Goal: Task Accomplishment & Management: Complete application form

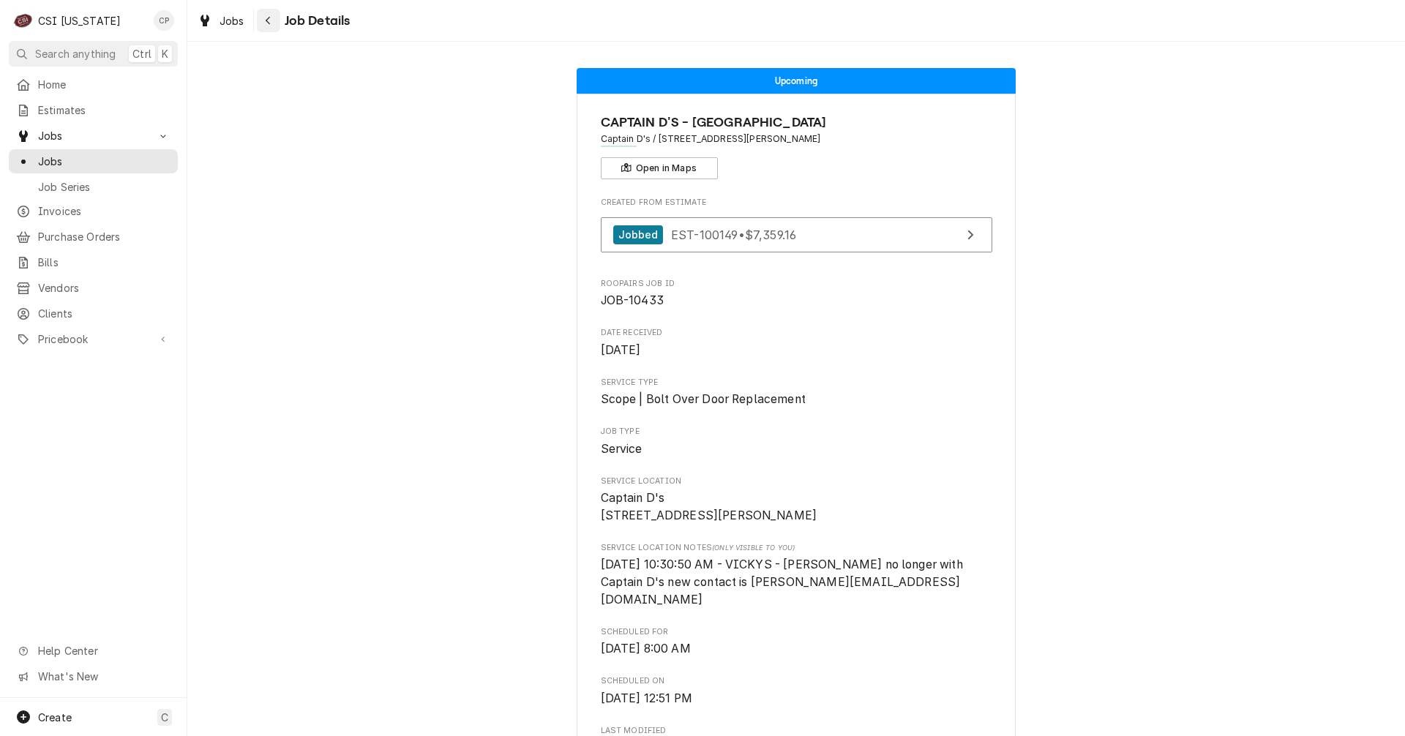
click at [271, 22] on div "Navigate back" at bounding box center [268, 20] width 15 height 15
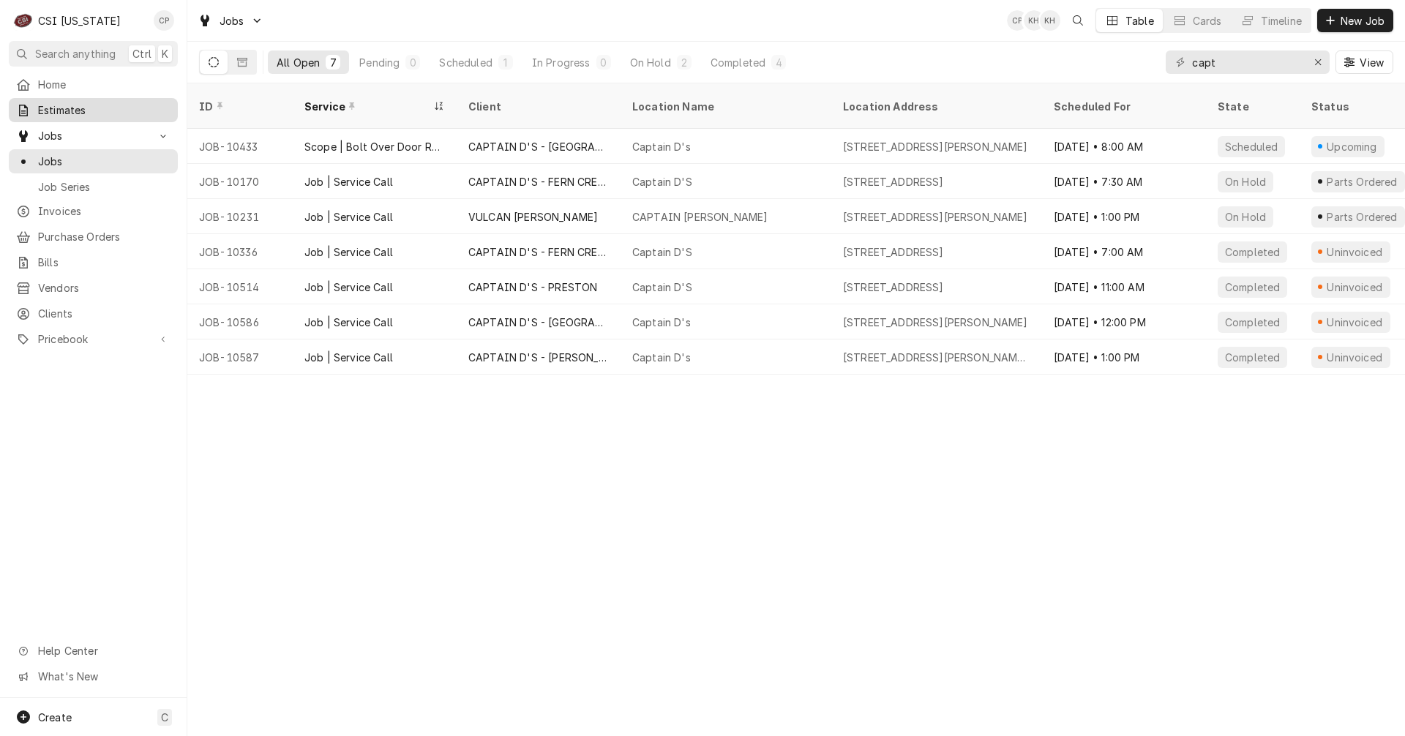
click at [73, 102] on span "Estimates" at bounding box center [104, 109] width 132 height 15
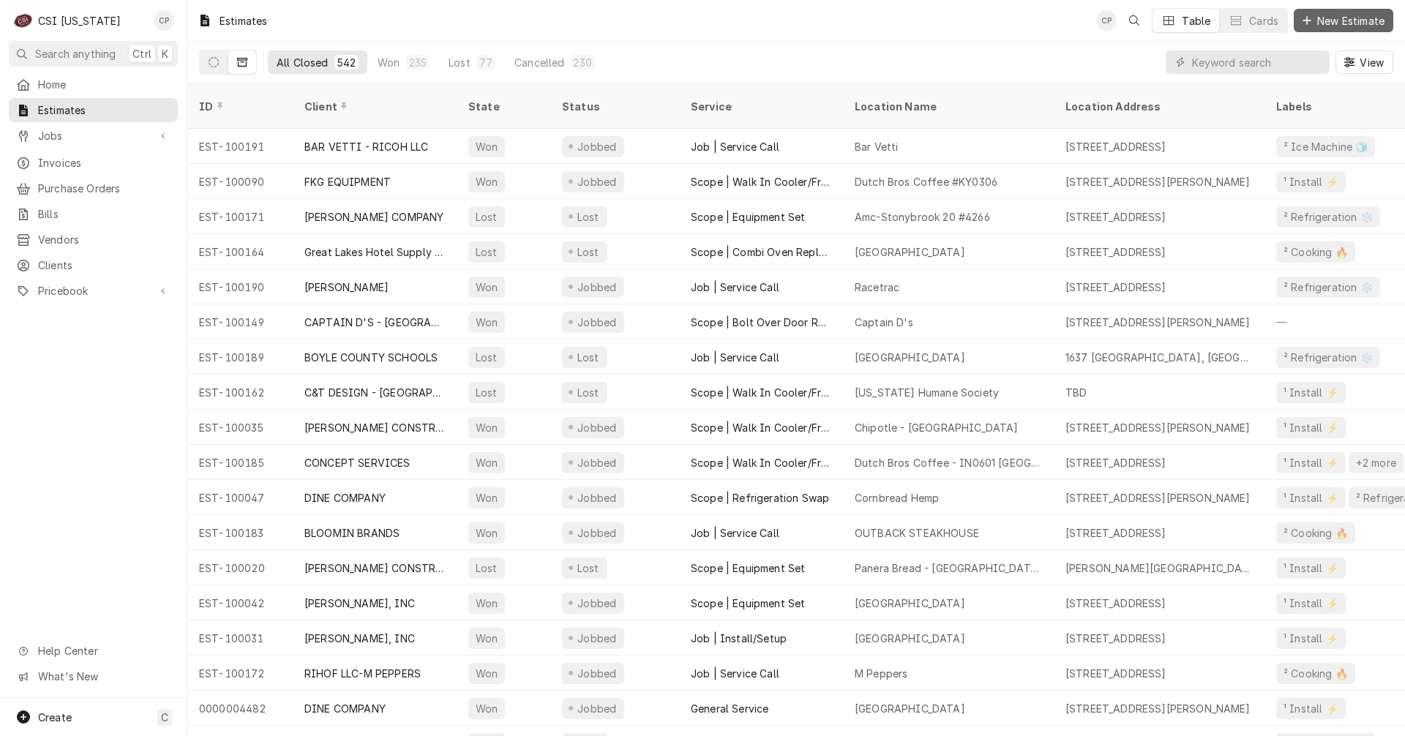
click at [1339, 20] on span "New Estimate" at bounding box center [1350, 20] width 73 height 15
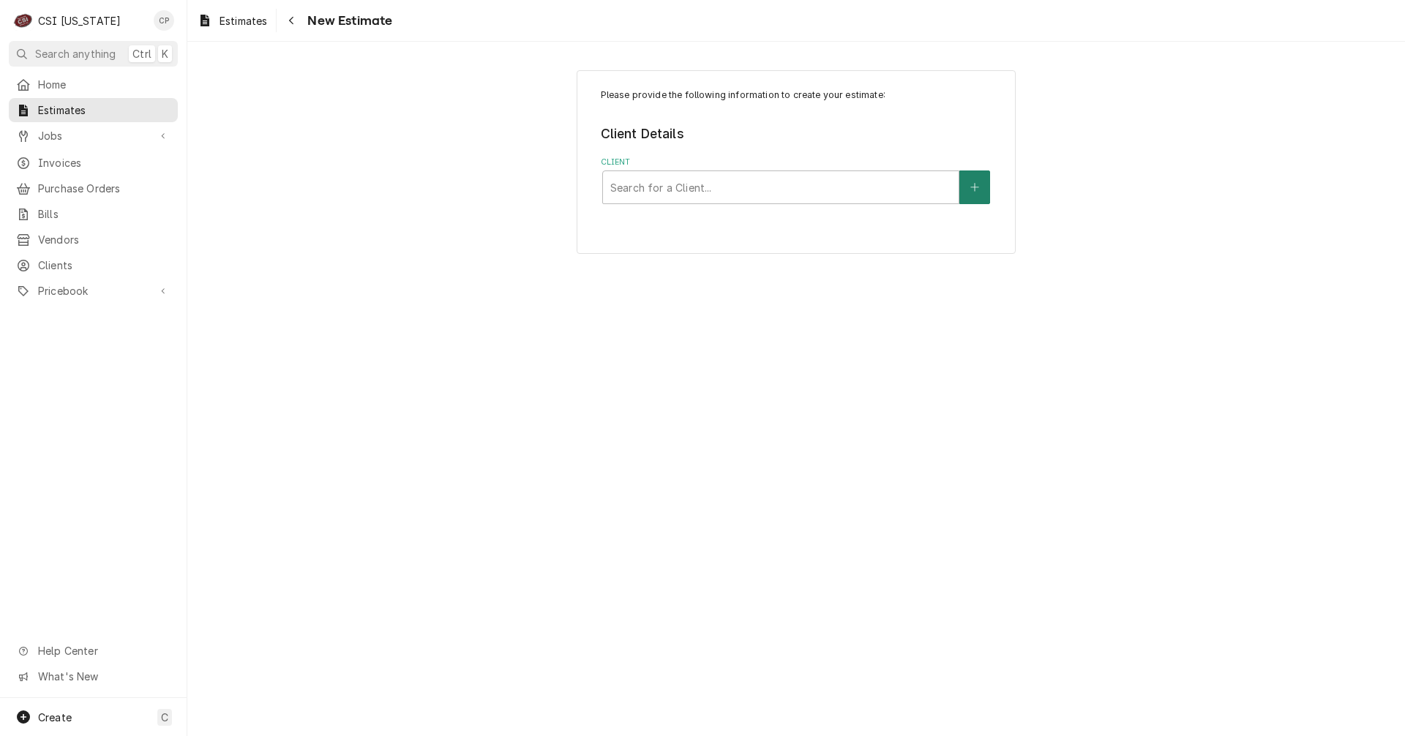
click at [977, 179] on button "Client" at bounding box center [974, 187] width 31 height 34
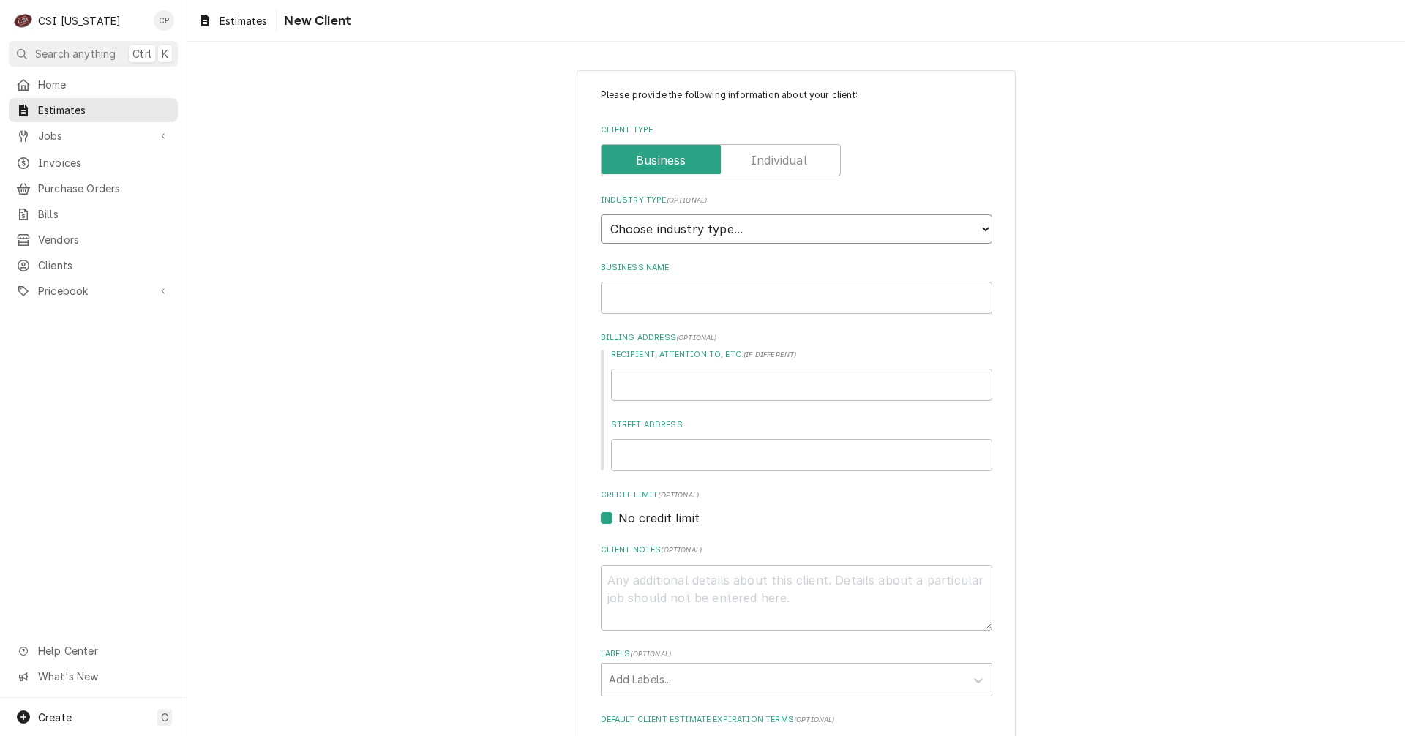
click at [891, 233] on select "Choose industry type... Residential Commercial Industrial Government" at bounding box center [796, 228] width 391 height 29
click at [256, 24] on span "Estimates" at bounding box center [244, 20] width 48 height 15
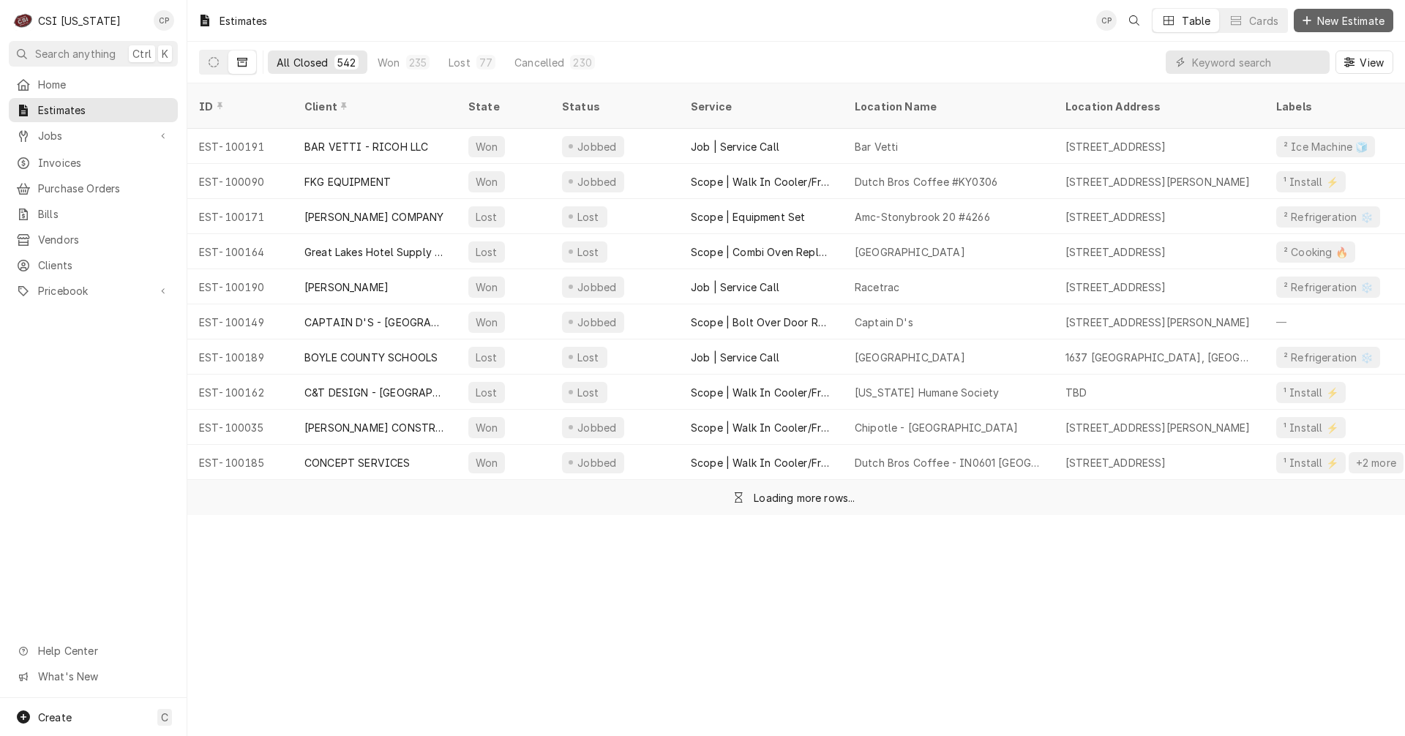
click at [1366, 24] on span "New Estimate" at bounding box center [1350, 20] width 73 height 15
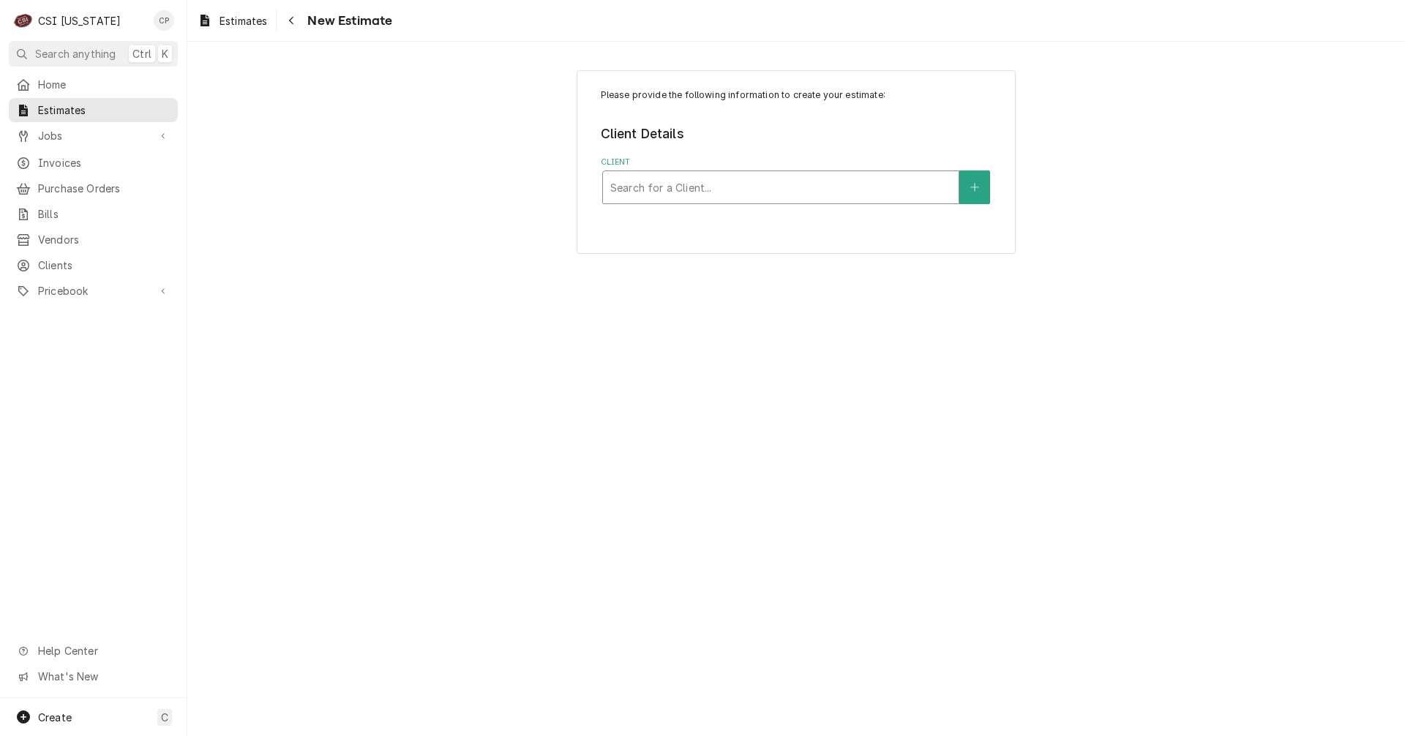
click at [753, 193] on div "Client" at bounding box center [780, 187] width 341 height 26
type input "staff"
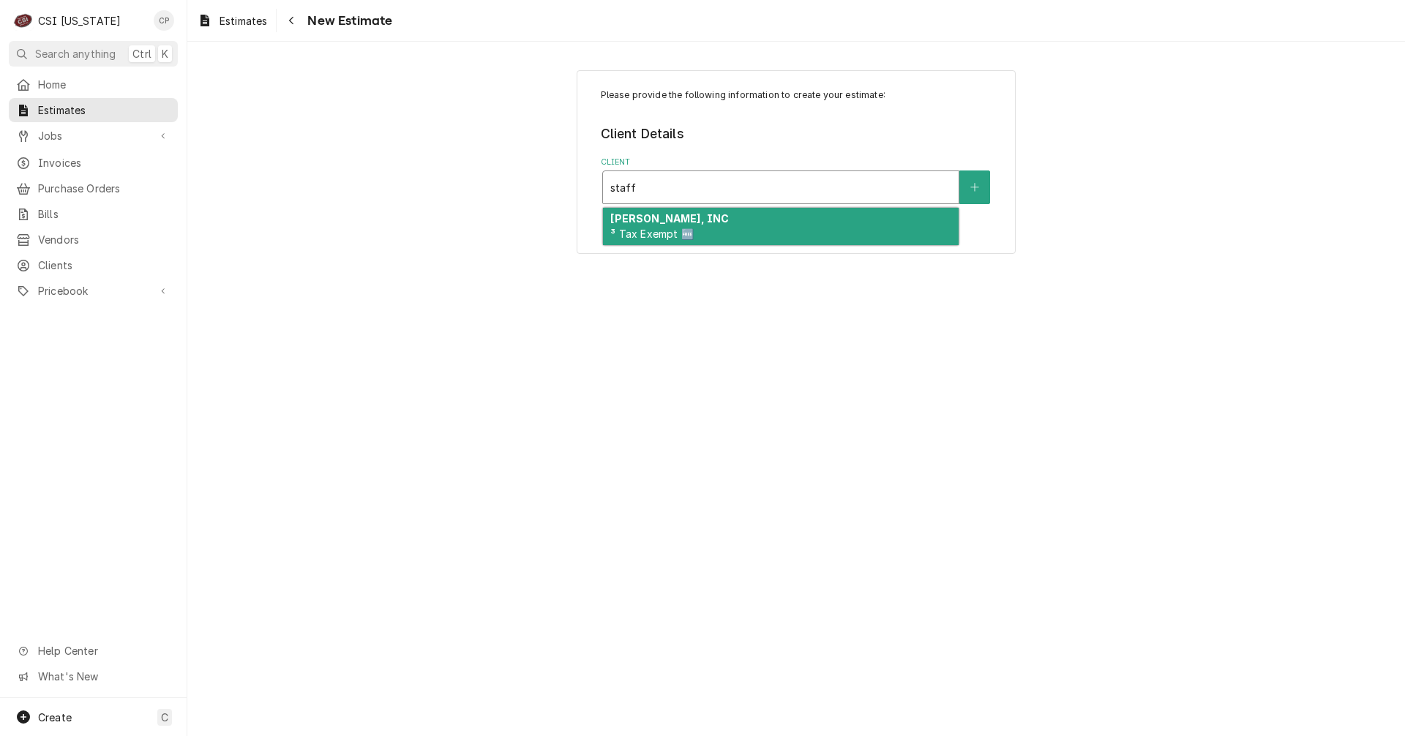
click at [708, 229] on div "[PERSON_NAME], INC ³ Tax Exempt 🆓" at bounding box center [781, 227] width 356 height 38
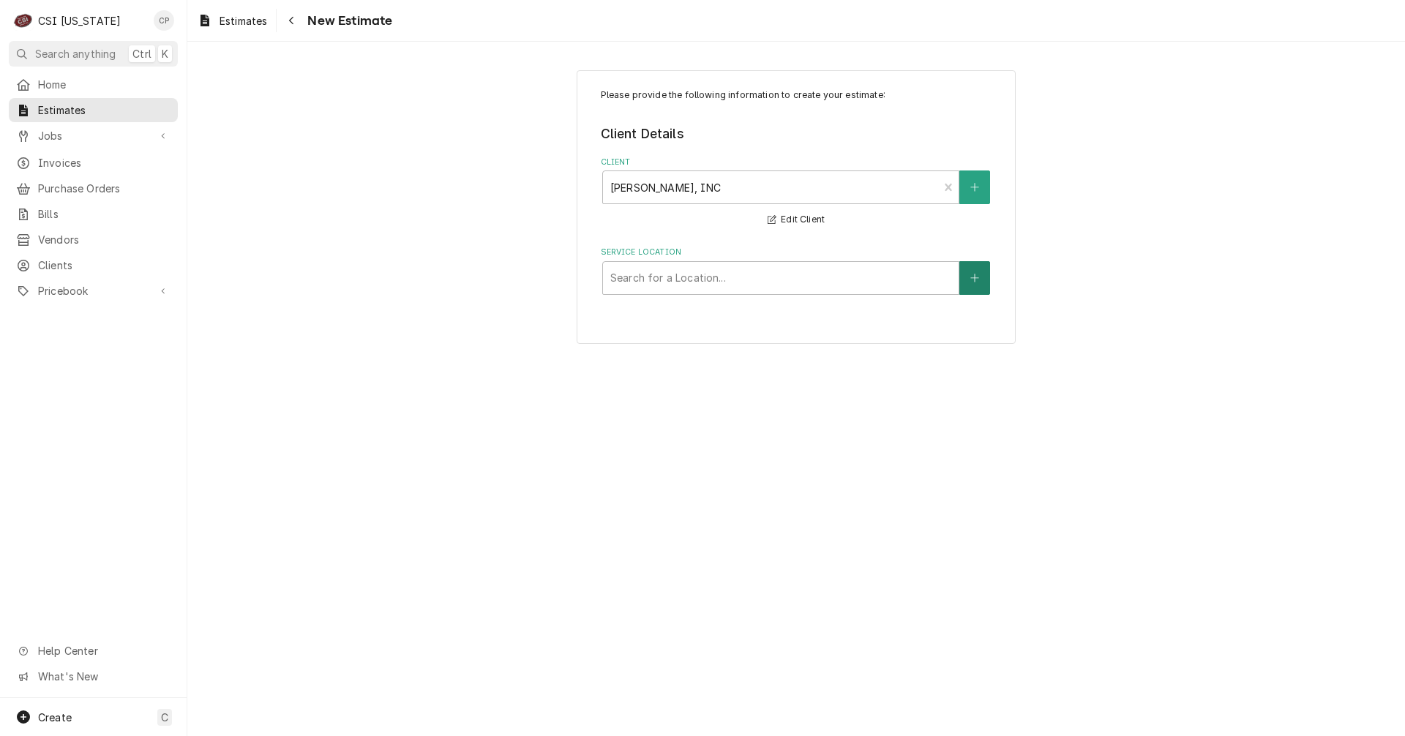
click at [971, 282] on icon "Create New Location" at bounding box center [974, 278] width 9 height 10
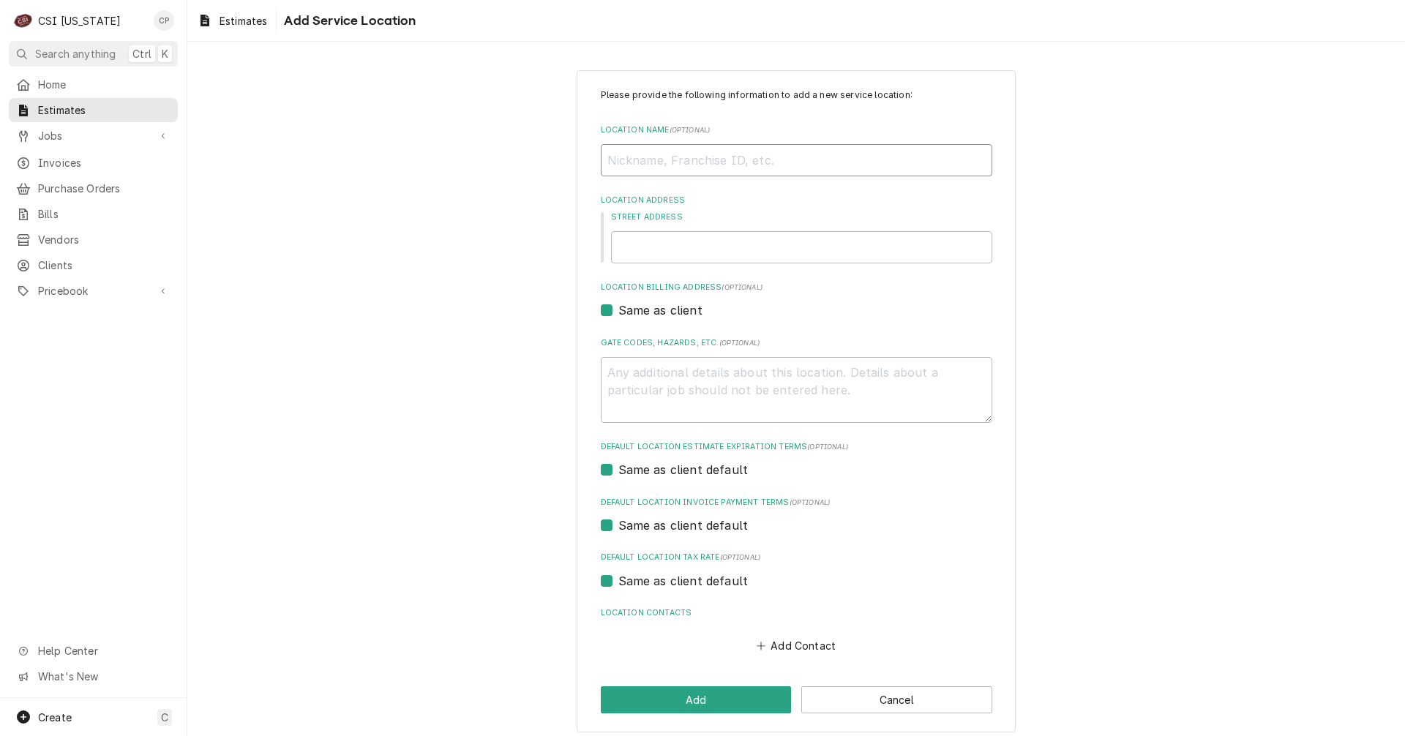
click at [693, 162] on input "Location Name ( optional )" at bounding box center [796, 160] width 391 height 32
type textarea "x"
type input "K"
type textarea "x"
type input "Ke"
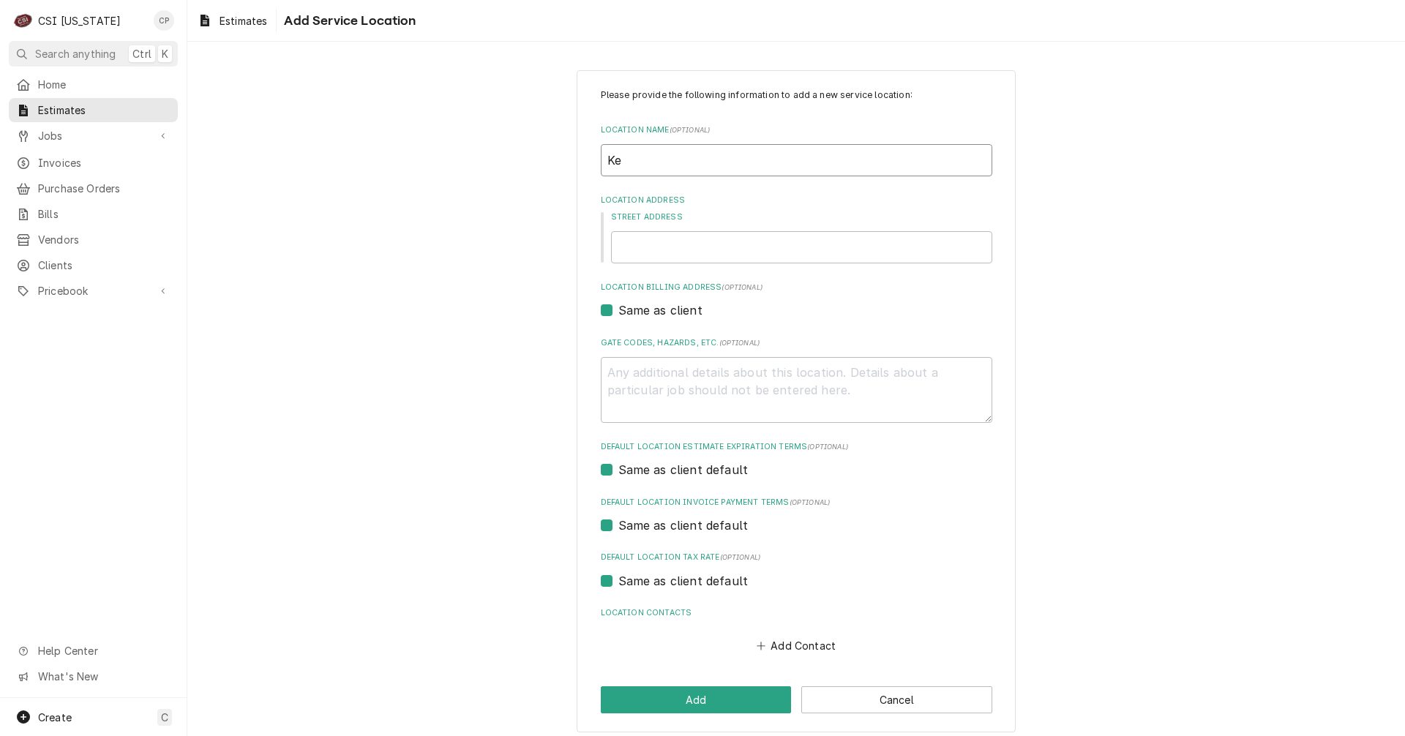
type textarea "x"
type input "[PERSON_NAME]"
type textarea "x"
type input "Kent"
type textarea "x"
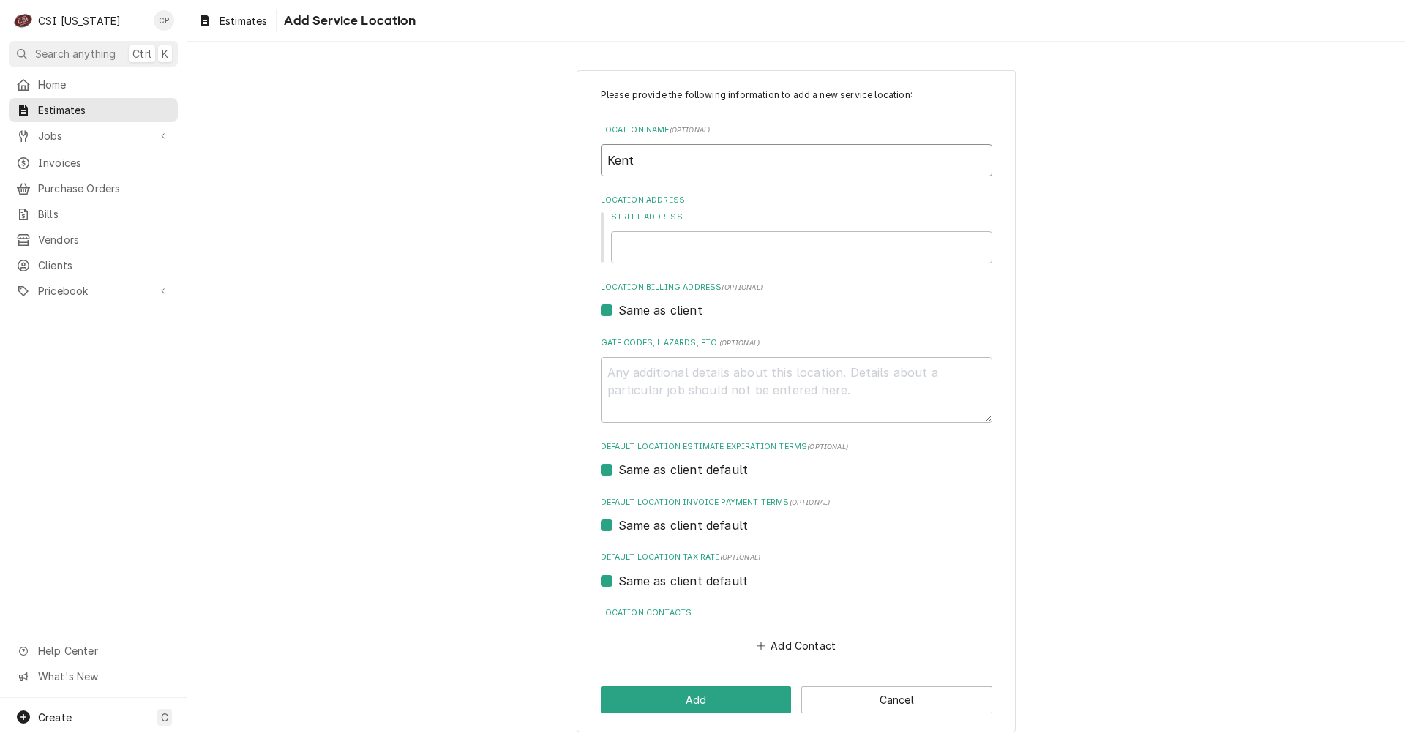
type input "Kentu"
type textarea "x"
type input "Kentuc"
type textarea "x"
type input "Kentuck"
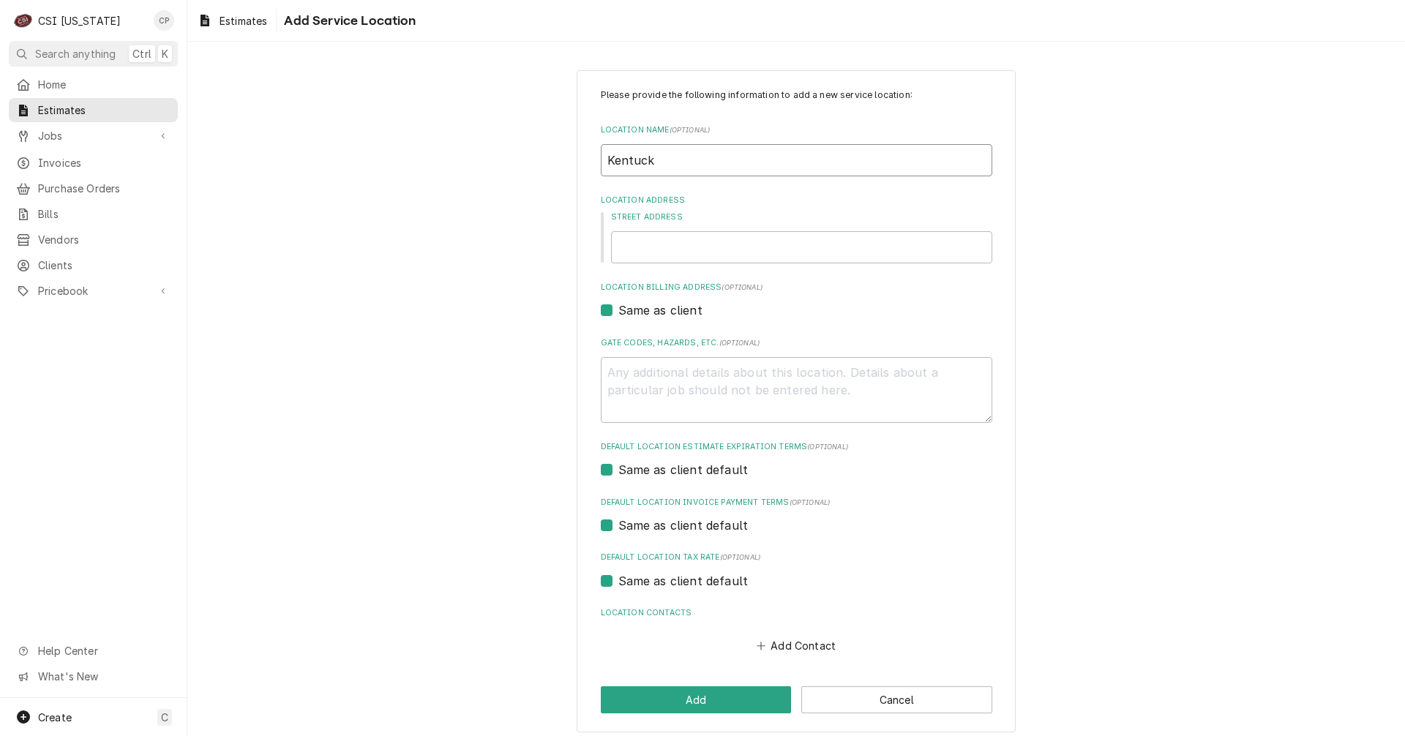
type textarea "x"
type input "[US_STATE]"
type textarea "x"
type input "[US_STATE]"
type textarea "x"
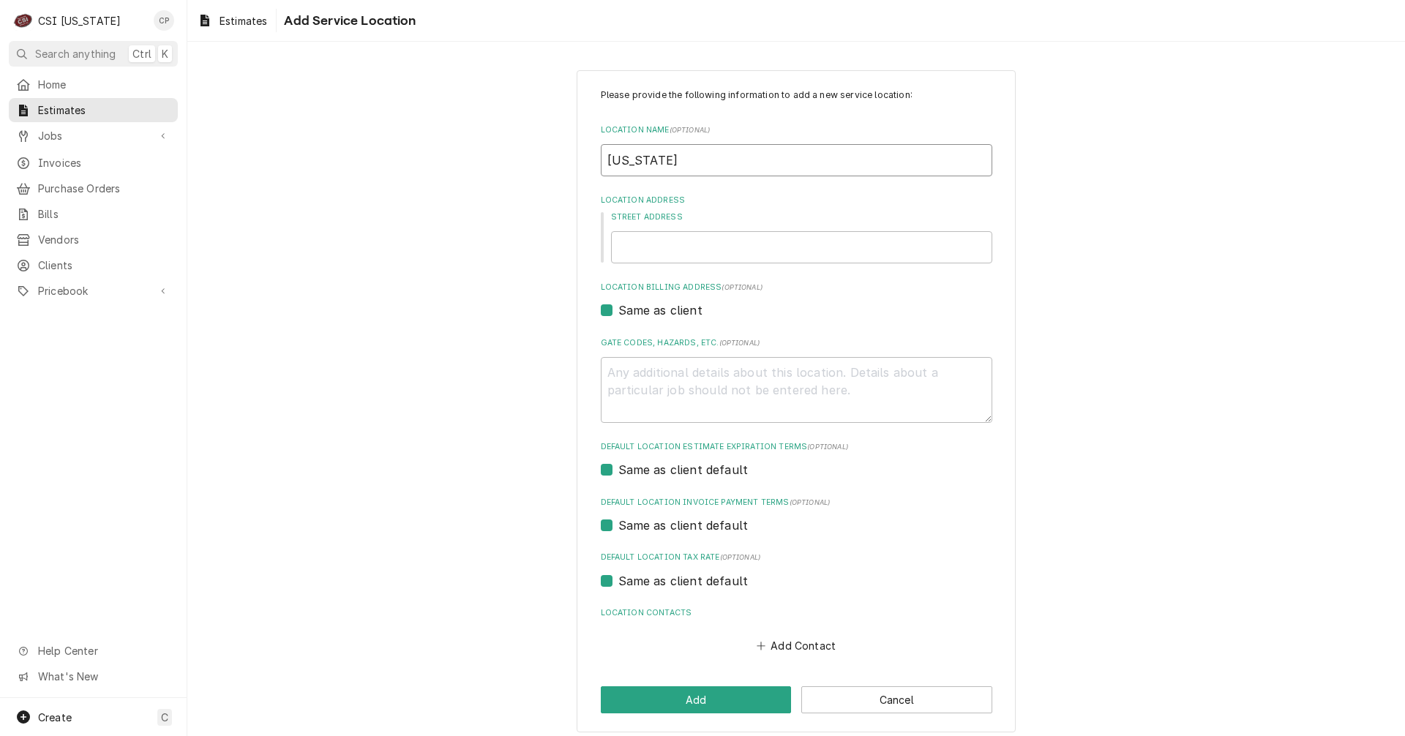
type input "[US_STATE] S"
type textarea "x"
type input "[US_STATE] St"
type textarea "x"
type input "[US_STATE] Sta"
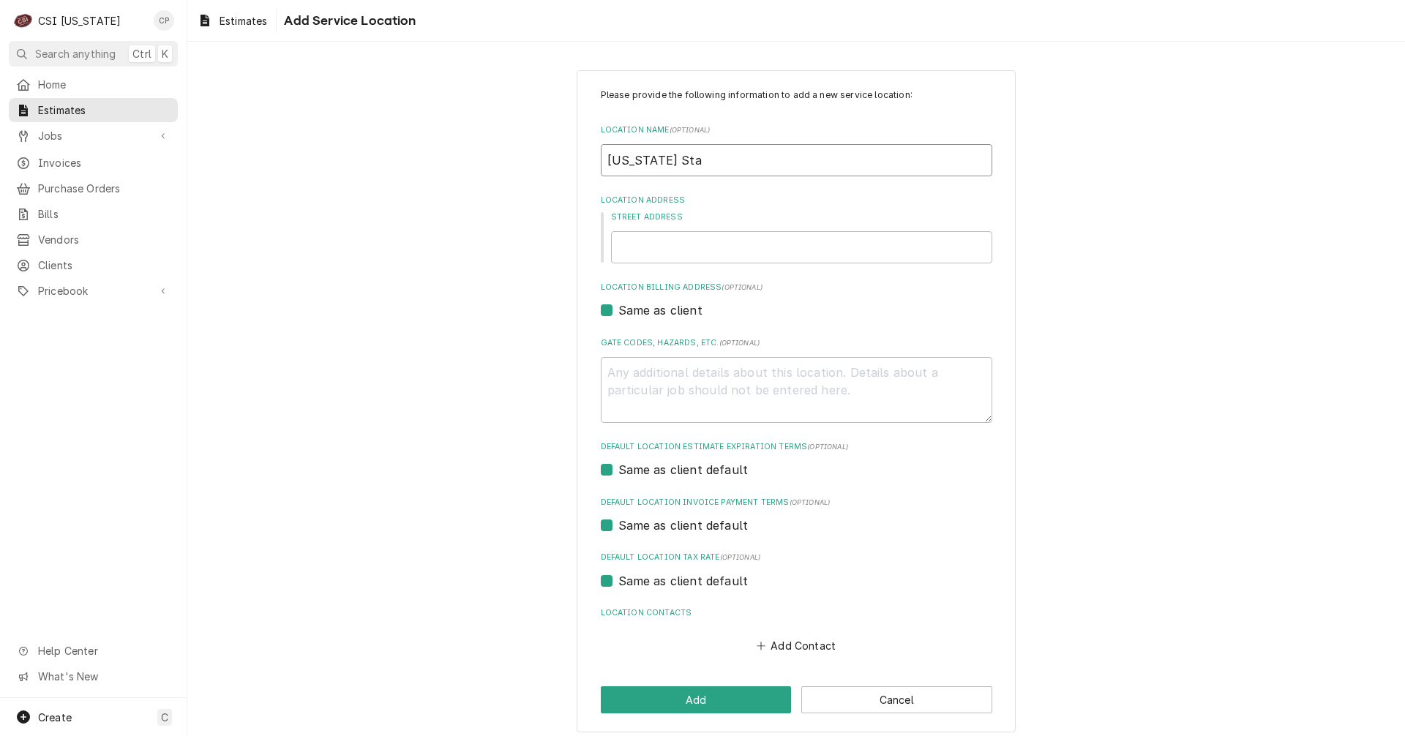
type textarea "x"
type input "[US_STATE] Stat"
type textarea "x"
type input "[US_STATE] State"
type textarea "x"
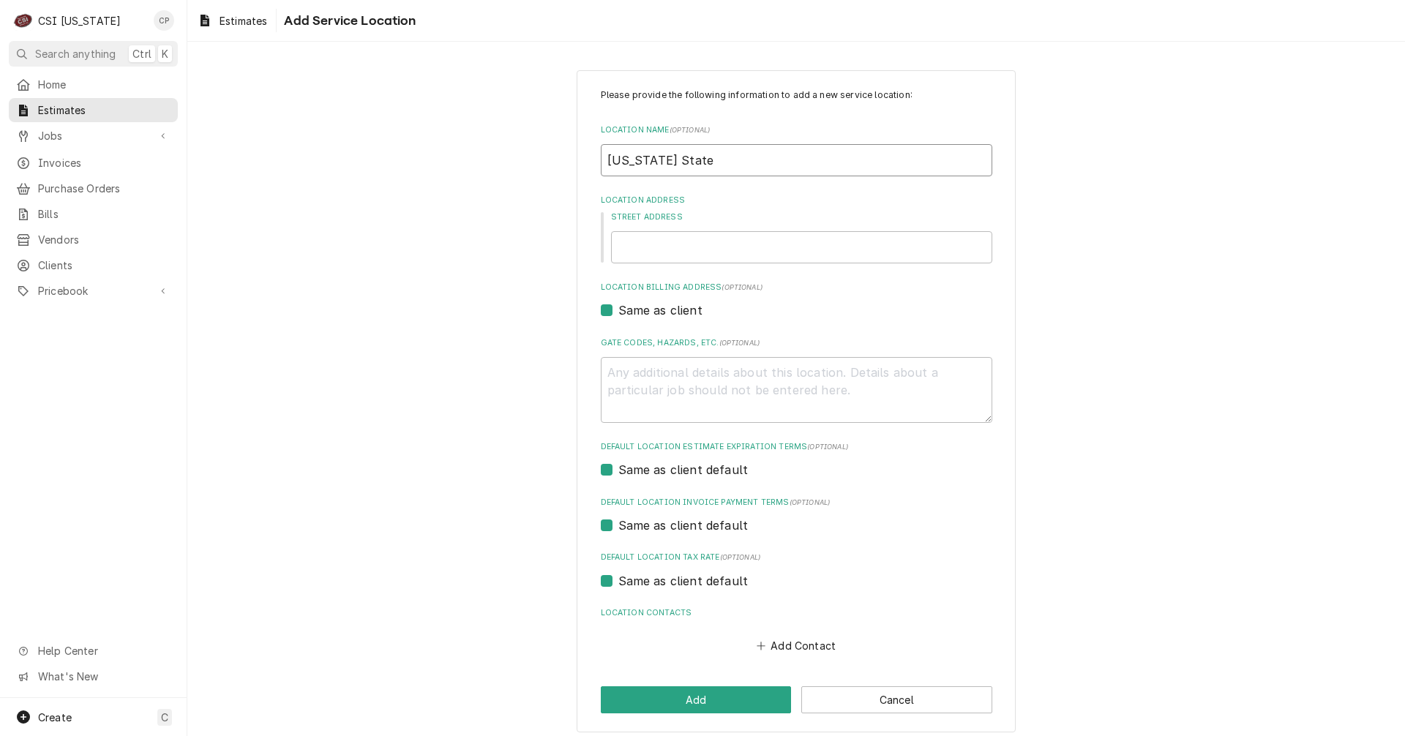
type input "[US_STATE] State"
type textarea "x"
type input "[US_STATE] State G"
type textarea "x"
type input "[US_STATE] State GF"
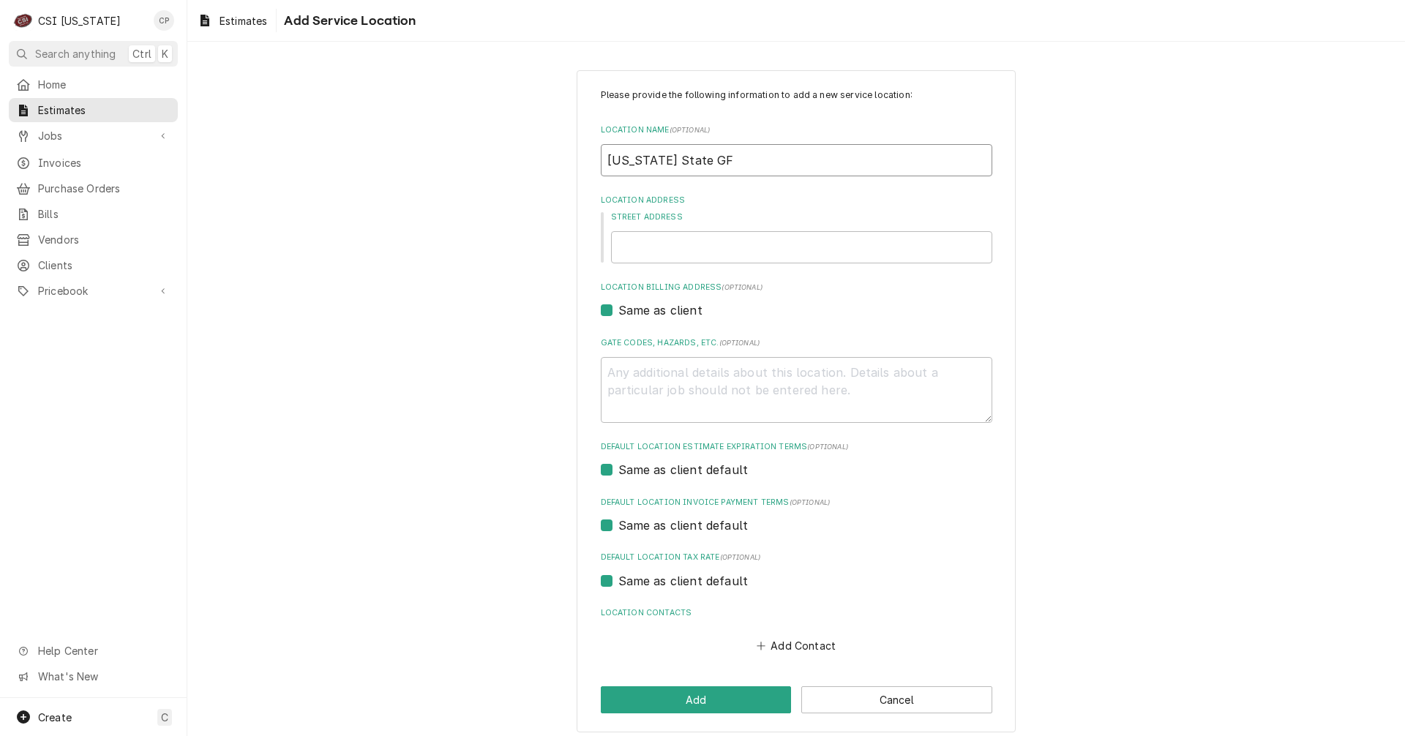
type textarea "x"
type input "[US_STATE] State G"
type textarea "x"
type input "[US_STATE] State"
type textarea "x"
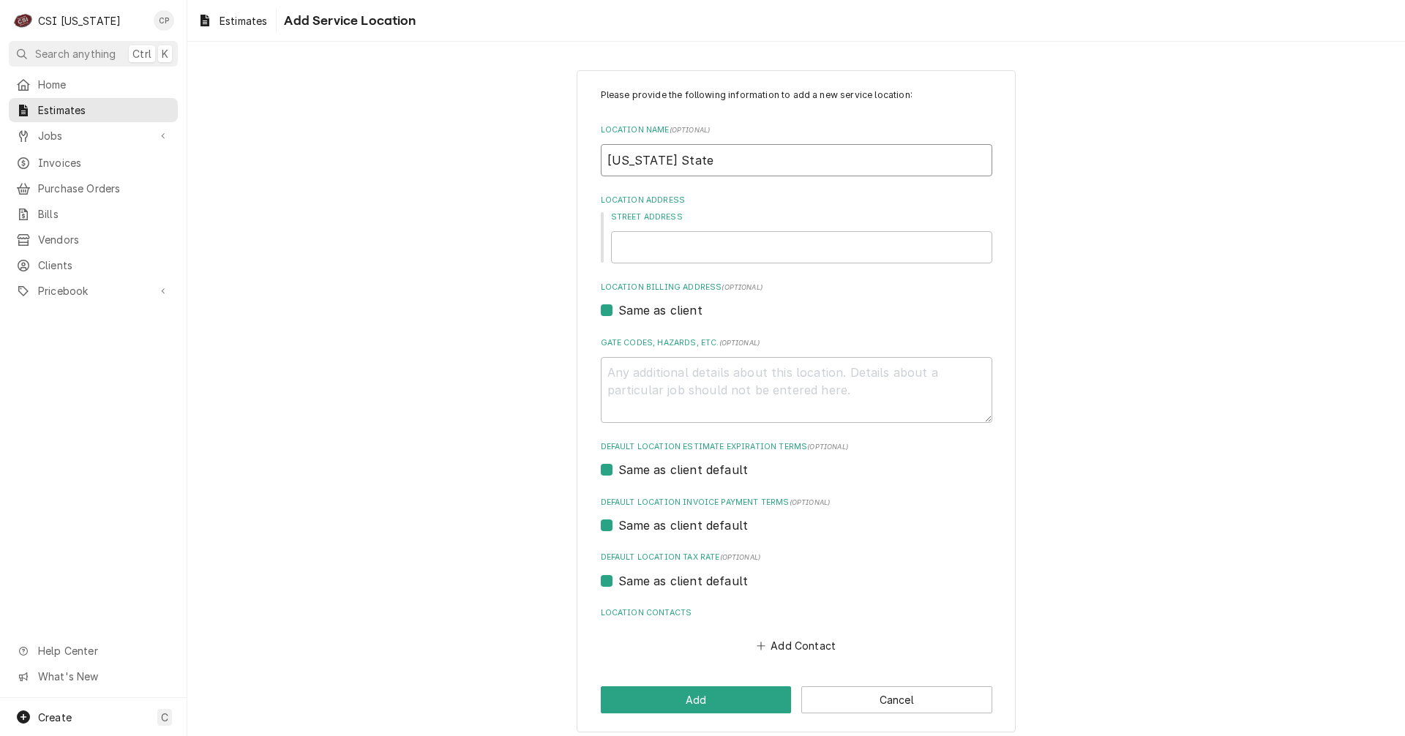
type input "[US_STATE] State"
click at [658, 246] on input "Street Address" at bounding box center [801, 247] width 381 height 32
click at [726, 158] on input "[US_STATE] State" at bounding box center [796, 160] width 391 height 32
type textarea "x"
type input "[US_STATE] State F"
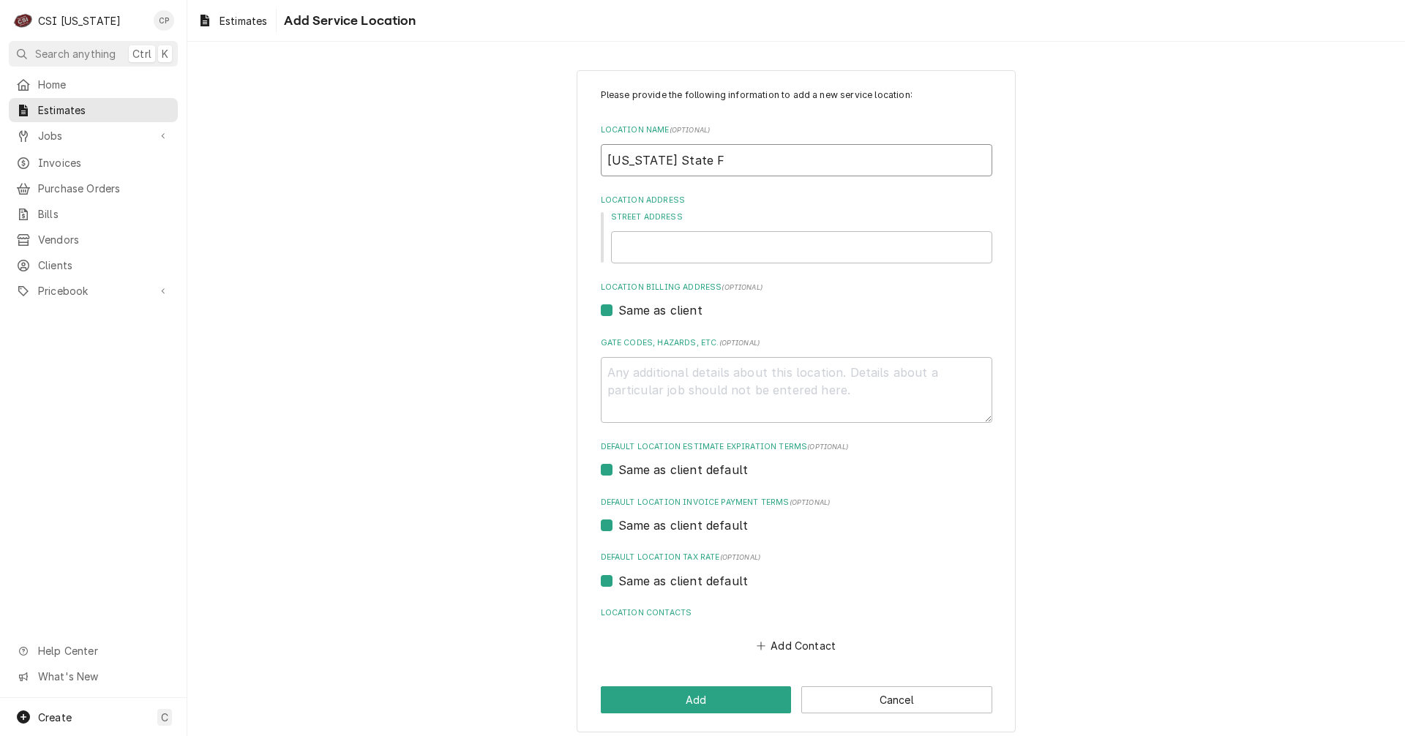
type textarea "x"
type input "[US_STATE] State Fa"
type textarea "x"
type input "[US_STATE] State Fai"
type textarea "x"
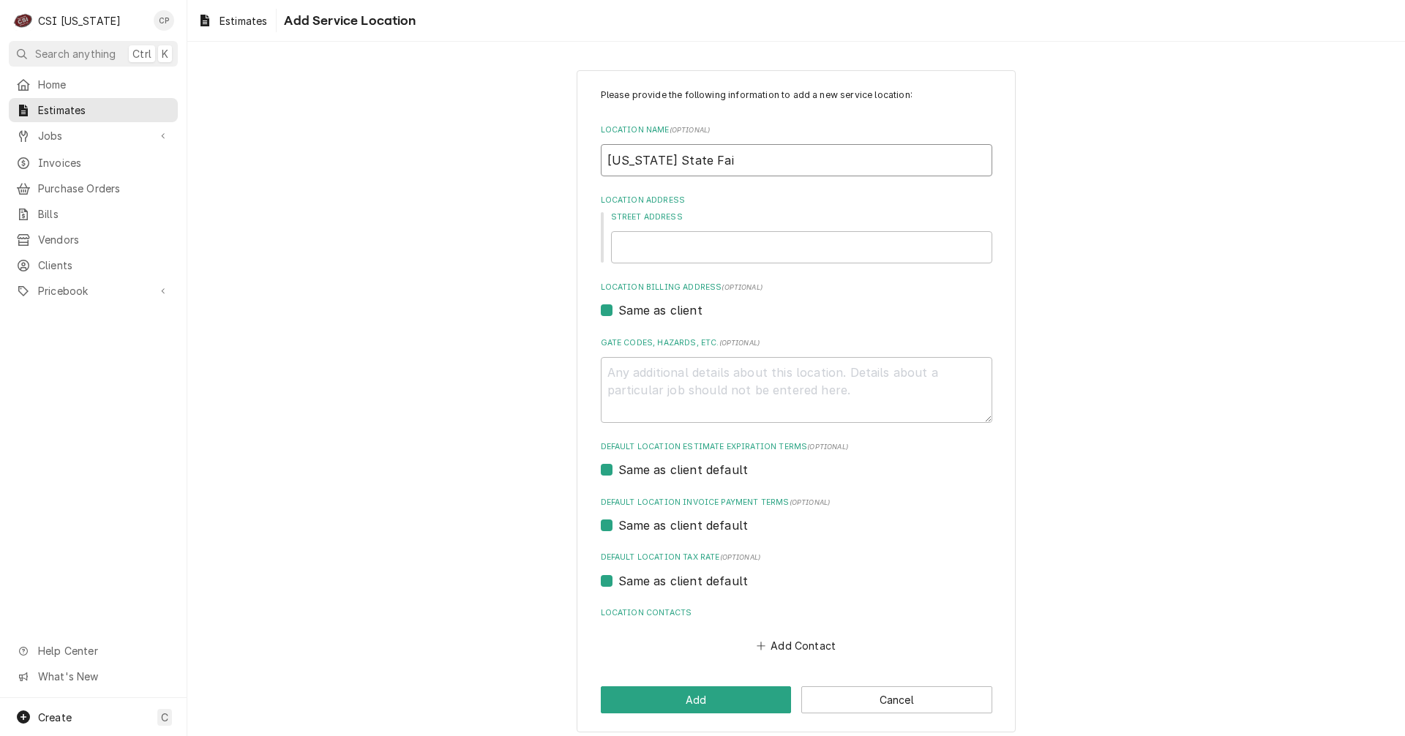
type input "[US_STATE] State Fair"
type textarea "x"
type input "[US_STATE] State Fair"
type textarea "x"
type input "[US_STATE] State Fair B"
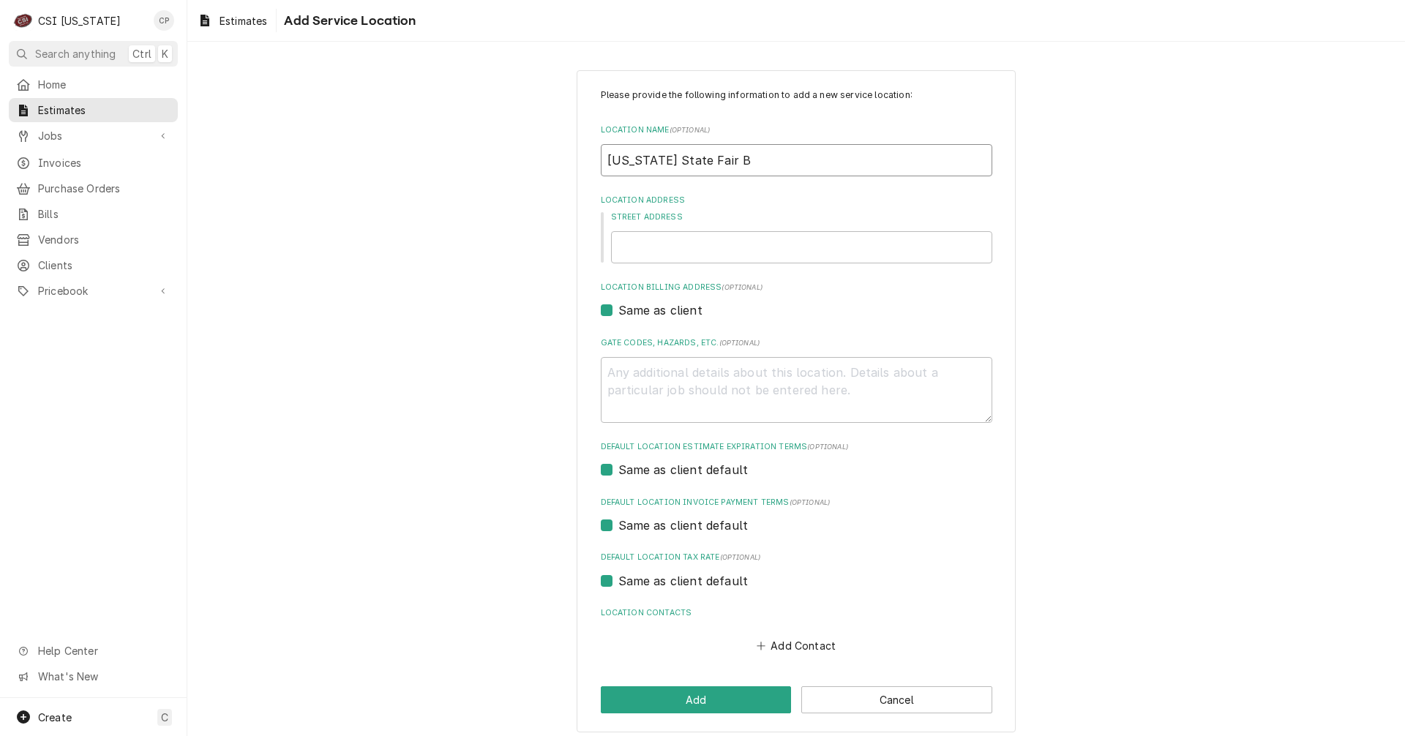
type textarea "x"
type input "[US_STATE] State Fair Bo"
type textarea "x"
type input "[US_STATE] State Fair Boa"
type textarea "x"
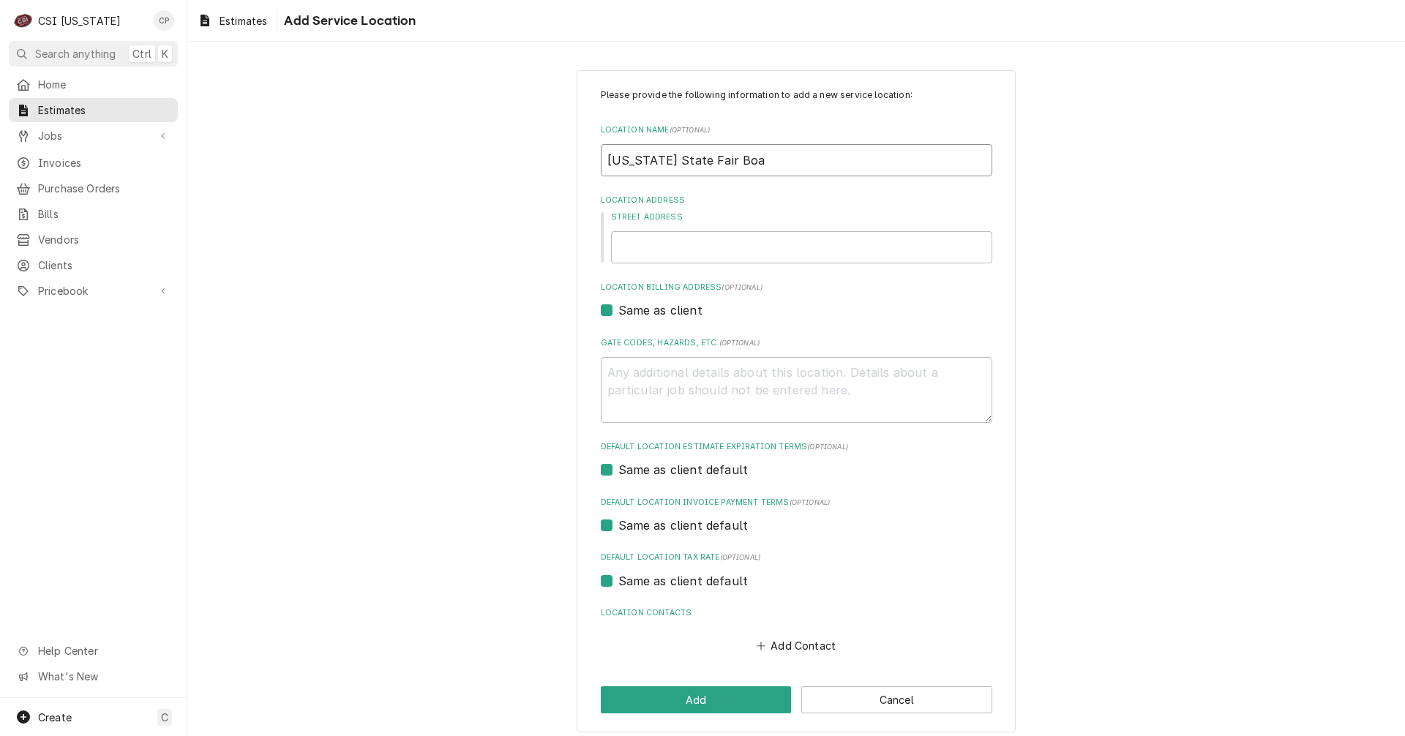
type input "[US_STATE] State Fair Boar"
type textarea "x"
type input "[US_STATE] State Fair Board"
type textarea "x"
type input "[US_STATE] State Fair Board"
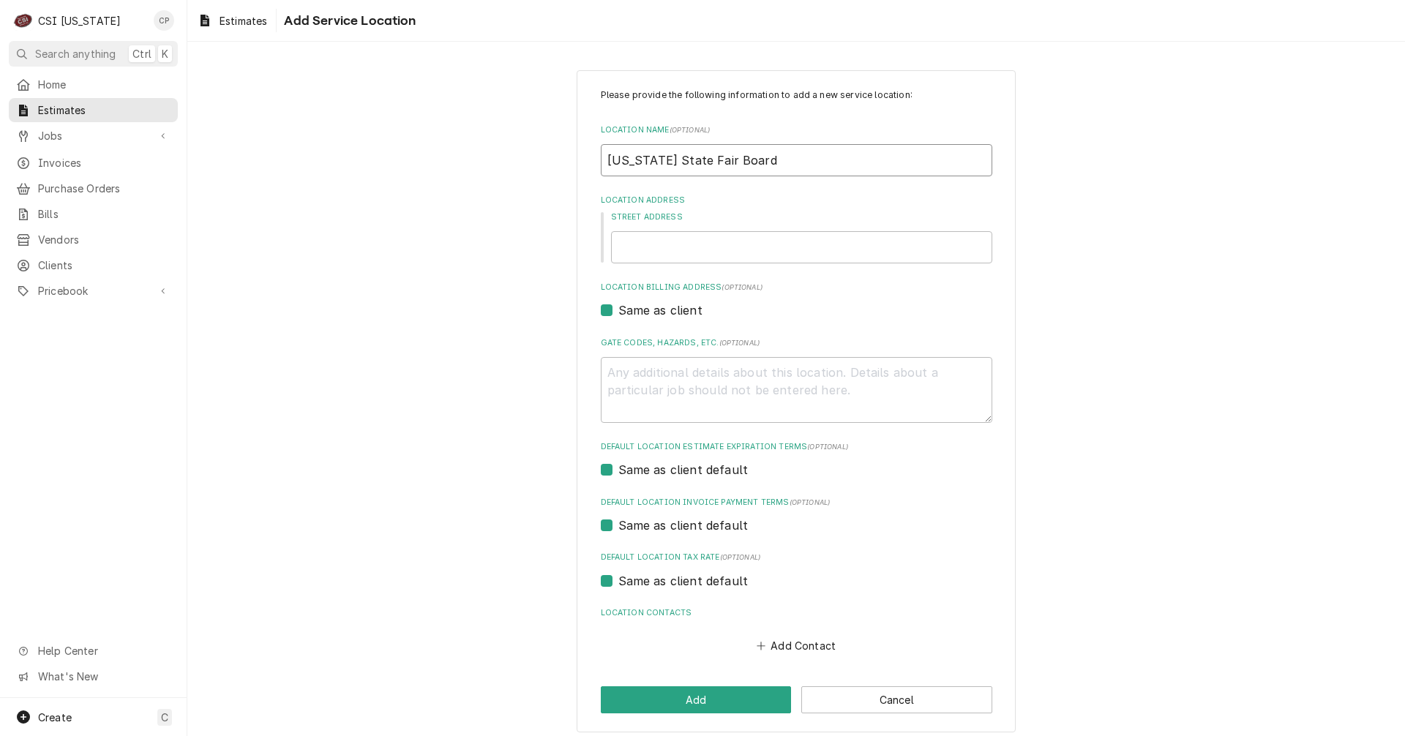
type textarea "x"
type input "[US_STATE] State Fair Board P"
type textarea "x"
type input "[US_STATE] State Fair Board Pr"
type textarea "x"
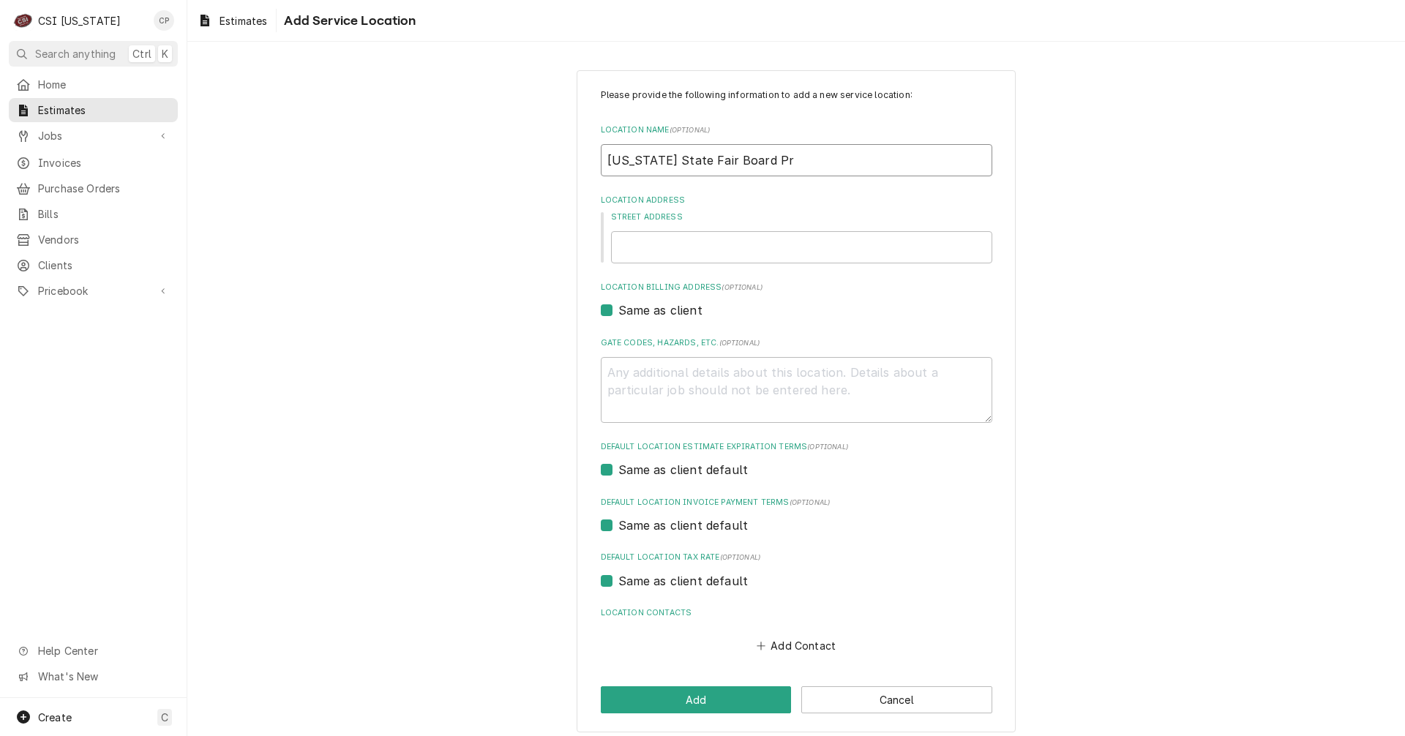
type input "[US_STATE] State Fair Board Pro"
type textarea "x"
type input "[US_STATE] State Fair Board Prop"
type textarea "x"
type input "[US_STATE] State Fair Board Prope"
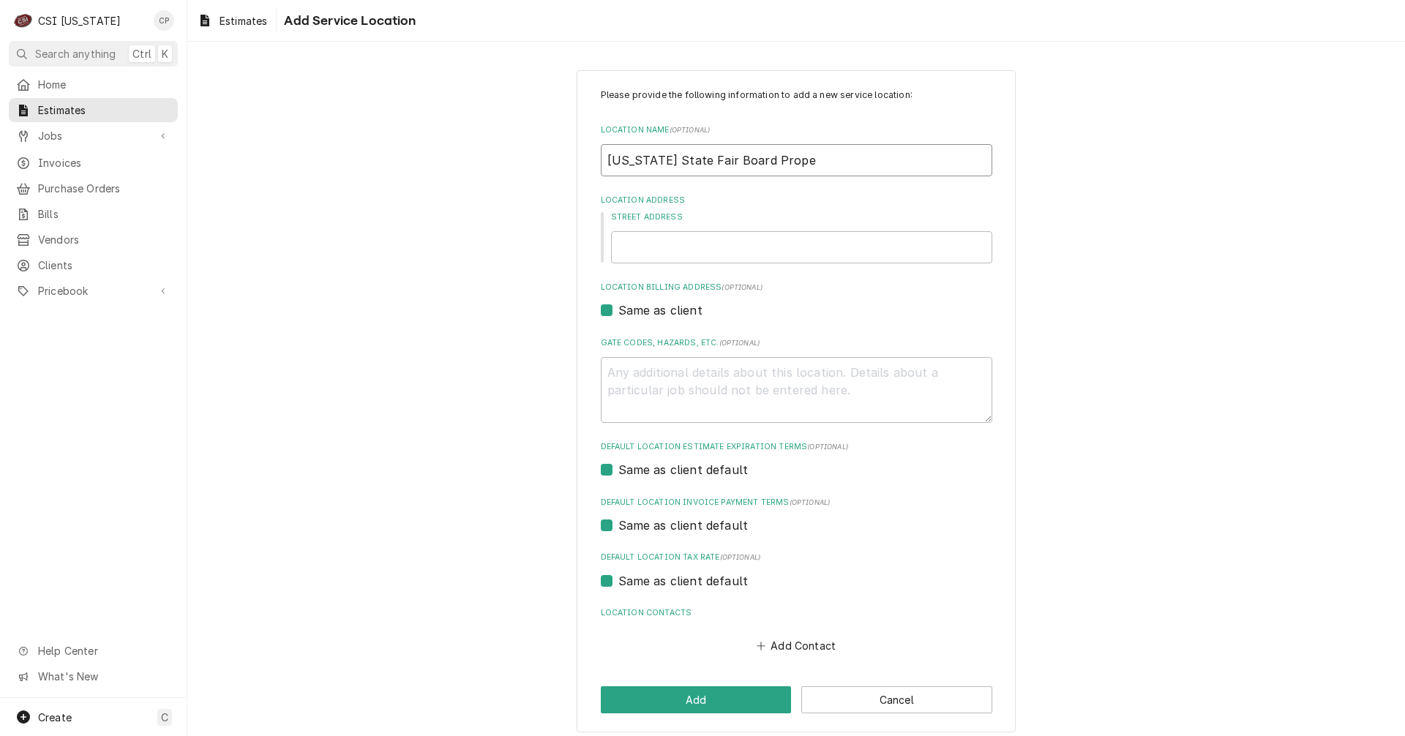
type textarea "x"
type input "[US_STATE] State Fair Board Proper"
type textarea "x"
type input "[US_STATE] State Fair Board Propert"
type textarea "x"
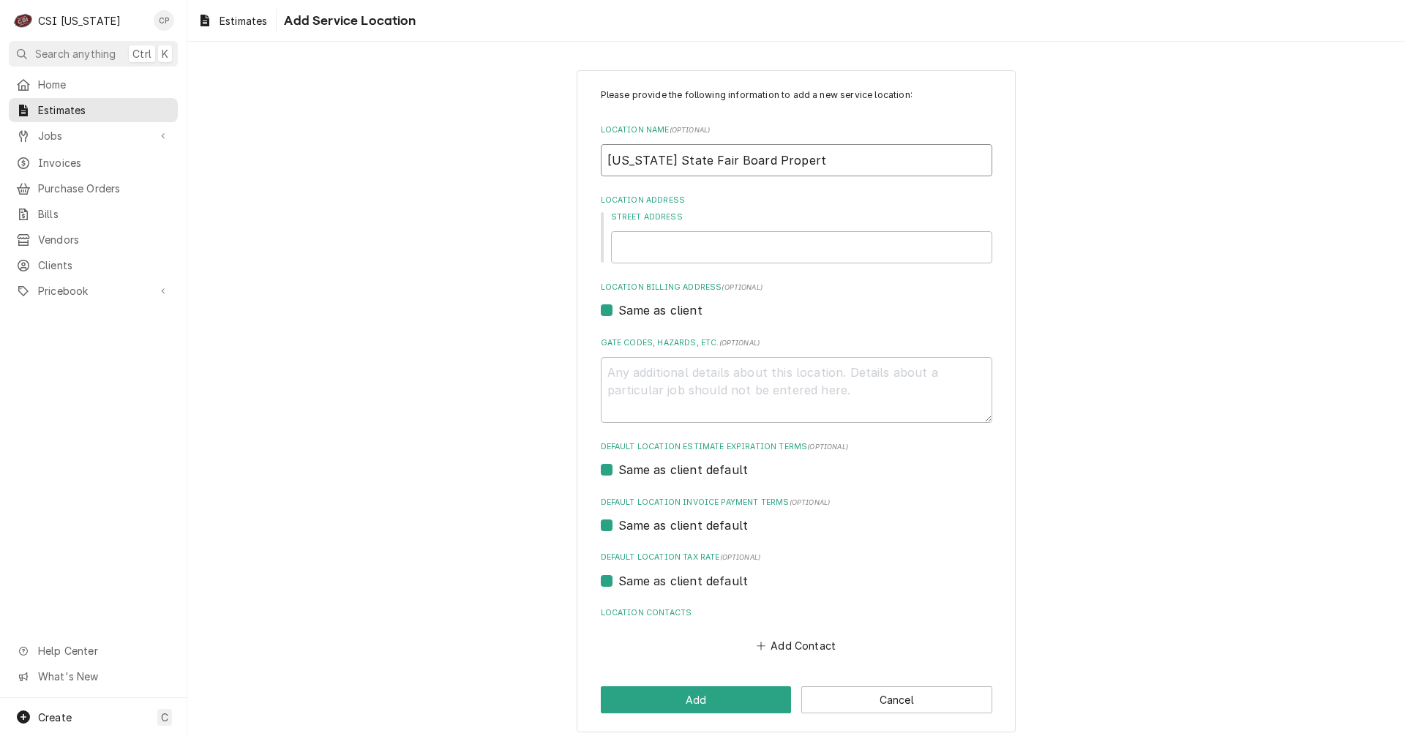
type input "[US_STATE] State Fair Board Property"
type textarea "x"
type input "[US_STATE] State Fair Board Property"
type textarea "x"
type input "[US_STATE] State Fair Board Property"
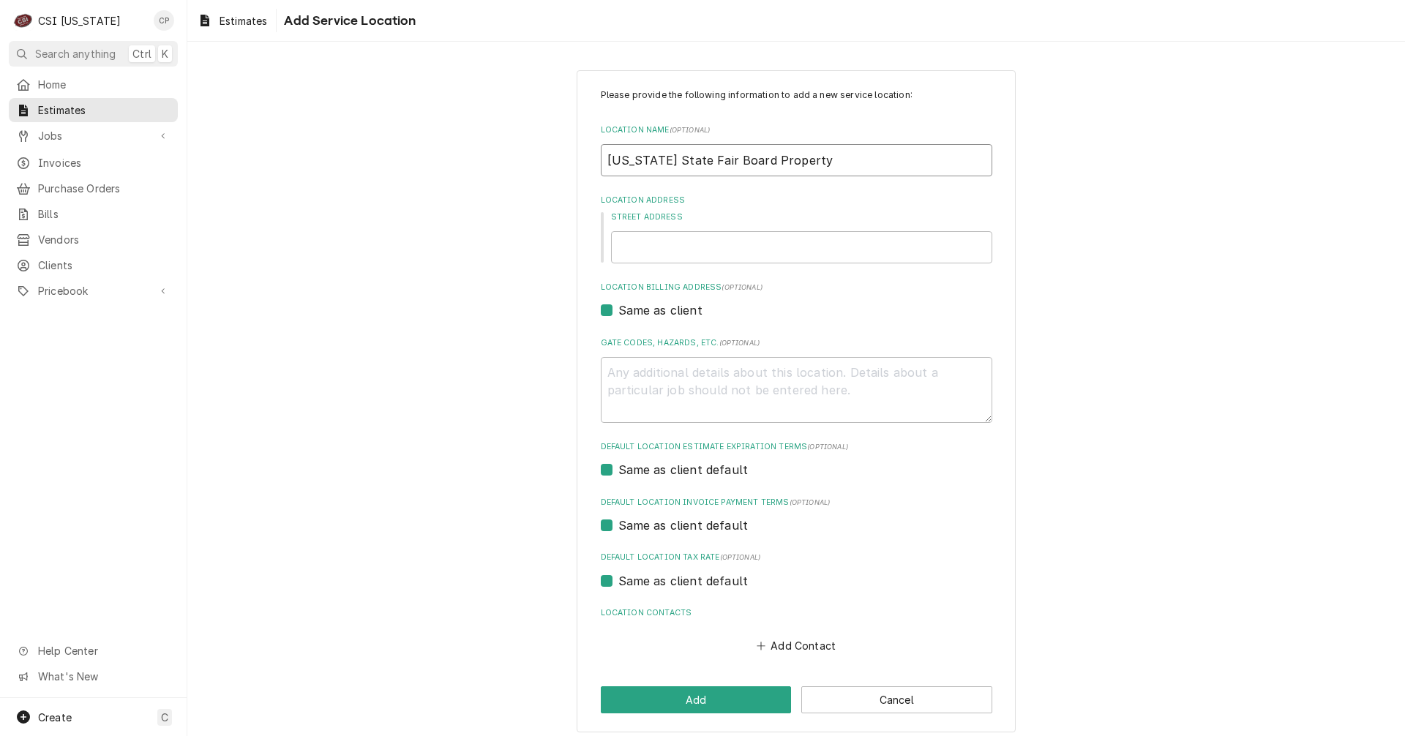
type textarea "x"
type input "[US_STATE] State Fair Board Property"
type textarea "x"
type input "9"
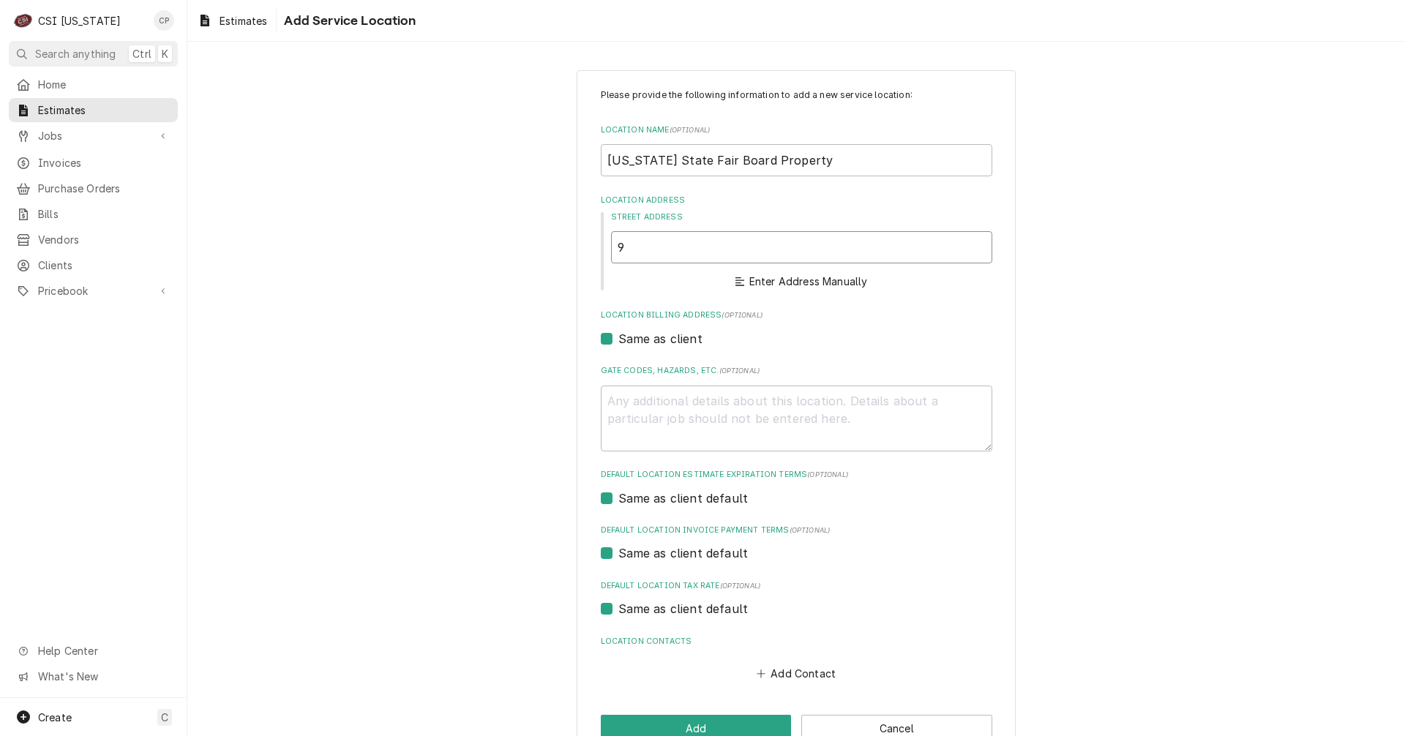
type textarea "x"
type input "93"
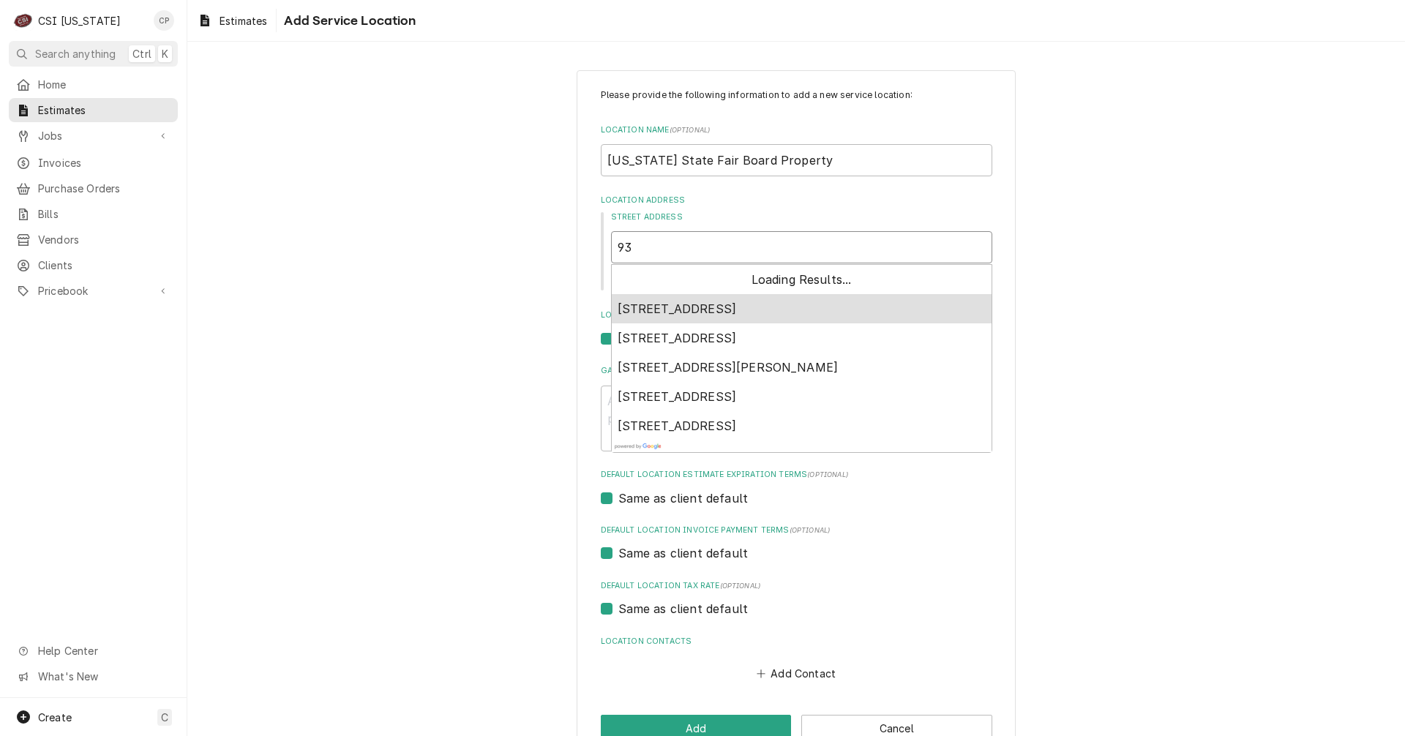
type textarea "x"
type input "937"
type textarea "x"
type input "937"
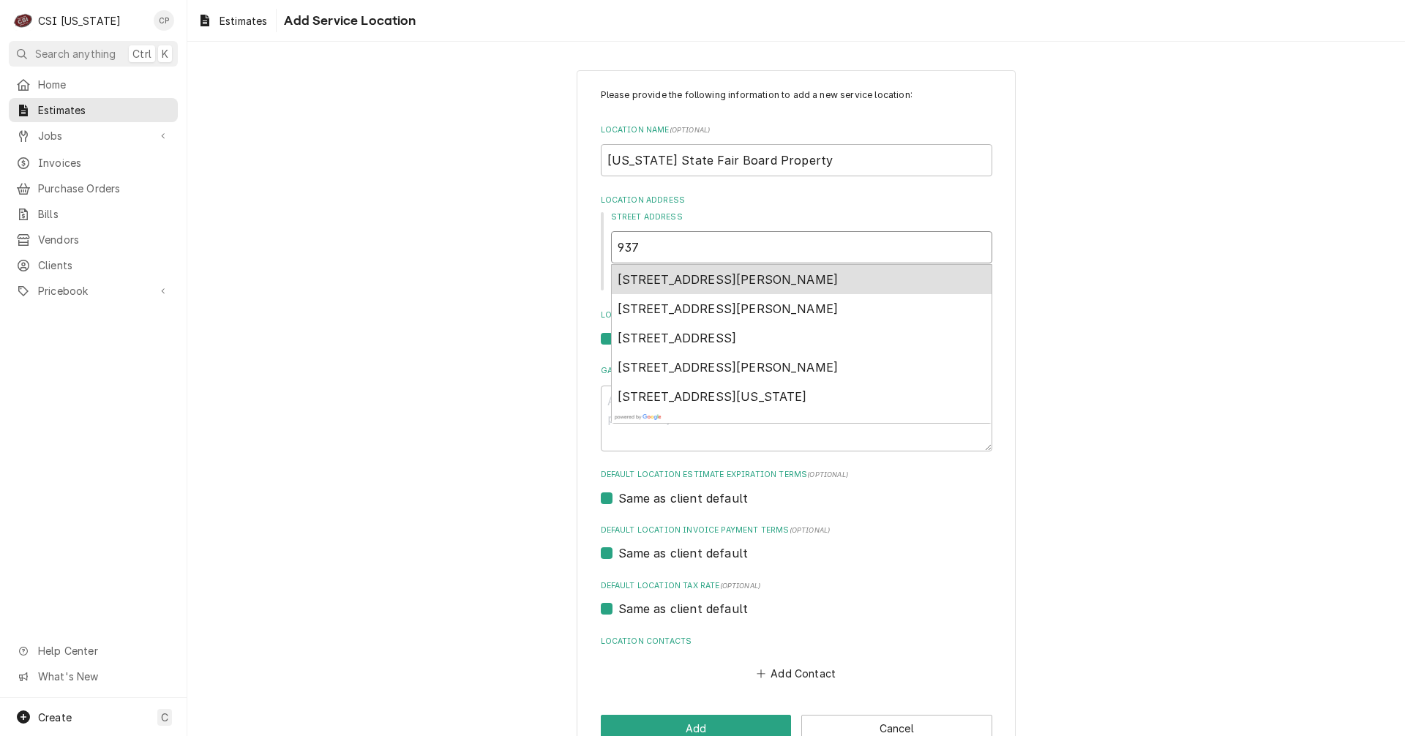
type textarea "x"
type input "937 P"
type textarea "x"
type input "937 Ph"
type textarea "x"
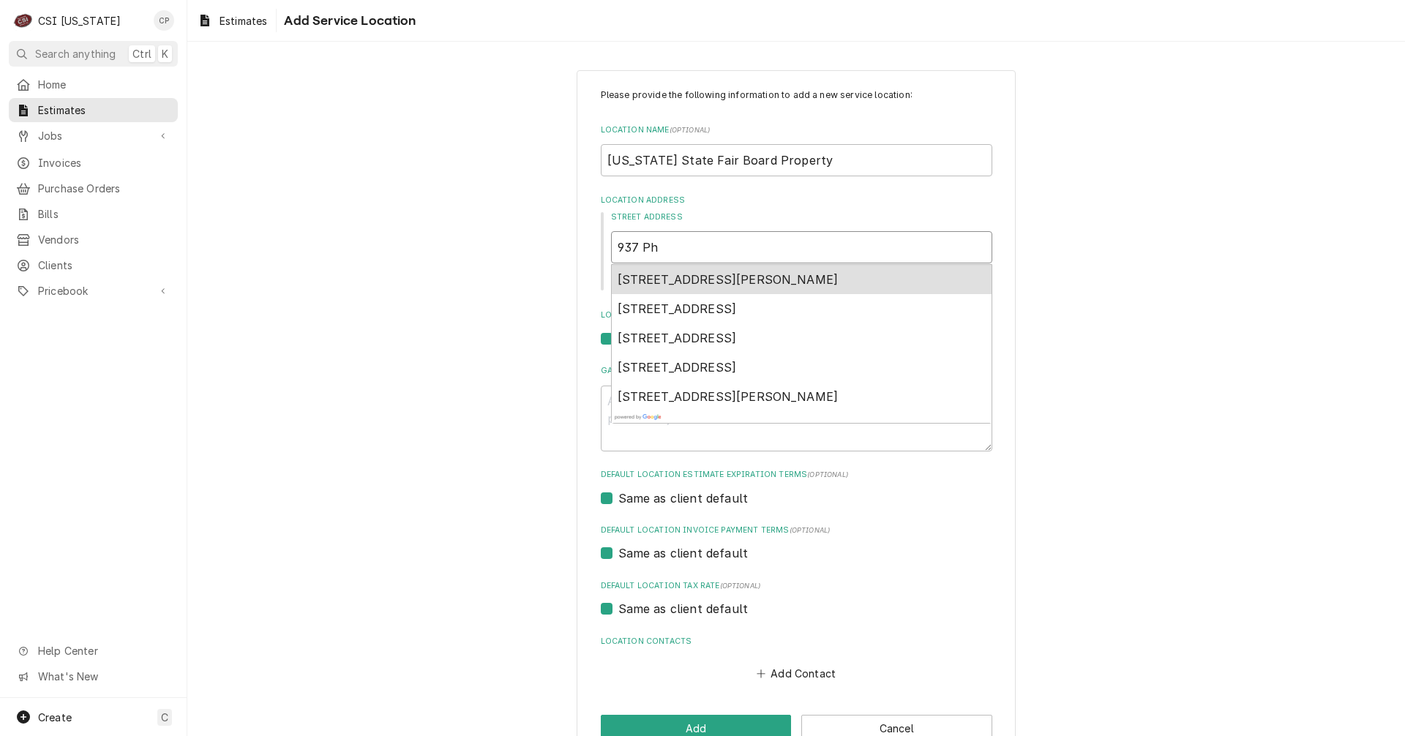
type input "937 Phi"
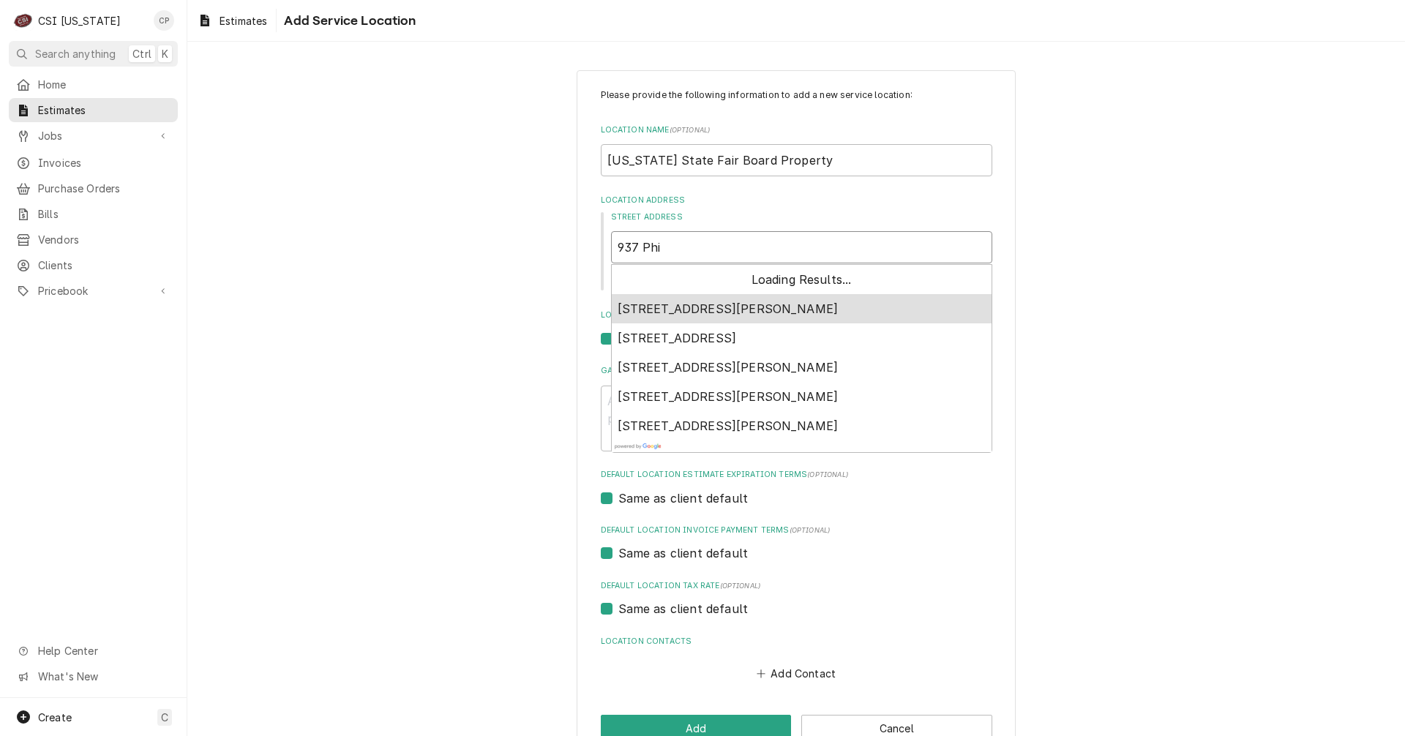
type textarea "x"
type input "937 Phil"
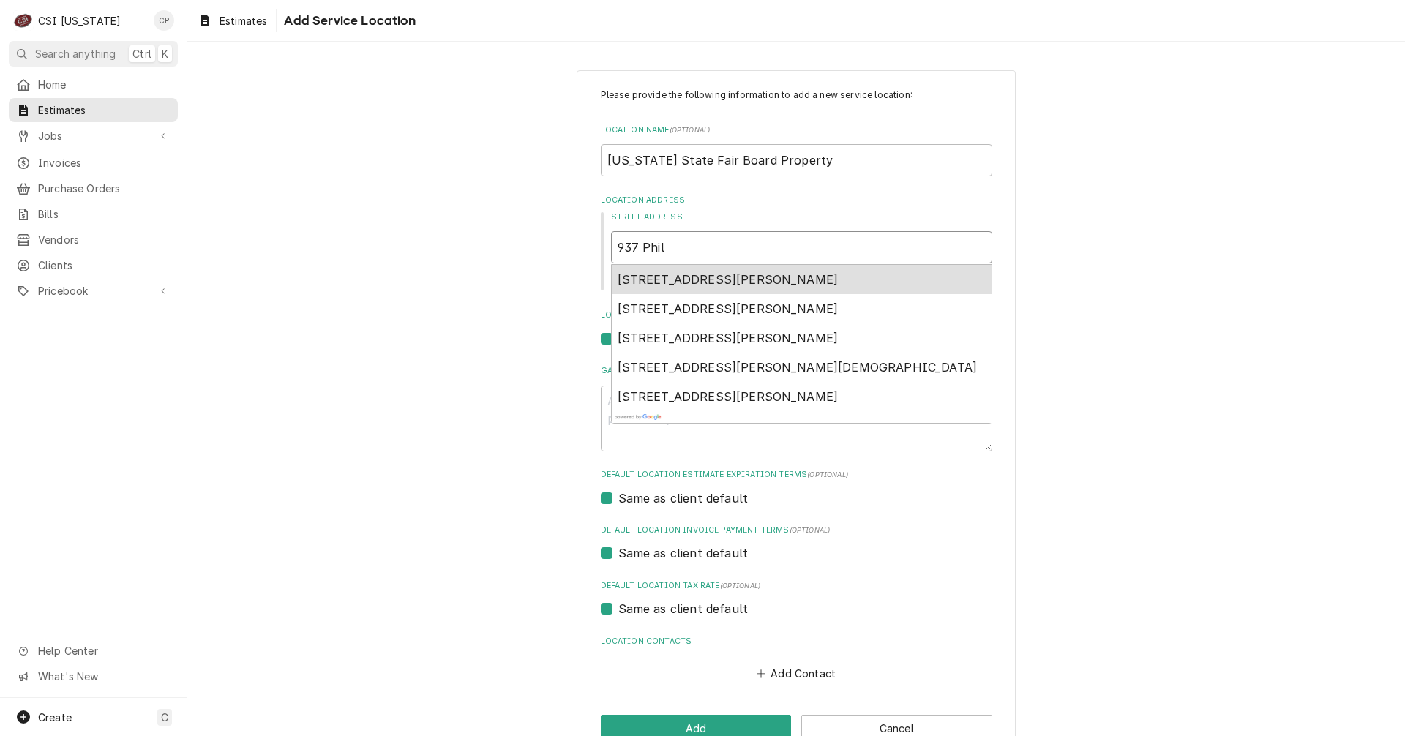
click at [752, 281] on span "[STREET_ADDRESS][PERSON_NAME]" at bounding box center [728, 279] width 221 height 15
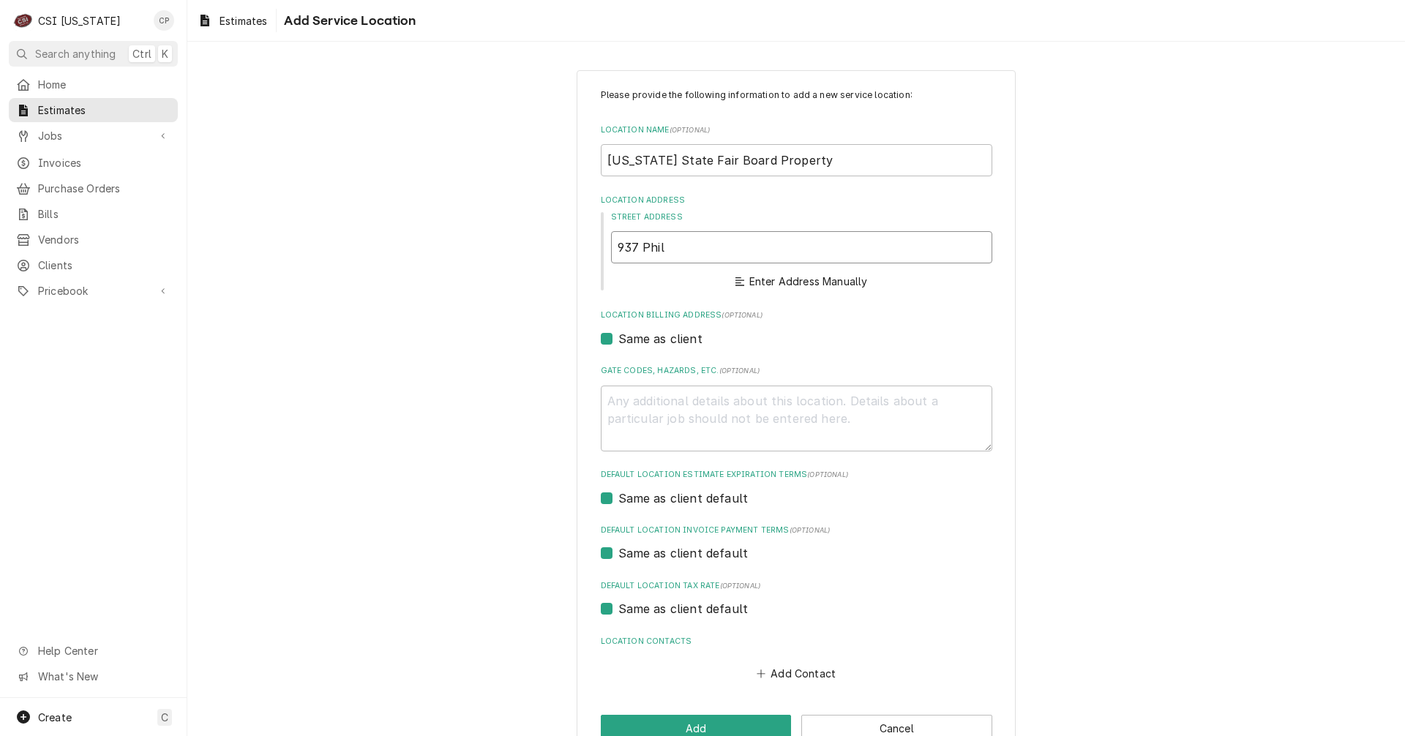
type textarea "x"
type input "[STREET_ADDRESS][PERSON_NAME]"
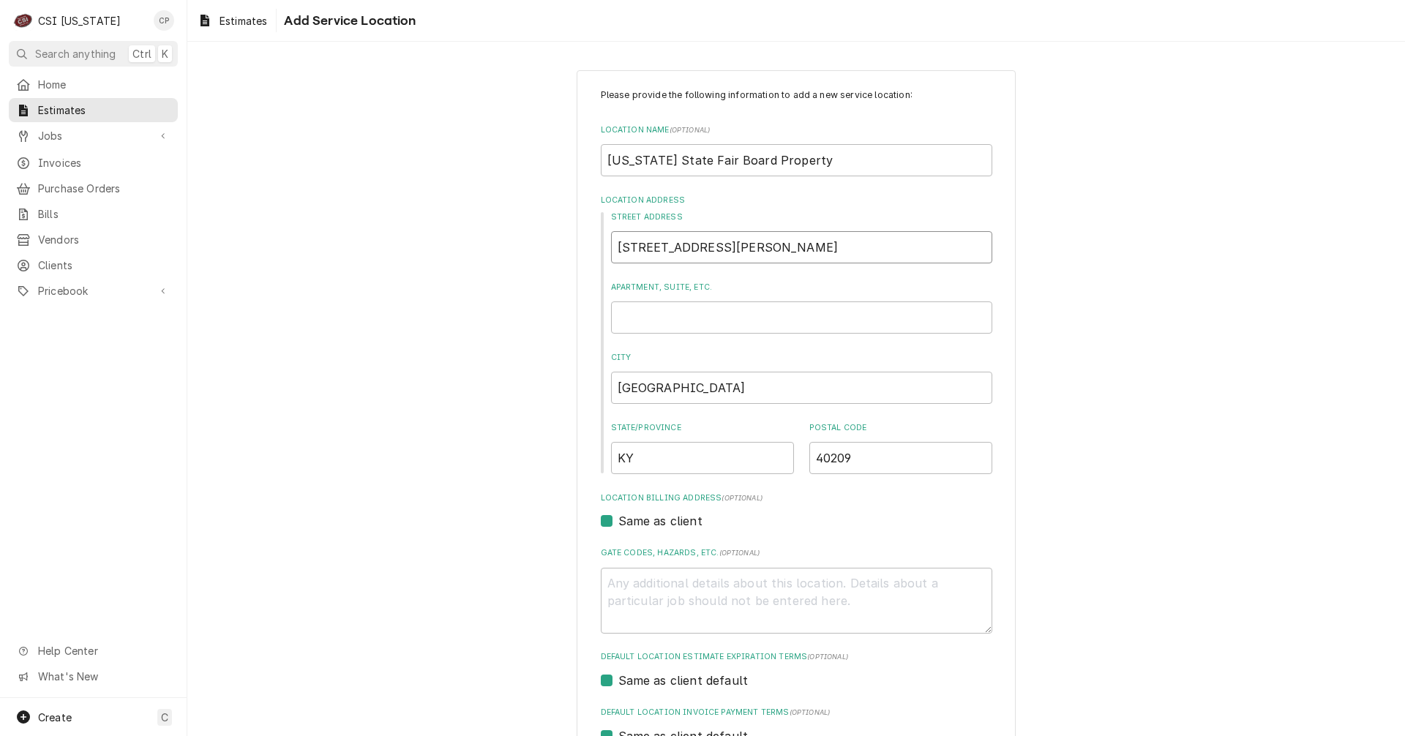
type textarea "x"
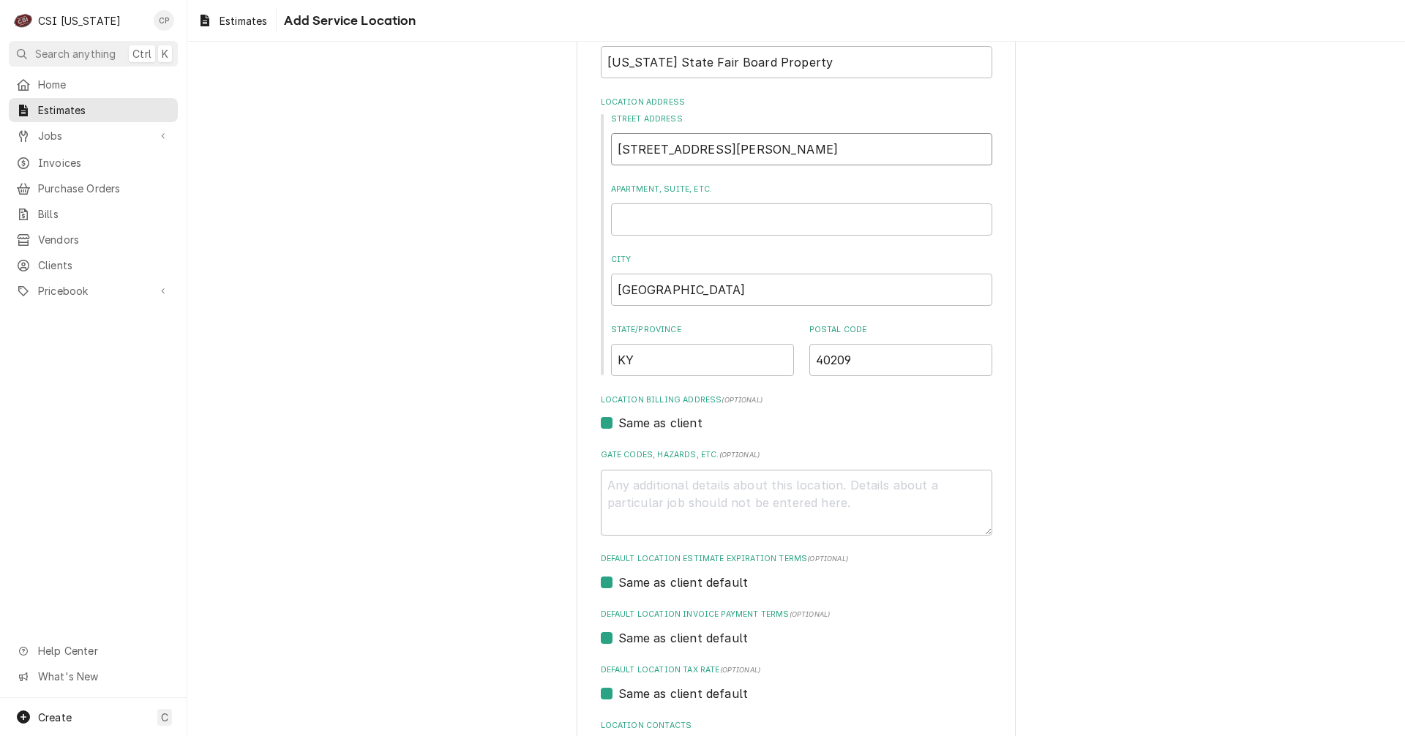
scroll to position [220, 0]
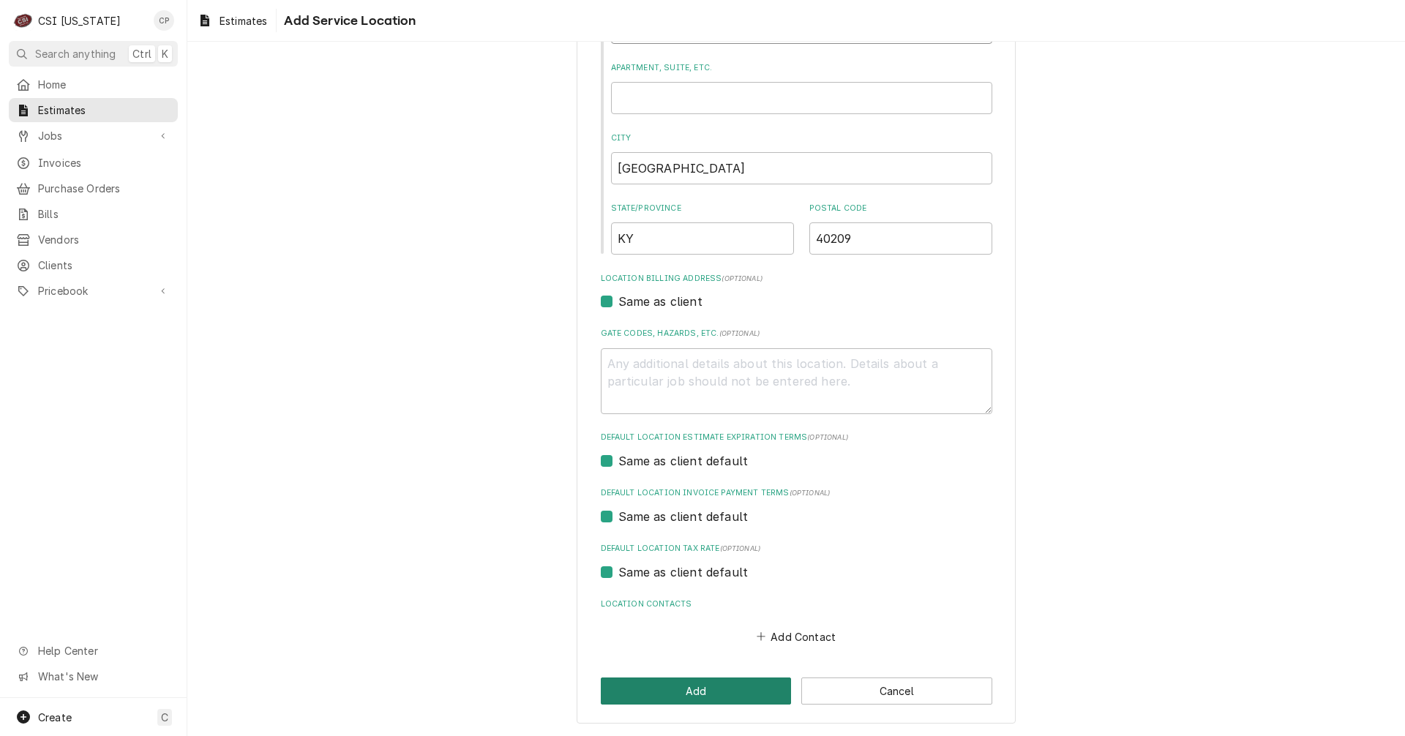
type input "[STREET_ADDRESS][PERSON_NAME]"
click at [695, 689] on button "Add" at bounding box center [696, 691] width 191 height 27
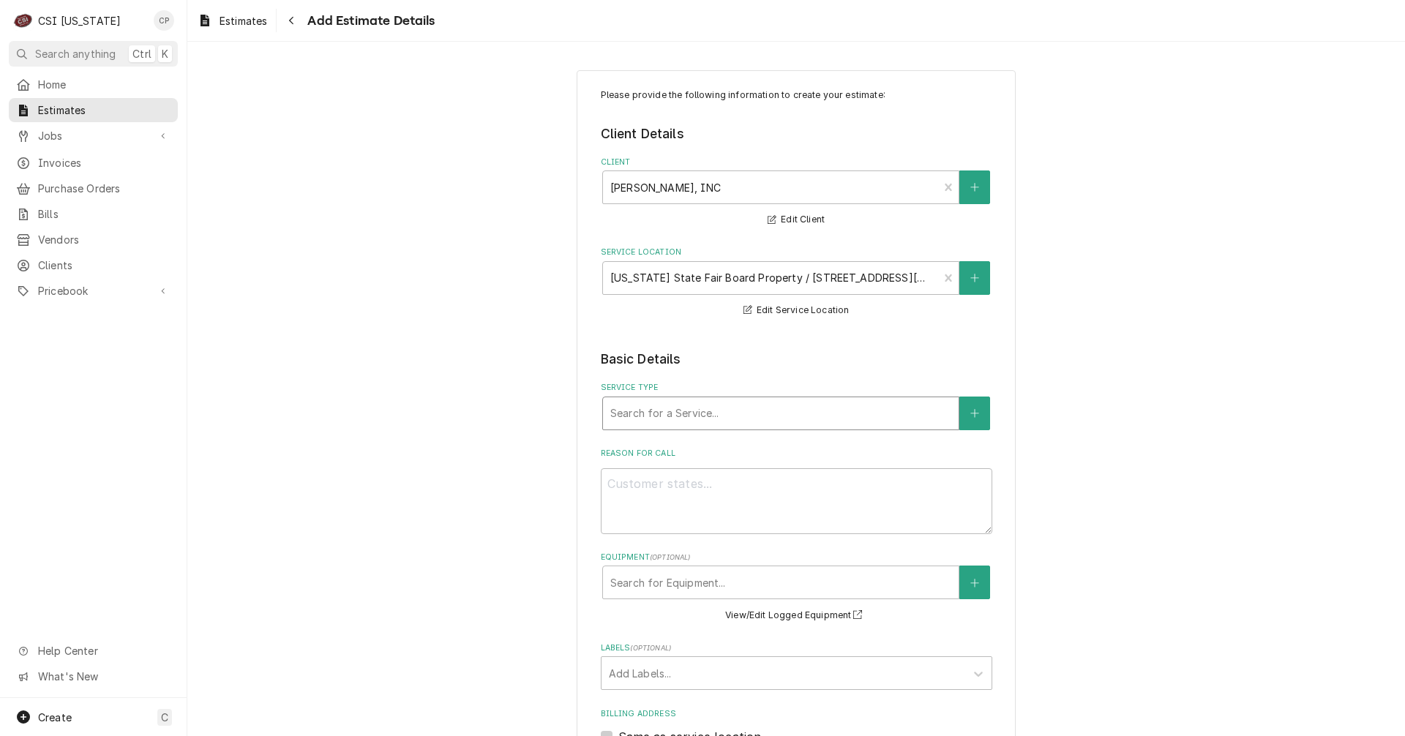
click at [697, 421] on div "Service Type" at bounding box center [780, 413] width 341 height 26
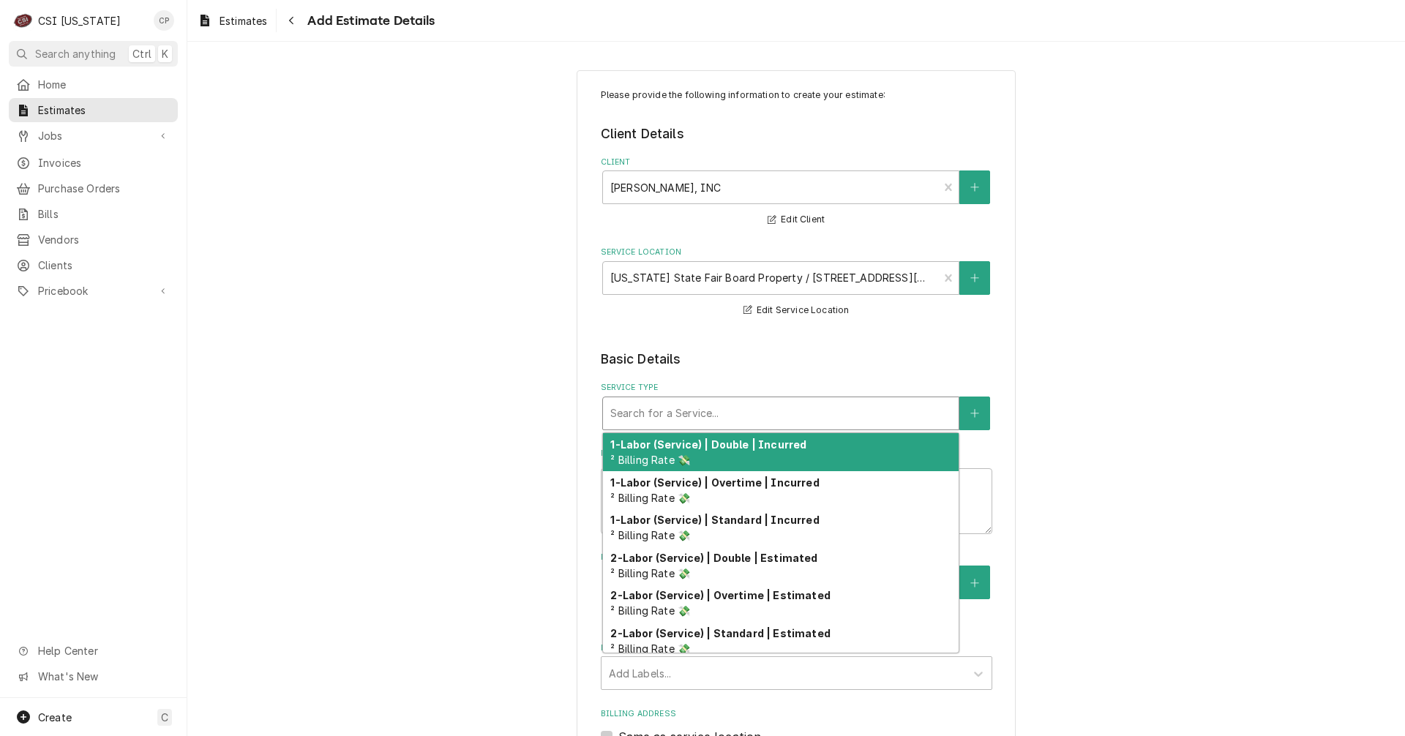
type textarea "x"
type input "e"
type textarea "x"
type input "eq"
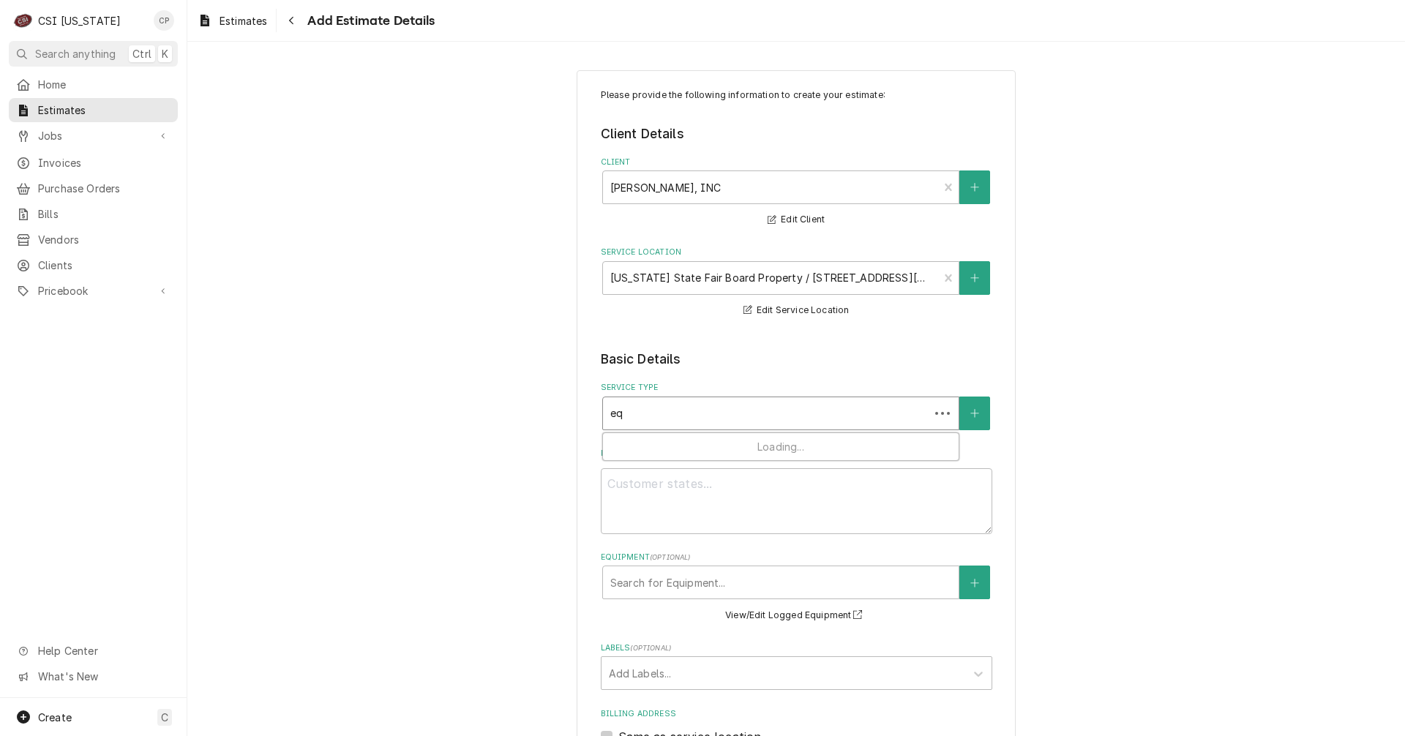
type textarea "x"
type input "equ"
type textarea "x"
type input "equi"
type textarea "x"
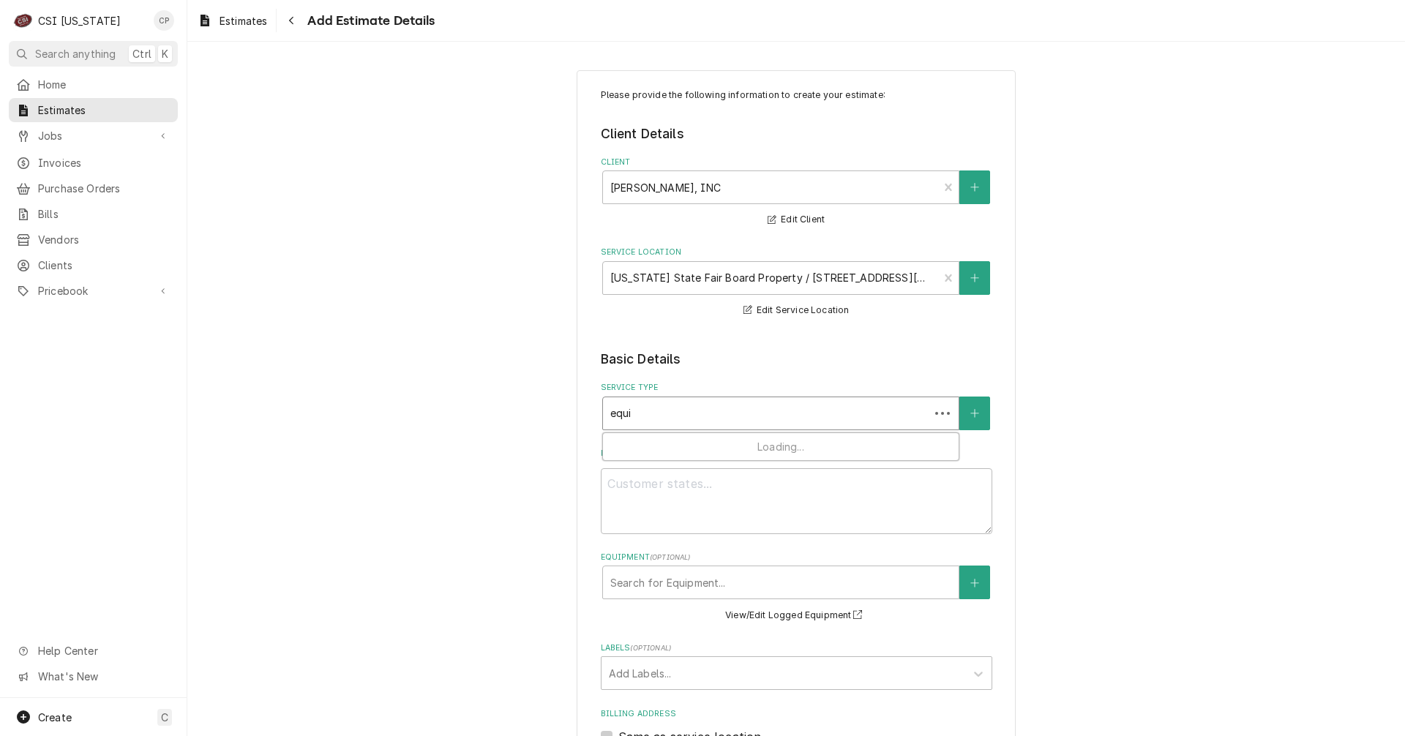
type input "equip"
type textarea "x"
type input "equipm"
type textarea "x"
type input "equipme"
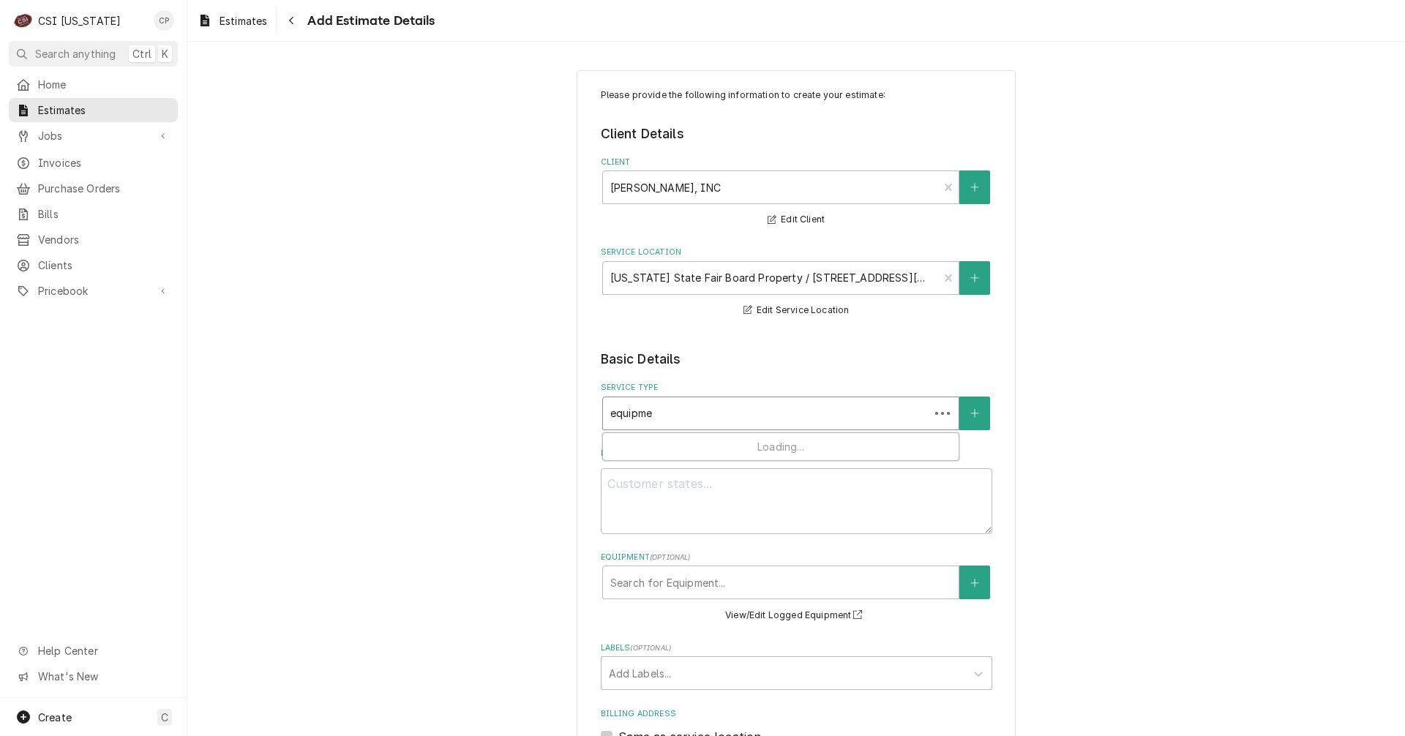
type textarea "x"
type input "equipmen"
type textarea "x"
type input "equipment"
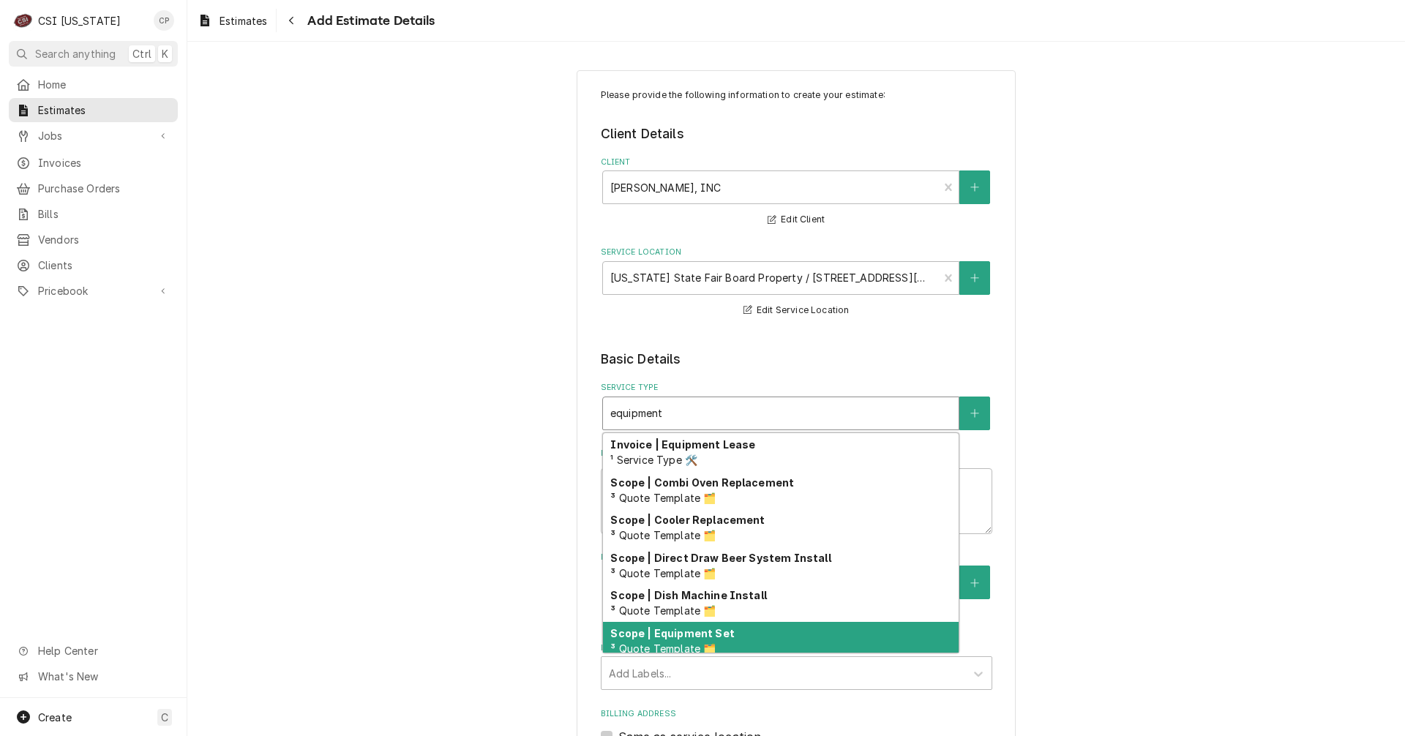
click at [678, 642] on div "Scope | Equipment Set ³ Quote Template 🗂️" at bounding box center [781, 641] width 356 height 38
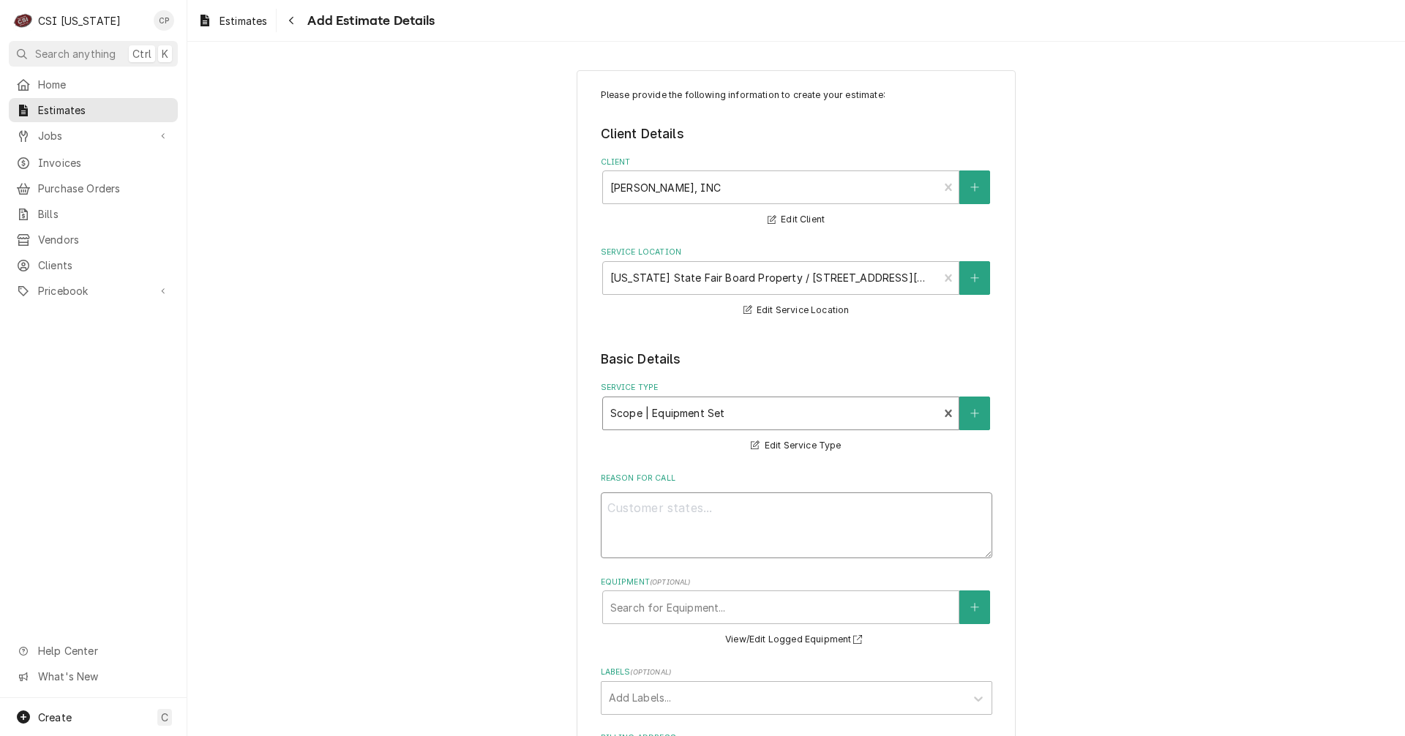
click at [657, 520] on textarea "Reason For Call" at bounding box center [796, 525] width 391 height 66
type textarea "x"
type textarea "s"
type textarea "x"
type textarea "se"
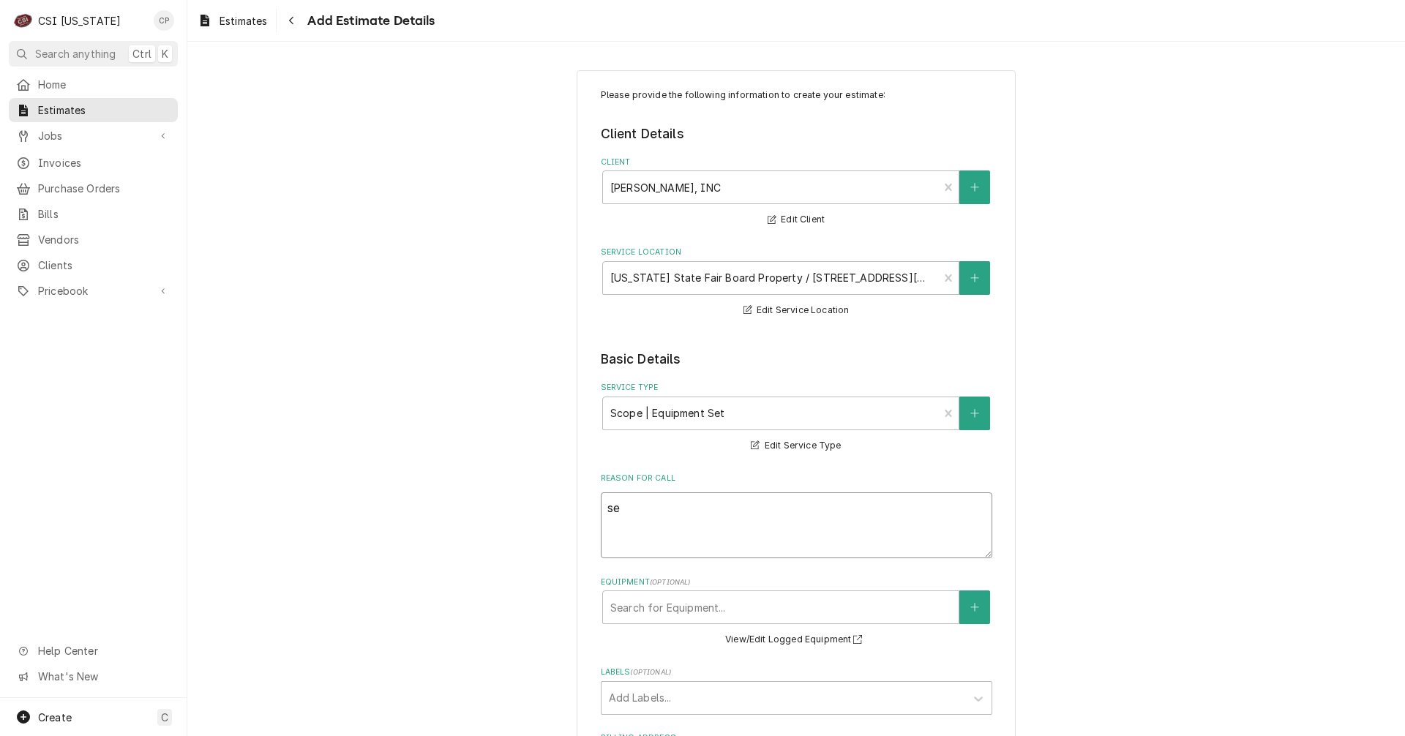
type textarea "x"
type textarea "set"
type textarea "x"
type textarea "set"
type textarea "x"
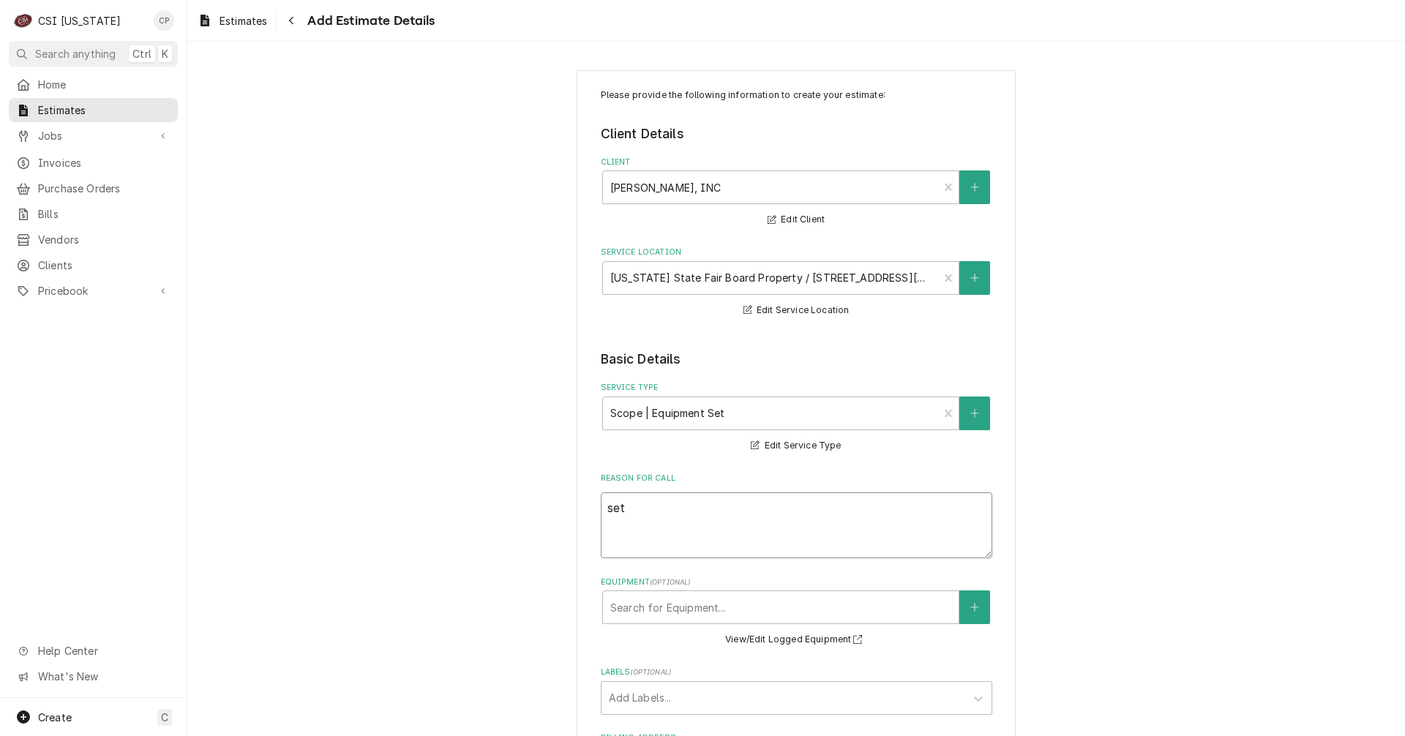
type textarea "set i"
type textarea "x"
type textarea "set in"
type textarea "x"
type textarea "set in"
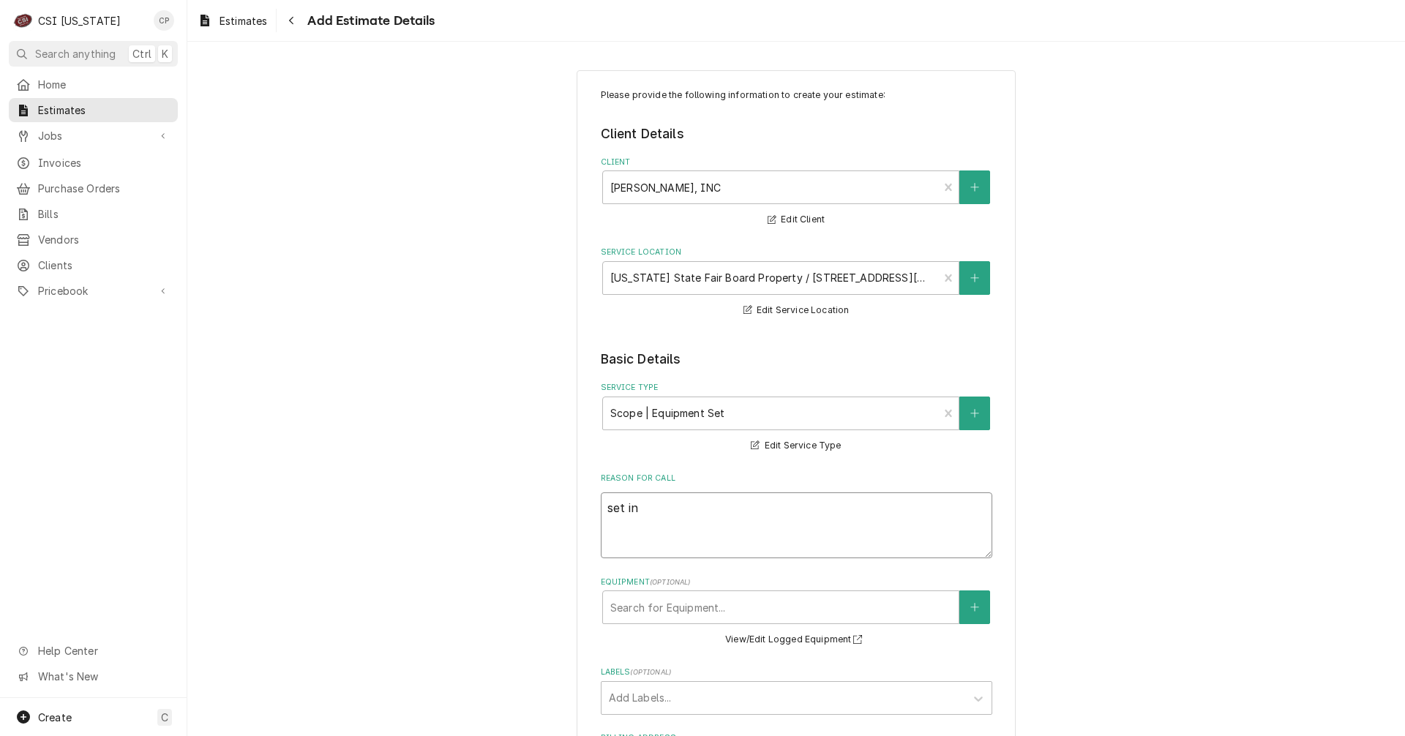
type textarea "x"
type textarea "set in p"
type textarea "x"
type textarea "set in pl"
type textarea "x"
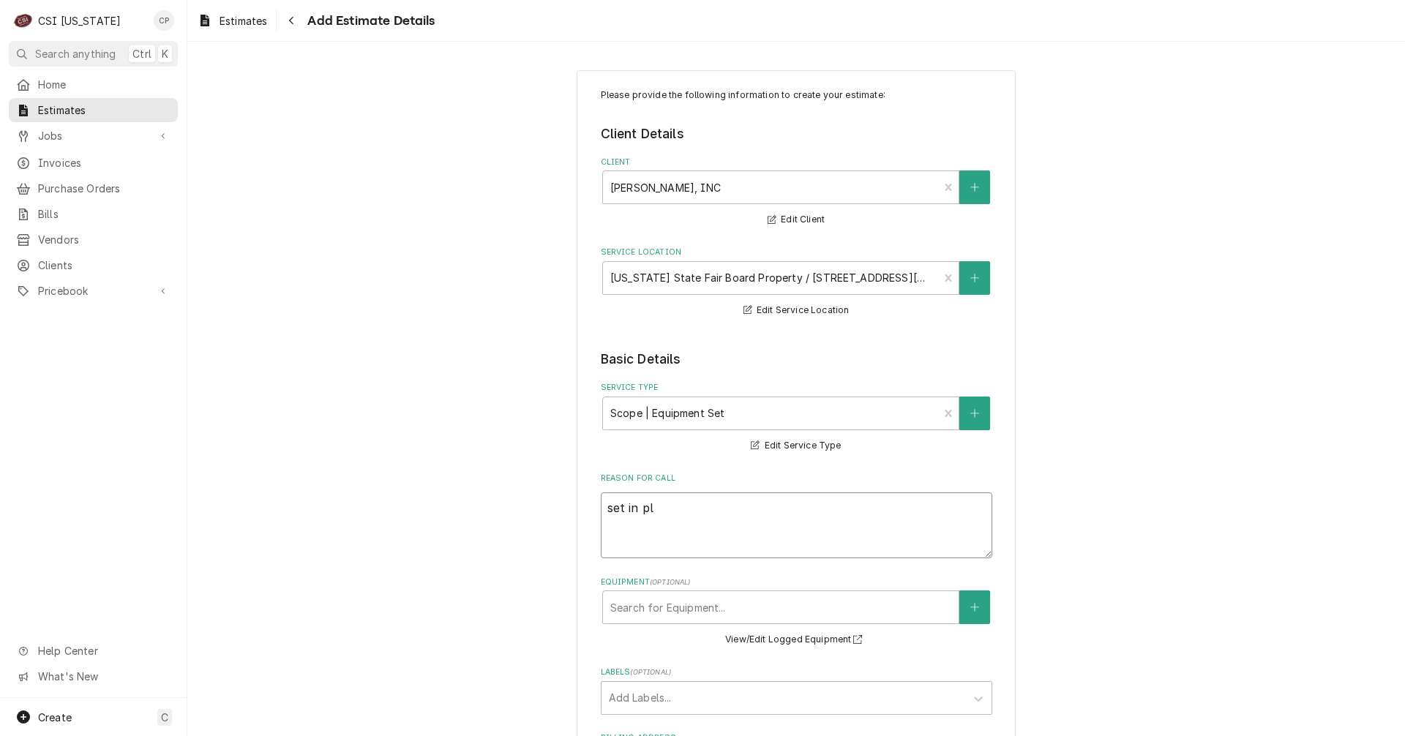
type textarea "set in pla"
type textarea "x"
type textarea "set in plac"
type textarea "x"
type textarea "set in place"
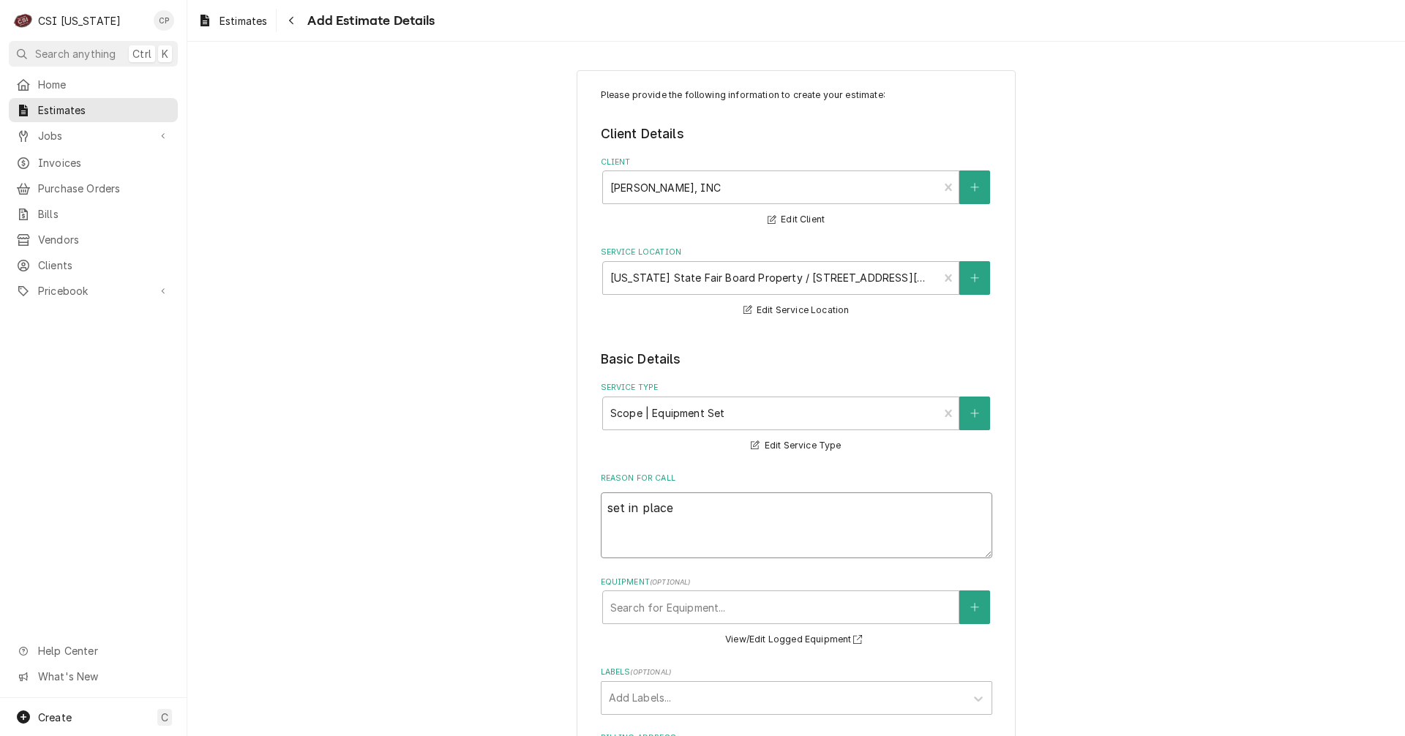
type textarea "x"
type textarea "set in placed"
type textarea "x"
type textarea "set in place"
type textarea "x"
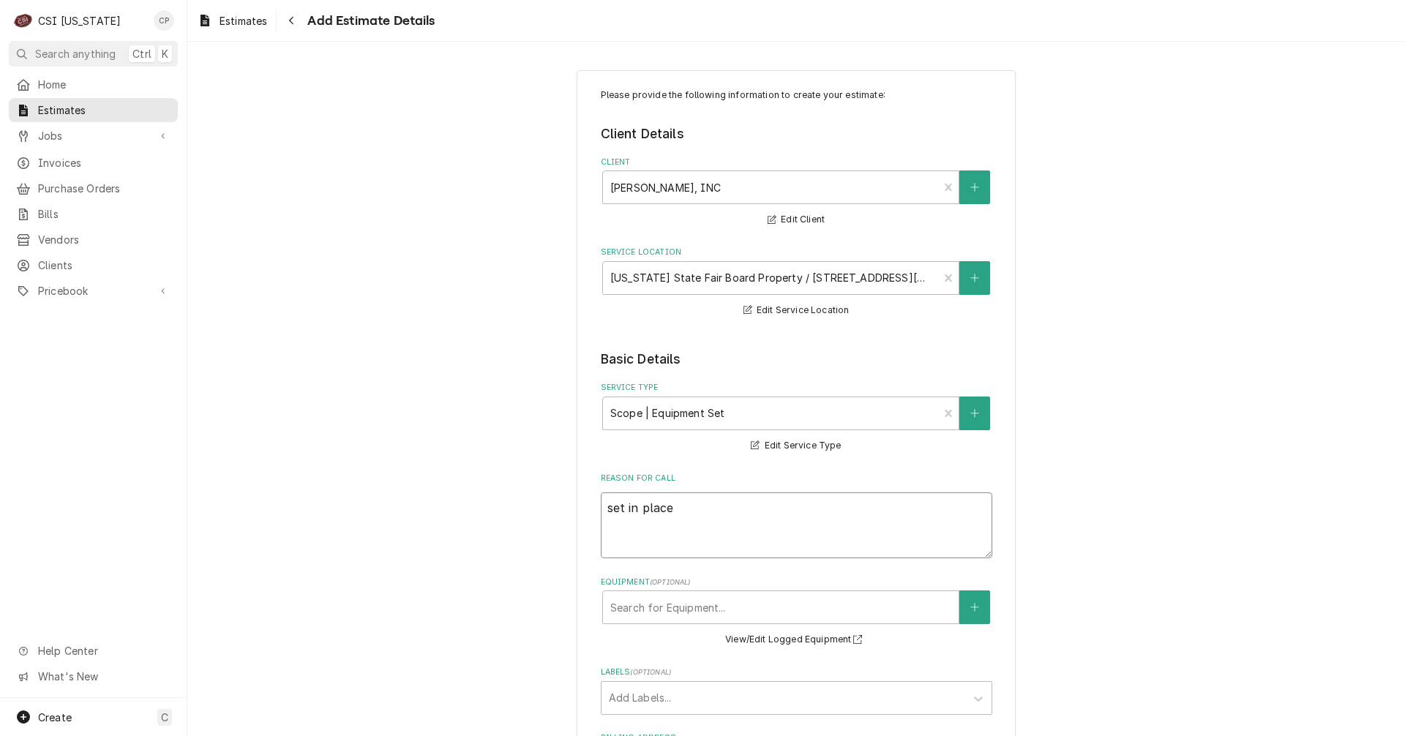
type textarea "set in place"
type textarea "x"
type textarea "set in place a"
type textarea "x"
type textarea "set in place al"
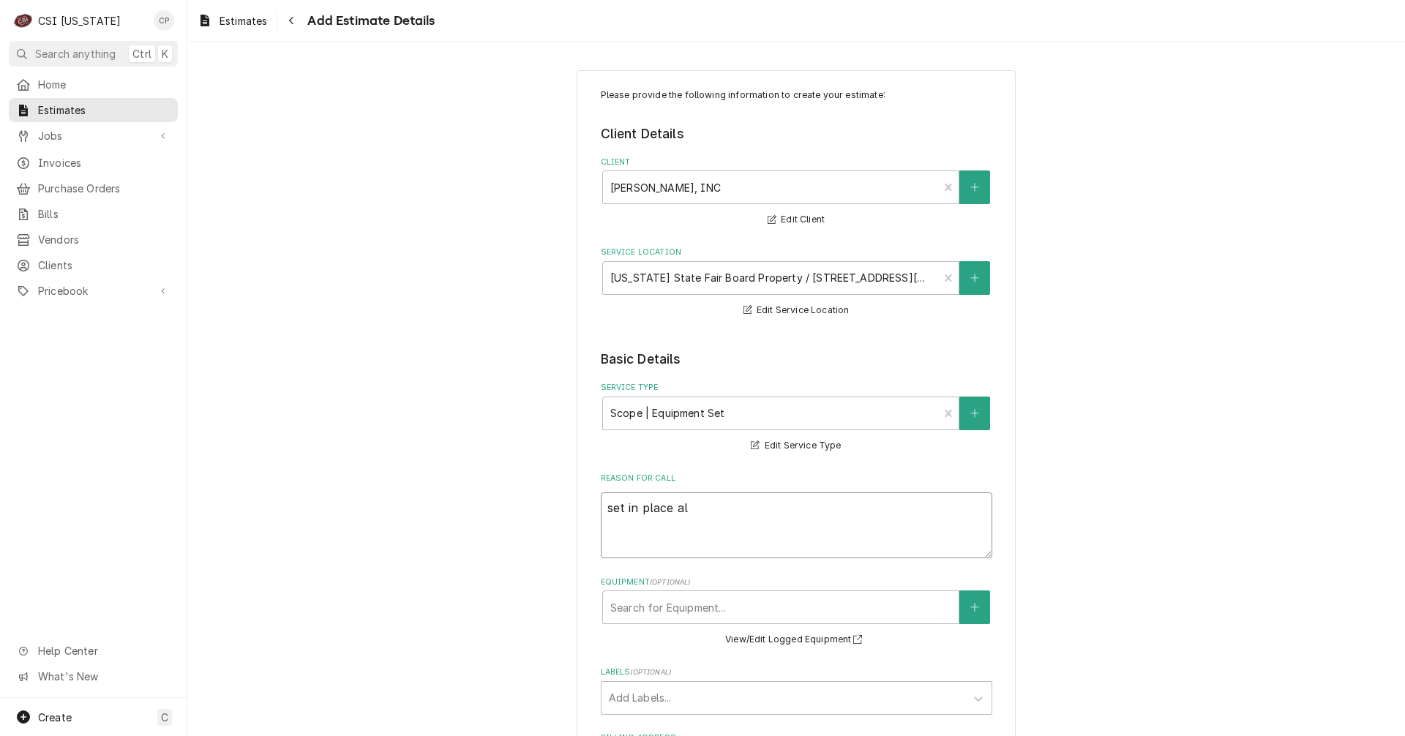
type textarea "x"
type textarea "set in place all"
type textarea "x"
type textarea "set in place all"
type textarea "x"
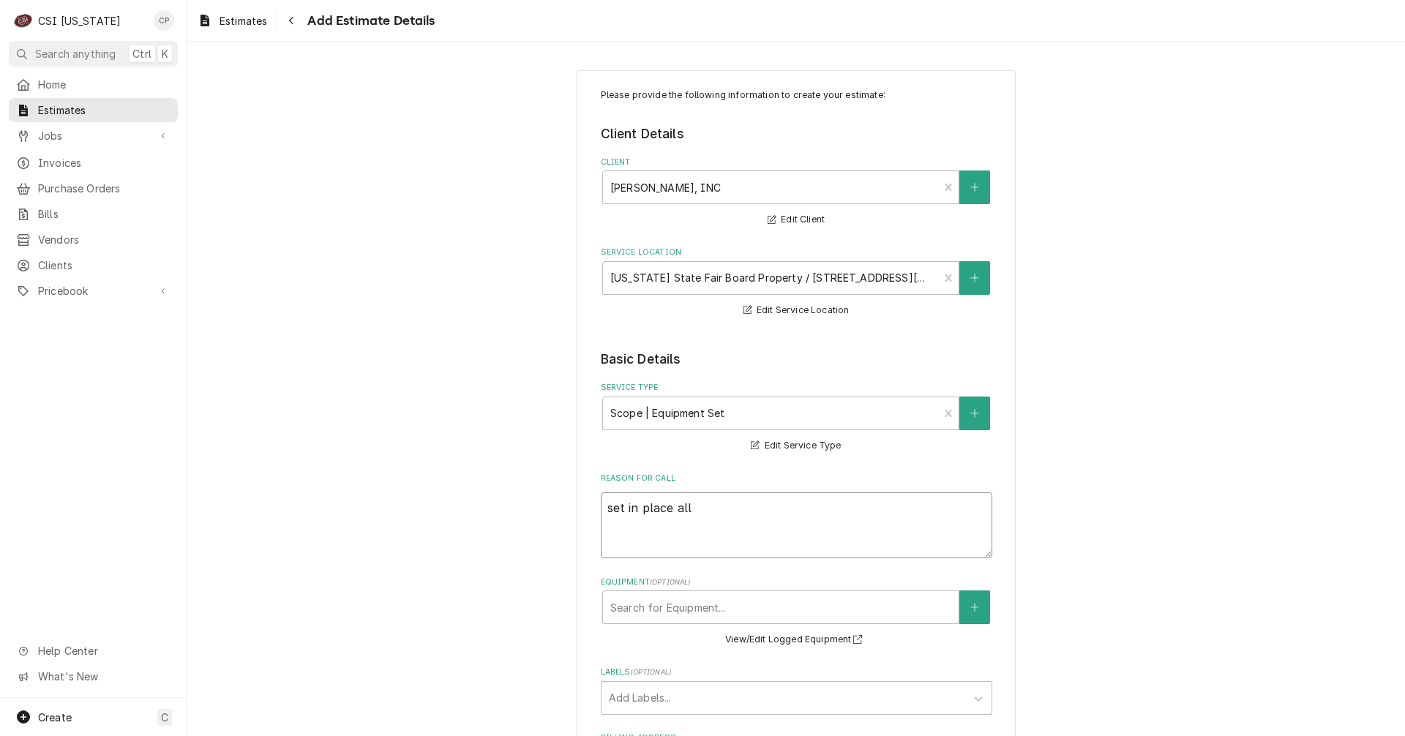
type textarea "set in place all k"
type textarea "x"
type textarea "set in place all ke"
type textarea "x"
type textarea "set in place all k"
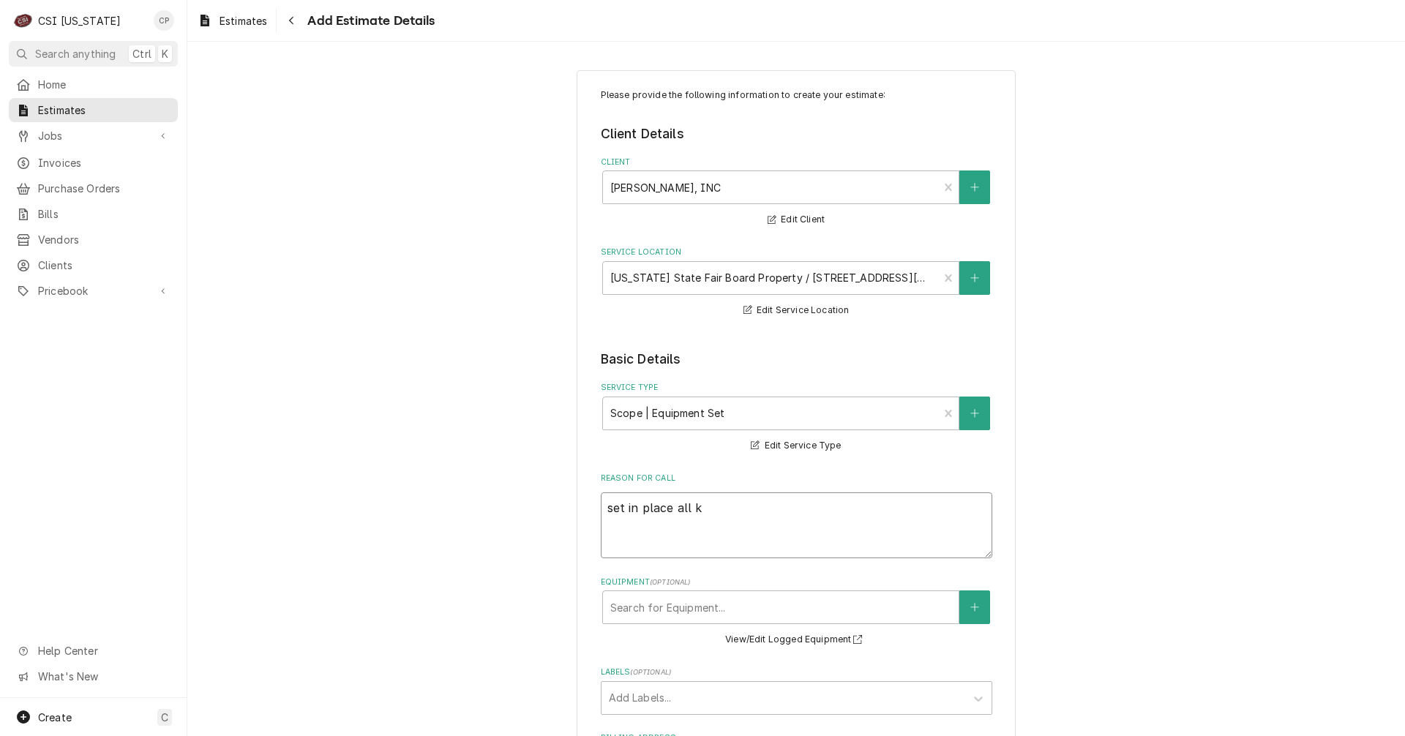
type textarea "x"
type textarea "set in place all ki"
type textarea "x"
type textarea "set in place all kit"
type textarea "x"
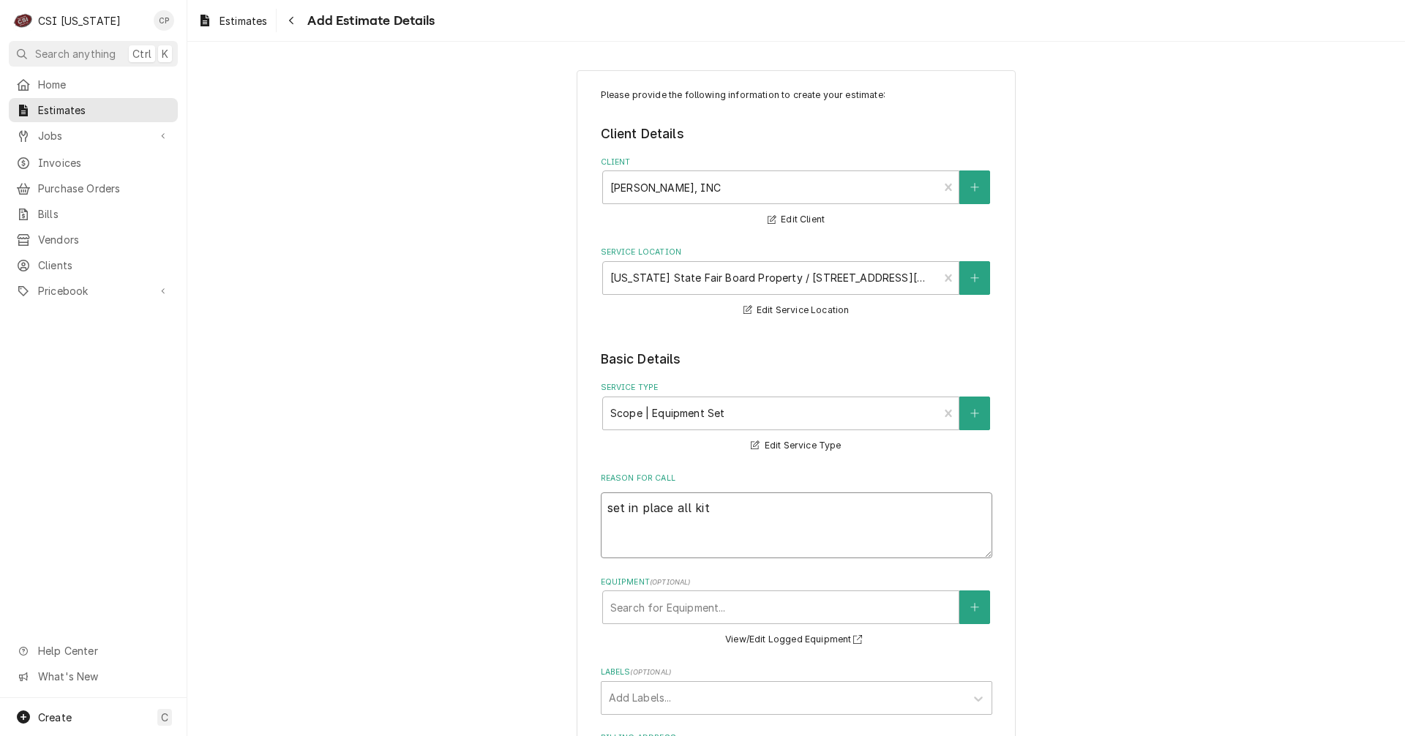
type textarea "set in place all kitc"
type textarea "x"
type textarea "set in place all kitch"
type textarea "x"
type textarea "set in place all kitche"
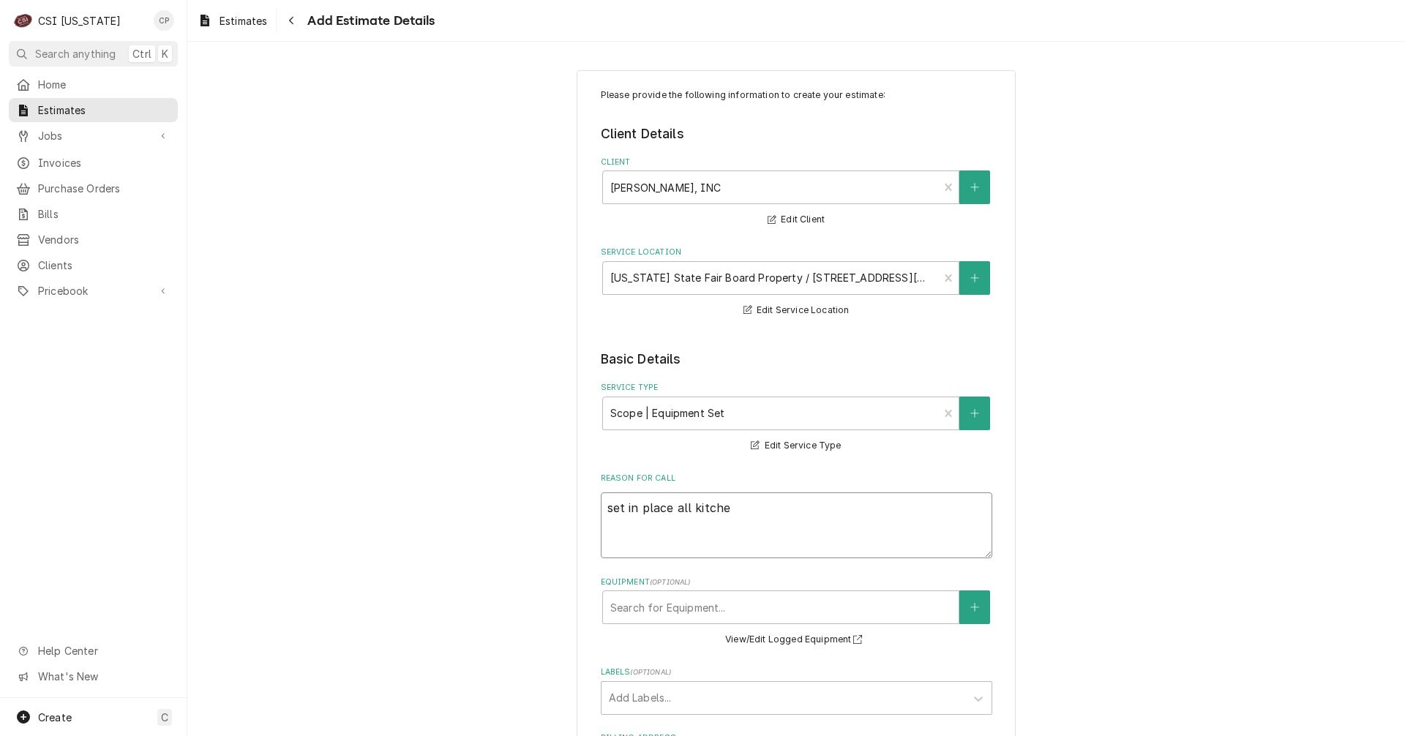
type textarea "x"
type textarea "set in place all kitchen"
type textarea "x"
type textarea "set in place all kitchen"
type textarea "x"
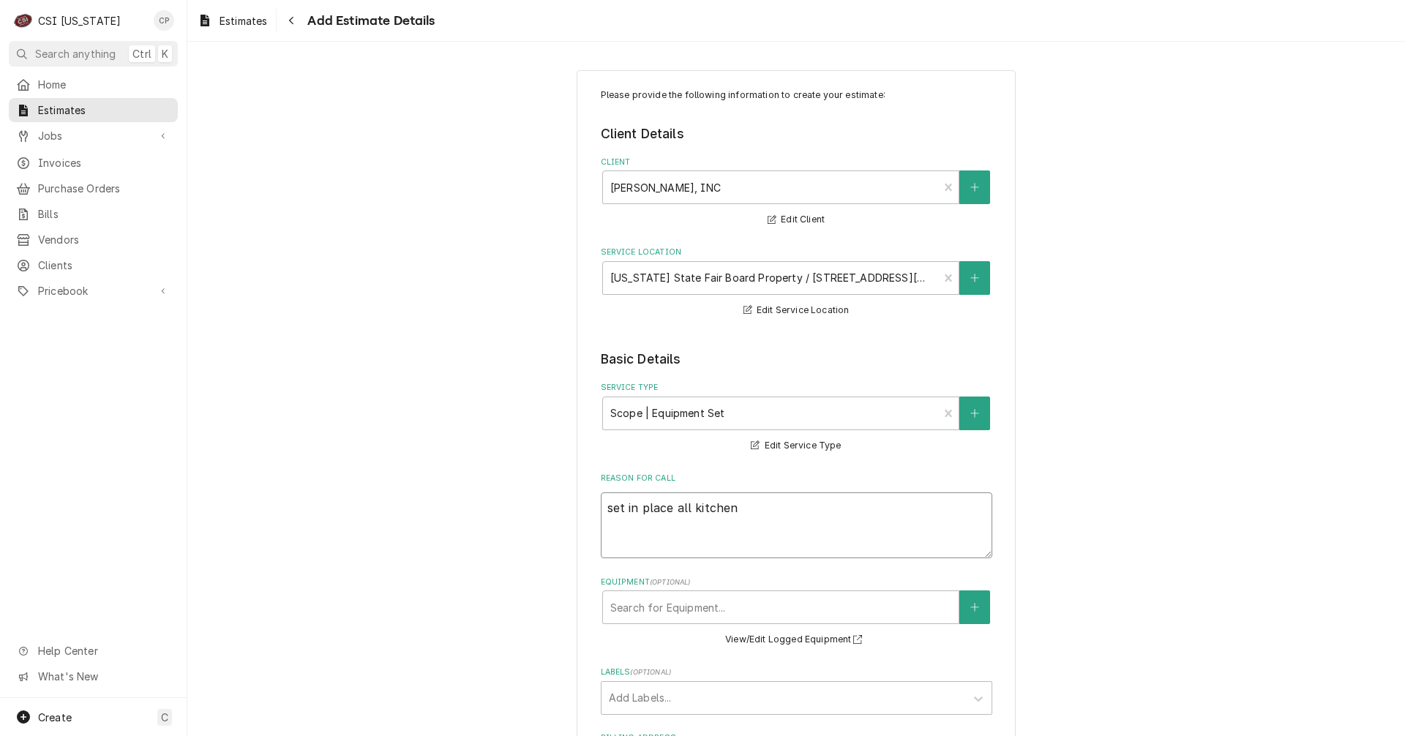
type textarea "set in place all kitchen e"
type textarea "x"
type textarea "set in place all kitchen eq"
type textarea "x"
type textarea "set in place all kitchen equ"
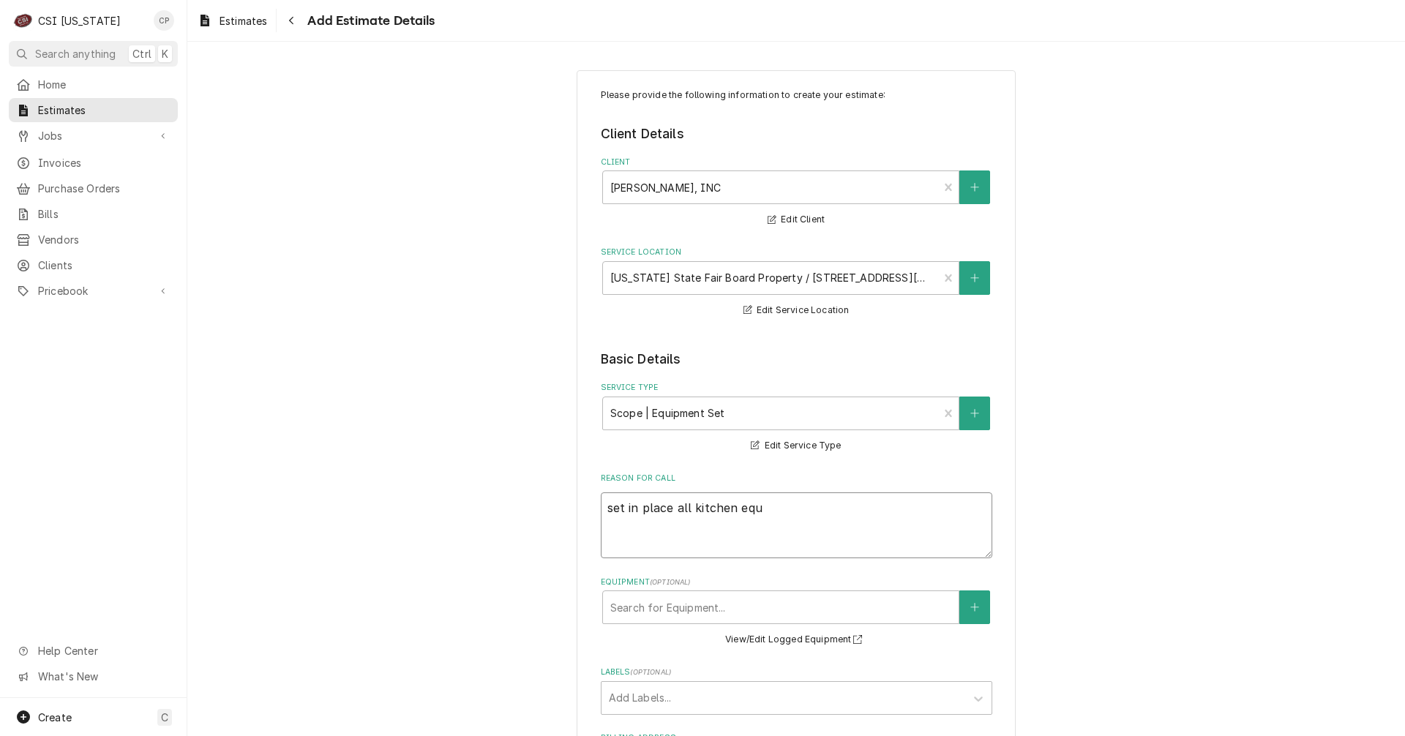
type textarea "x"
type textarea "set in place all kitchen equi"
type textarea "x"
type textarea "set in place all kitchen equip"
type textarea "x"
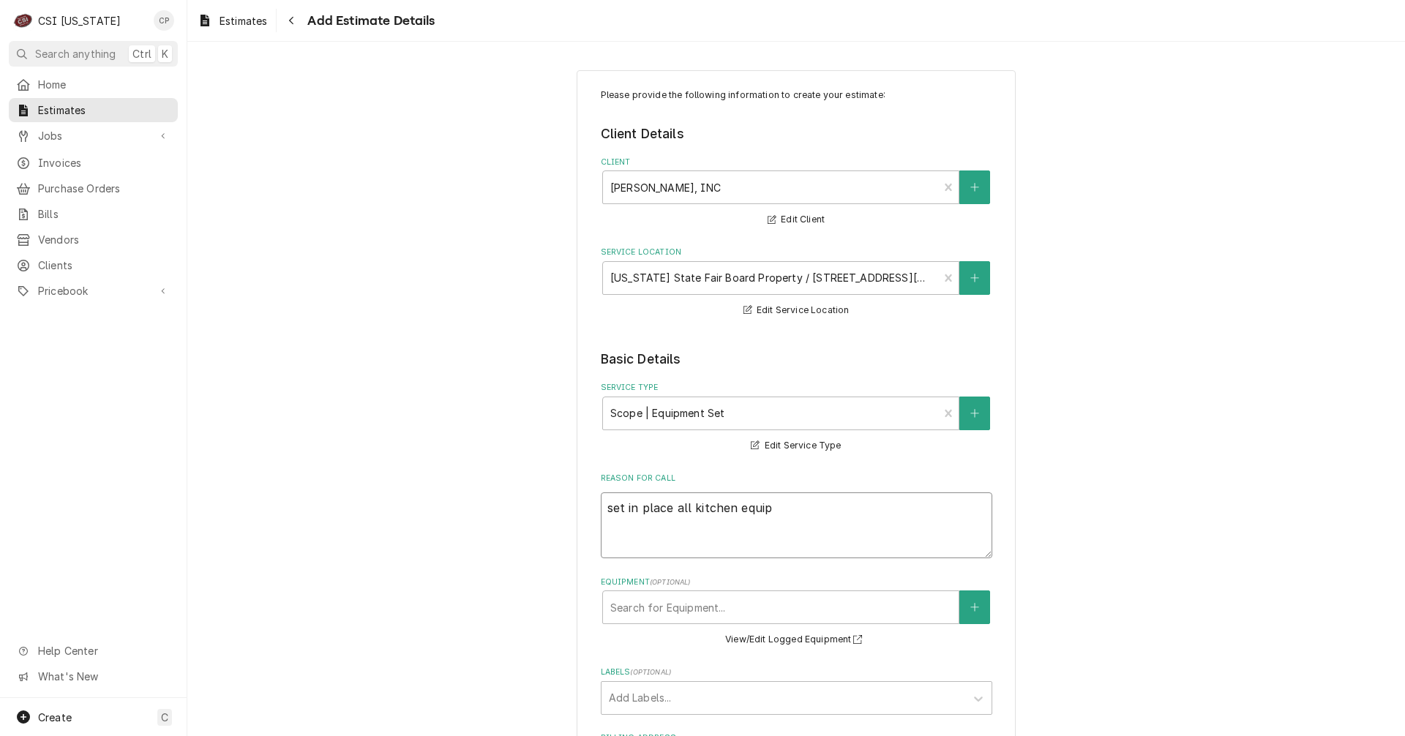
type textarea "set in place all kitchen equipm"
type textarea "x"
type textarea "set in place all kitchen equipme"
type textarea "x"
type textarea "set in place all kitchen equipmen"
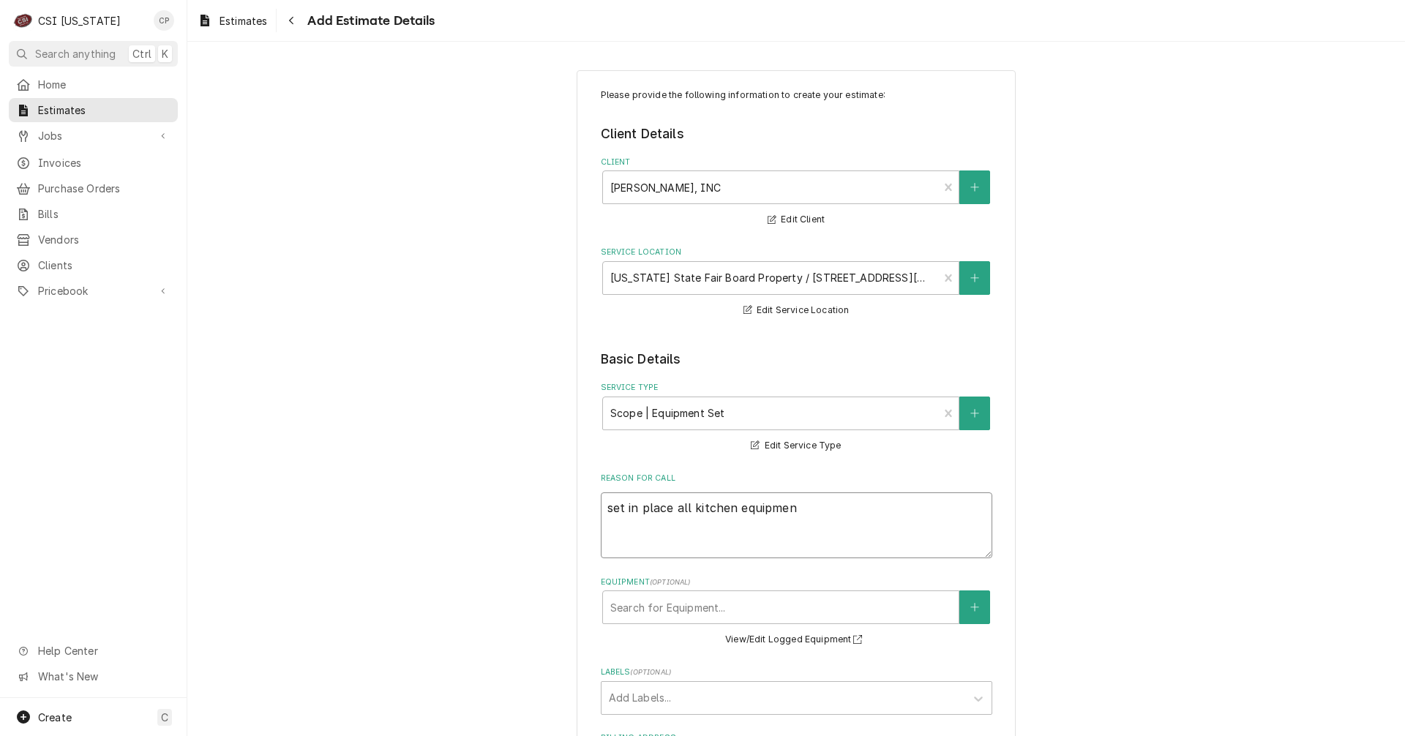
type textarea "x"
click at [656, 700] on div "Labels" at bounding box center [783, 698] width 349 height 26
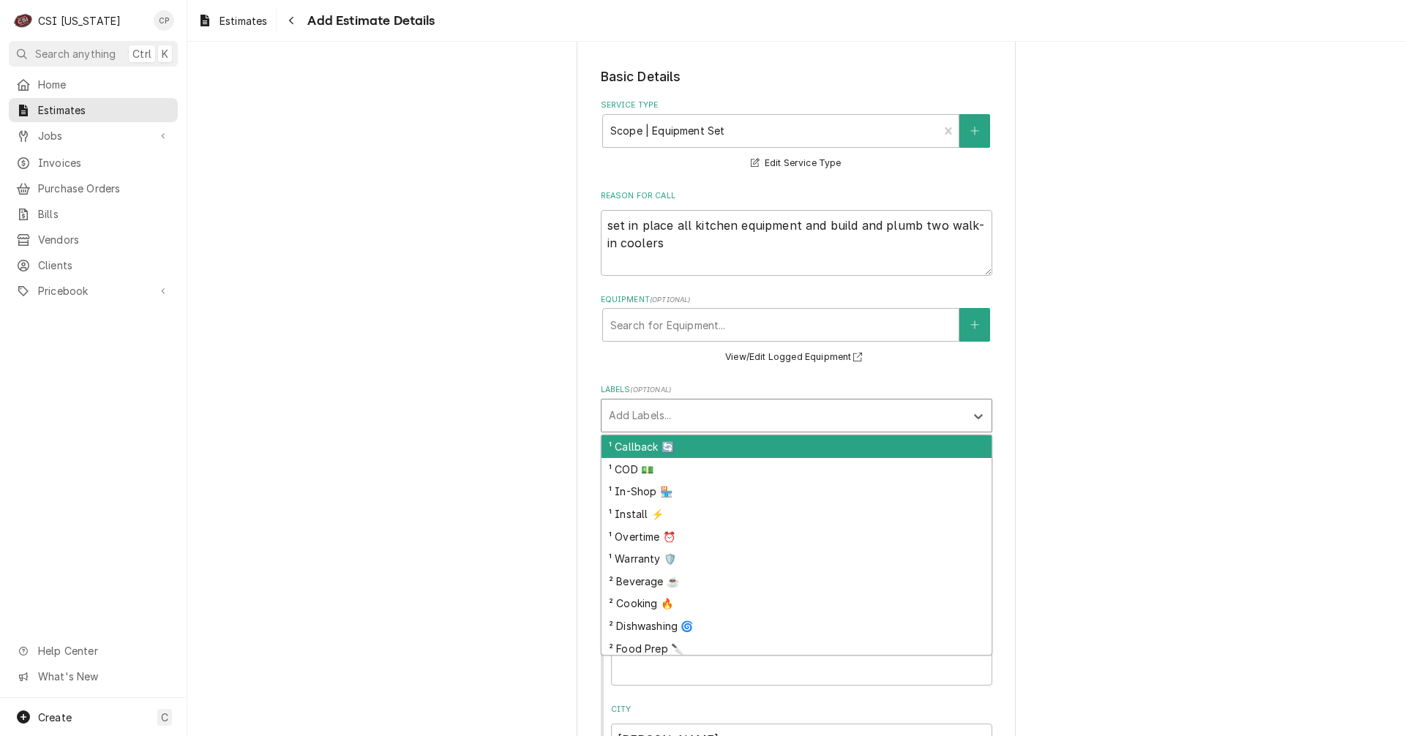
scroll to position [293, 0]
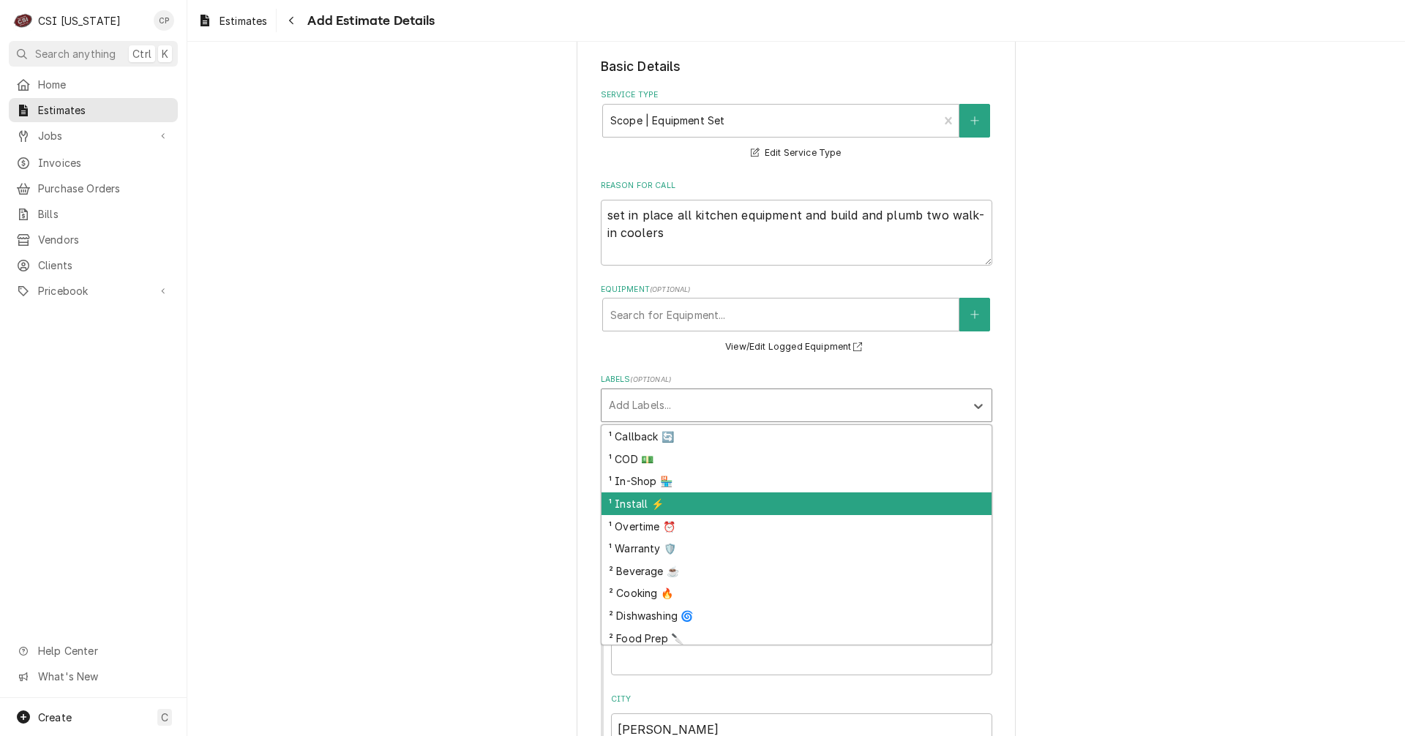
click at [640, 508] on div "¹ Install ⚡️" at bounding box center [796, 503] width 390 height 23
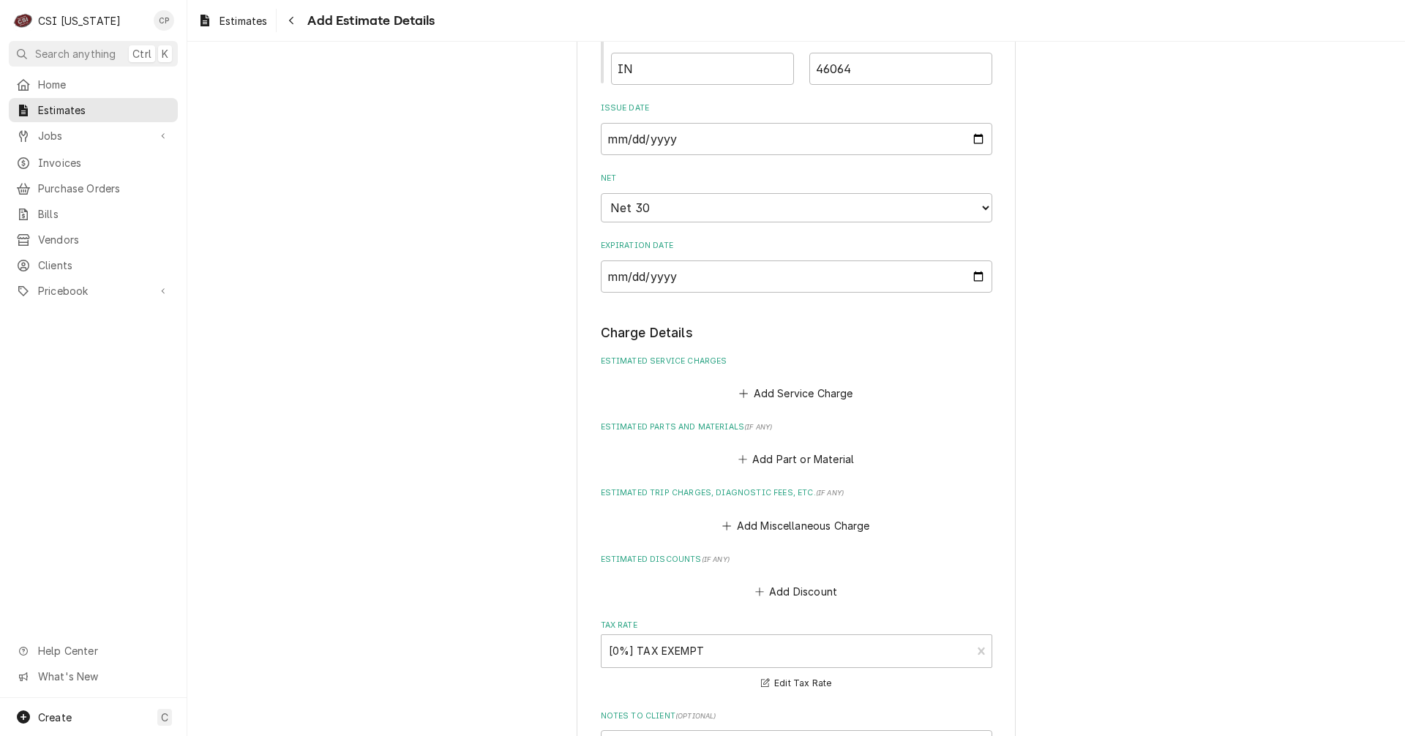
scroll to position [1024, 0]
click at [782, 389] on button "Add Service Charge" at bounding box center [796, 392] width 119 height 20
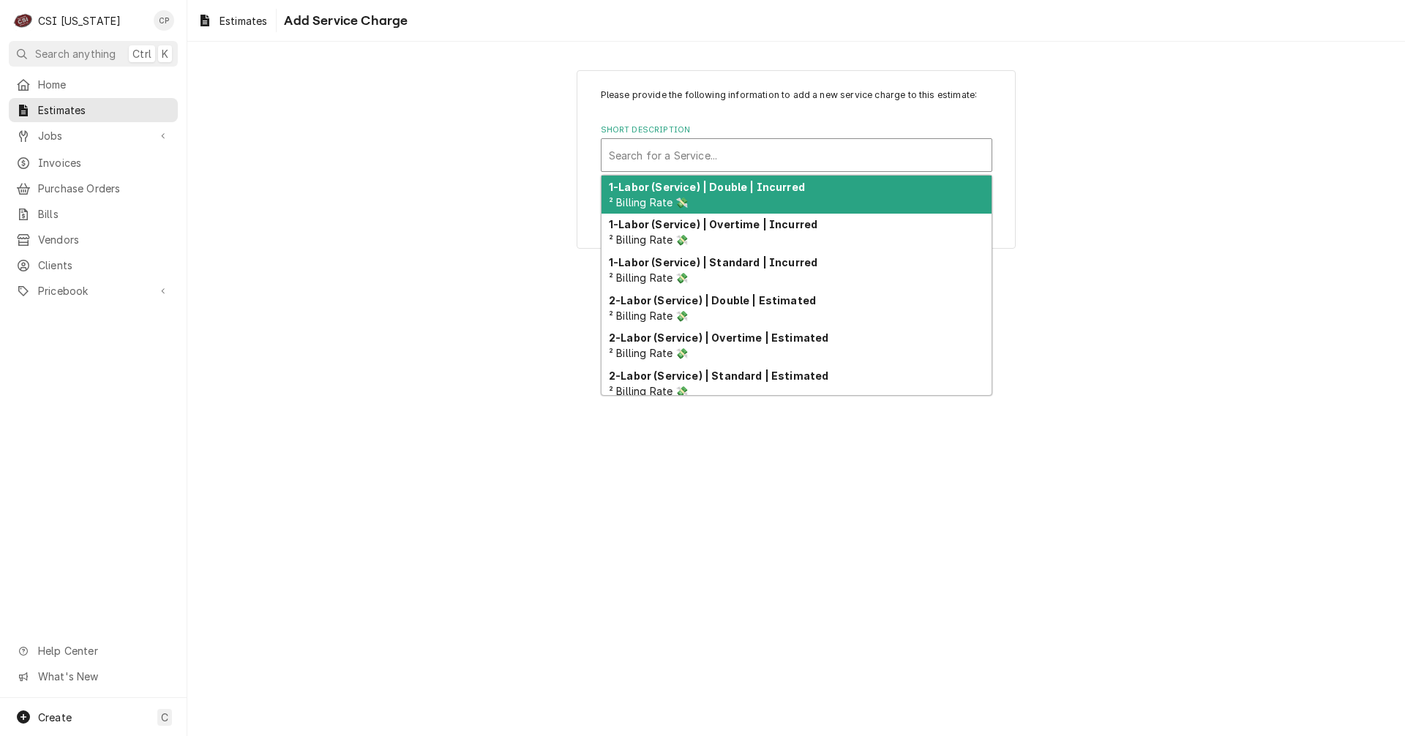
click at [721, 153] on div "Short Description" at bounding box center [796, 155] width 375 height 26
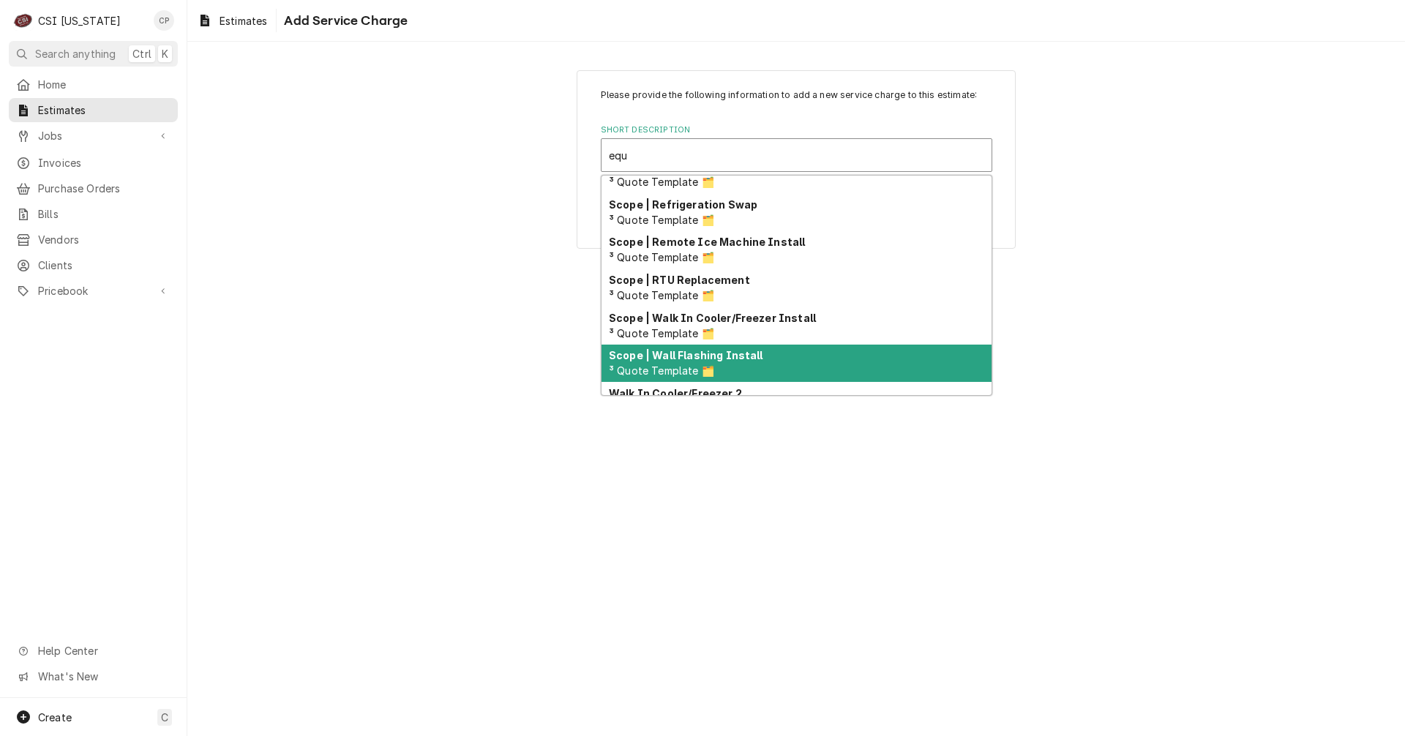
scroll to position [521, 0]
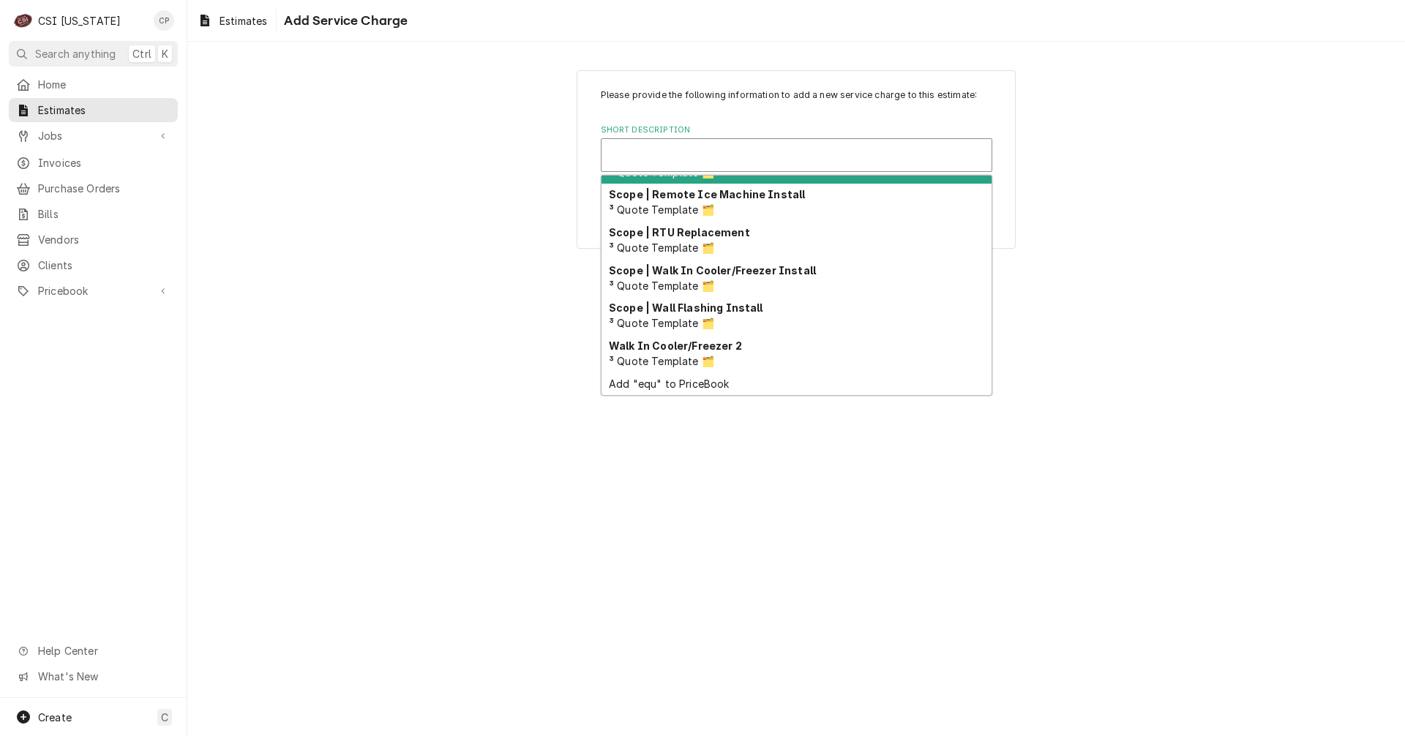
click at [697, 157] on div "Short Description" at bounding box center [796, 155] width 375 height 26
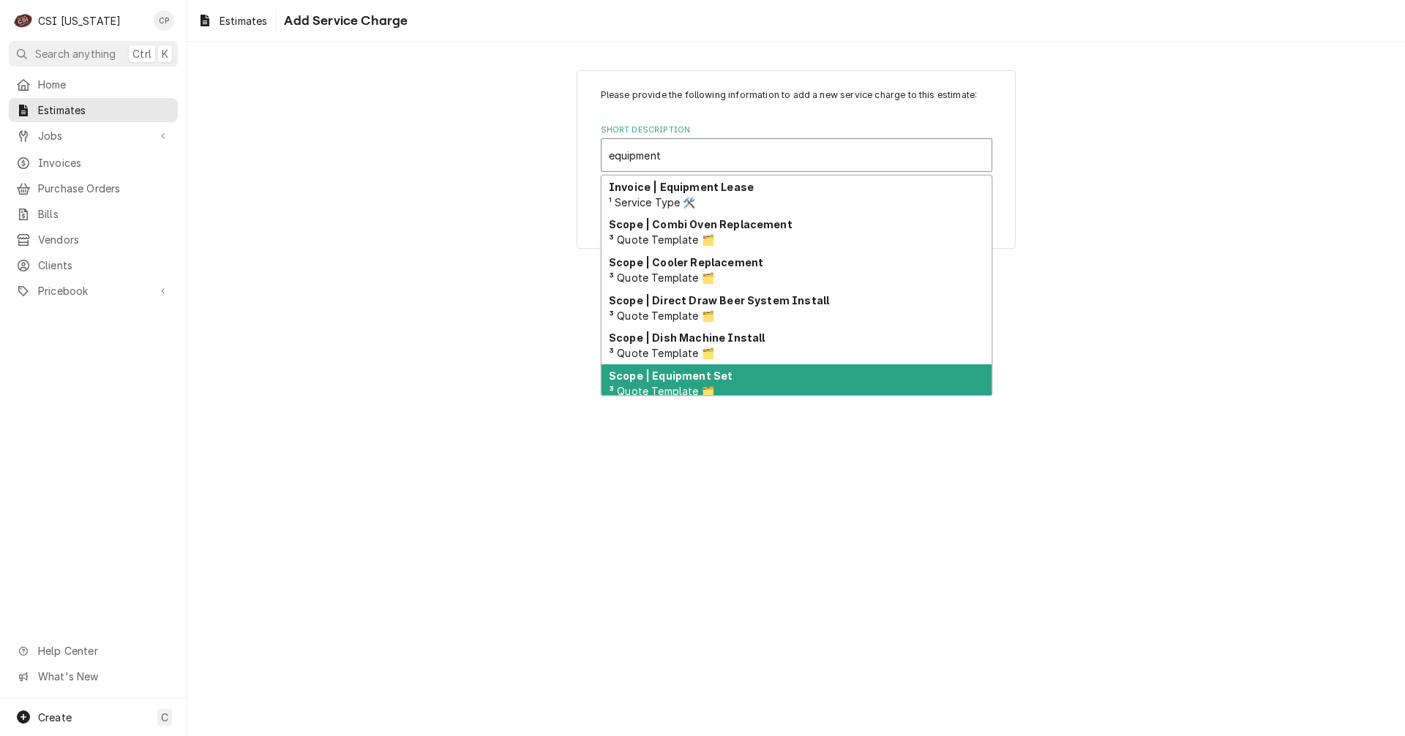
click at [705, 379] on strong "Scope | Equipment Set" at bounding box center [671, 376] width 124 height 12
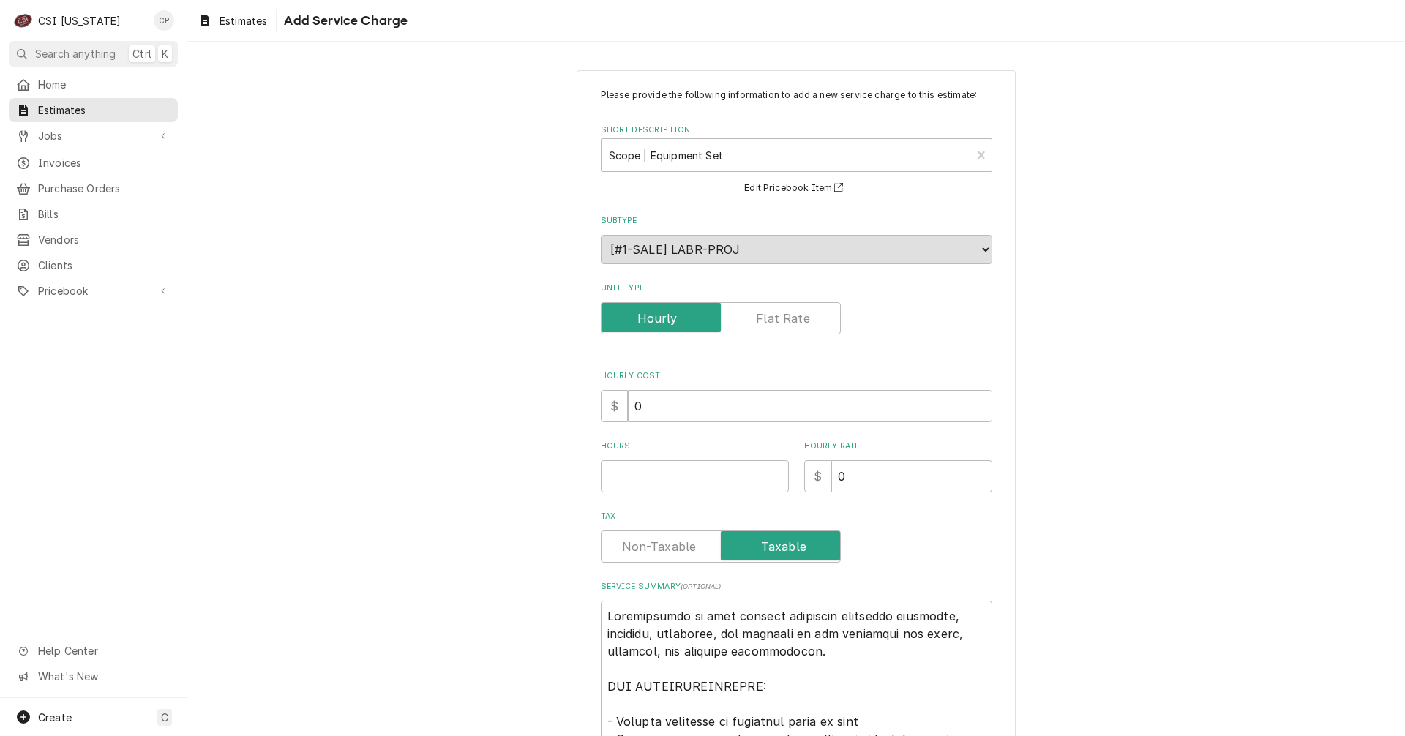
click at [784, 320] on label "Unit Type" at bounding box center [721, 318] width 240 height 32
click at [784, 320] on input "Unit Type" at bounding box center [720, 318] width 227 height 32
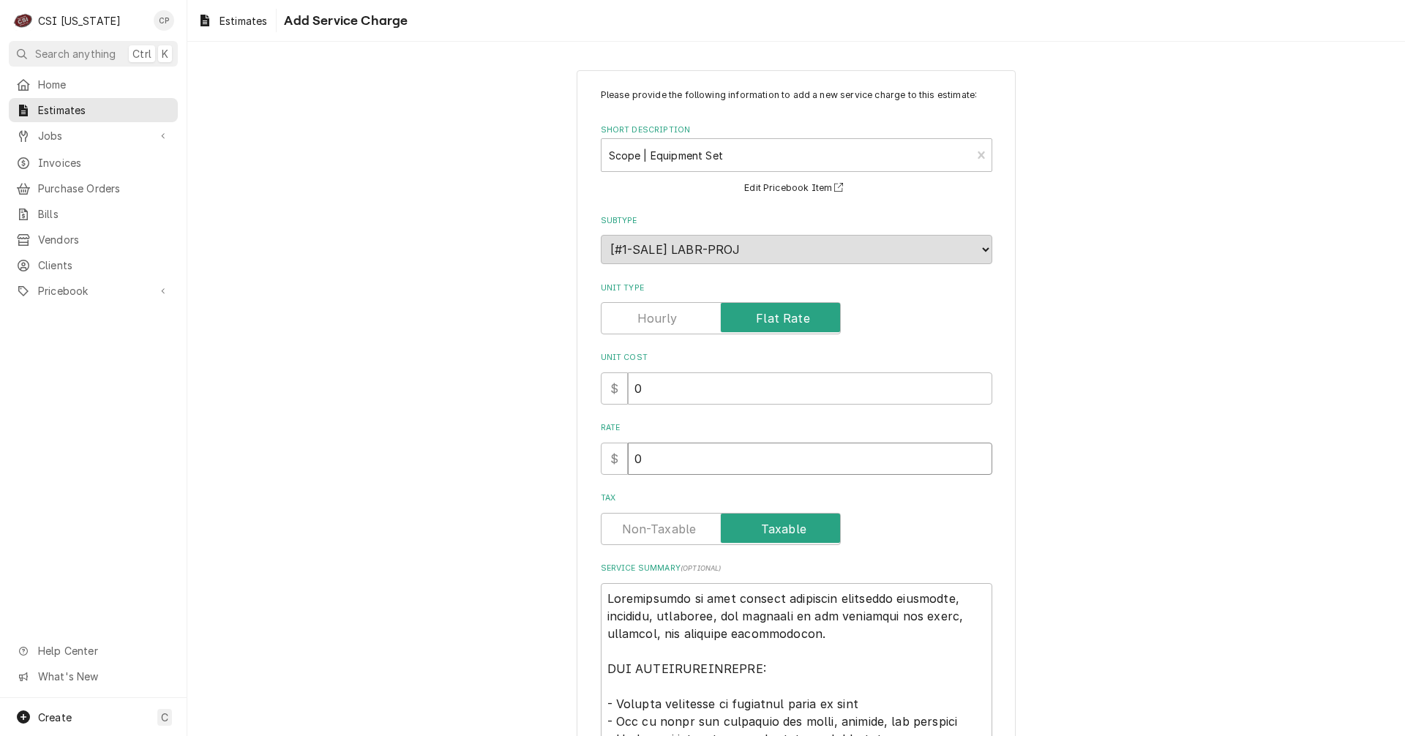
drag, startPoint x: 653, startPoint y: 465, endPoint x: 597, endPoint y: 468, distance: 56.4
click at [616, 468] on div "$ 0" at bounding box center [796, 459] width 391 height 32
click at [647, 526] on label "Tax" at bounding box center [721, 529] width 240 height 32
click at [647, 526] on input "Tax" at bounding box center [720, 529] width 227 height 32
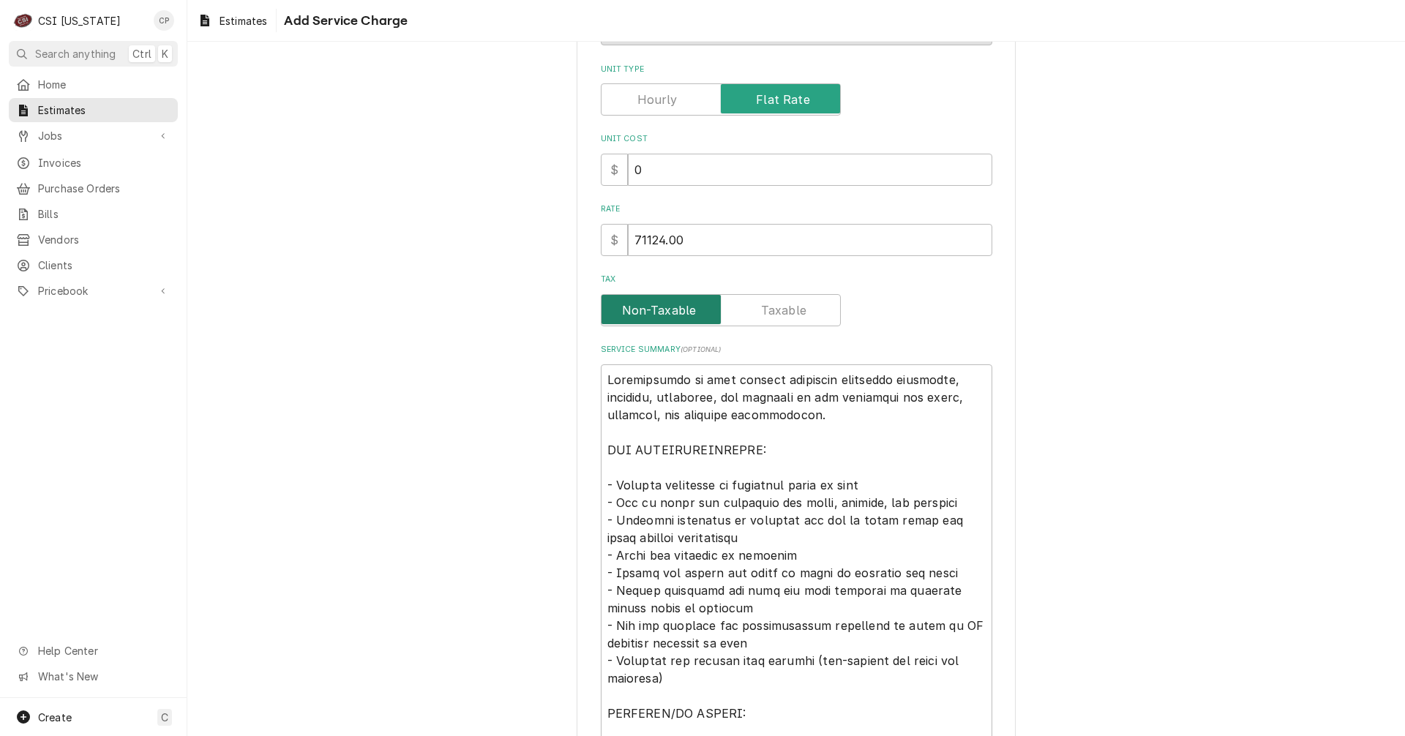
scroll to position [220, 0]
click at [722, 539] on textarea "Service Summary ( optional )" at bounding box center [796, 695] width 391 height 663
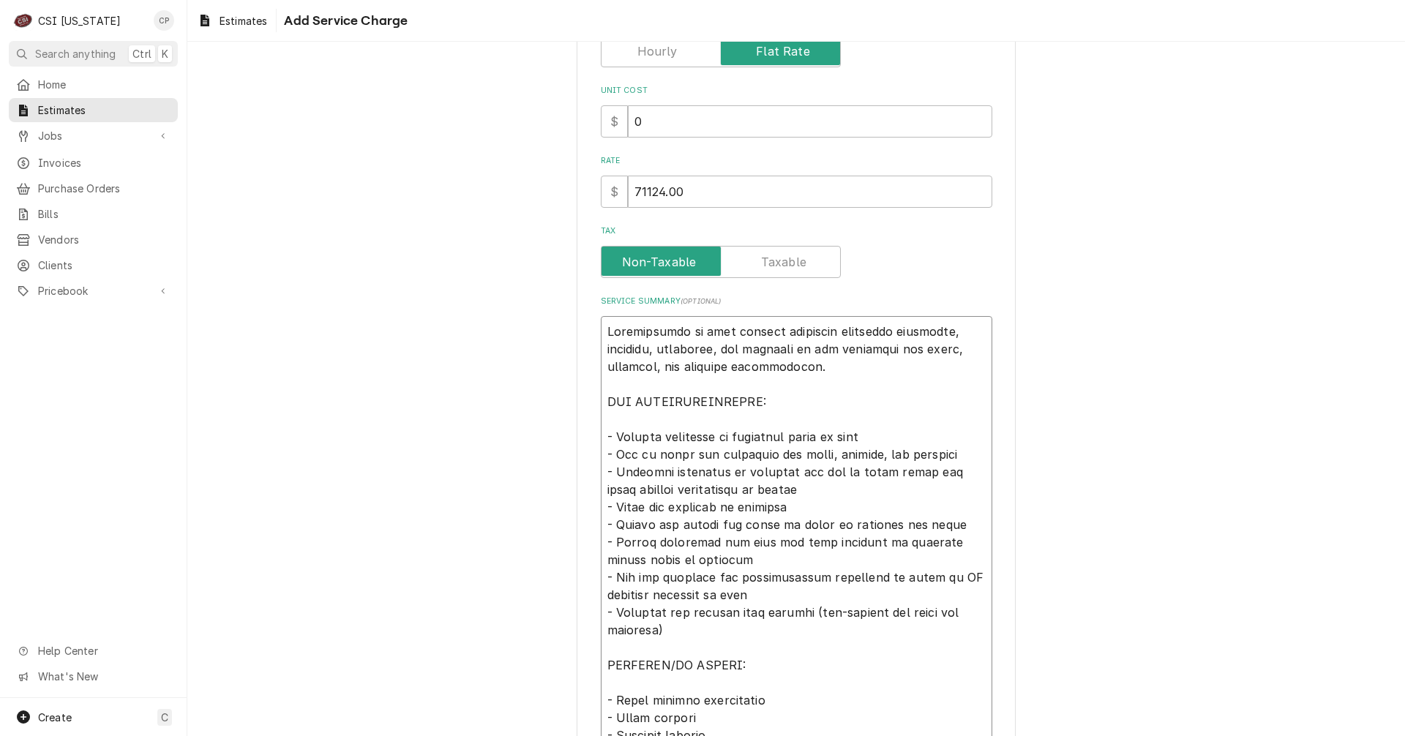
scroll to position [585, 0]
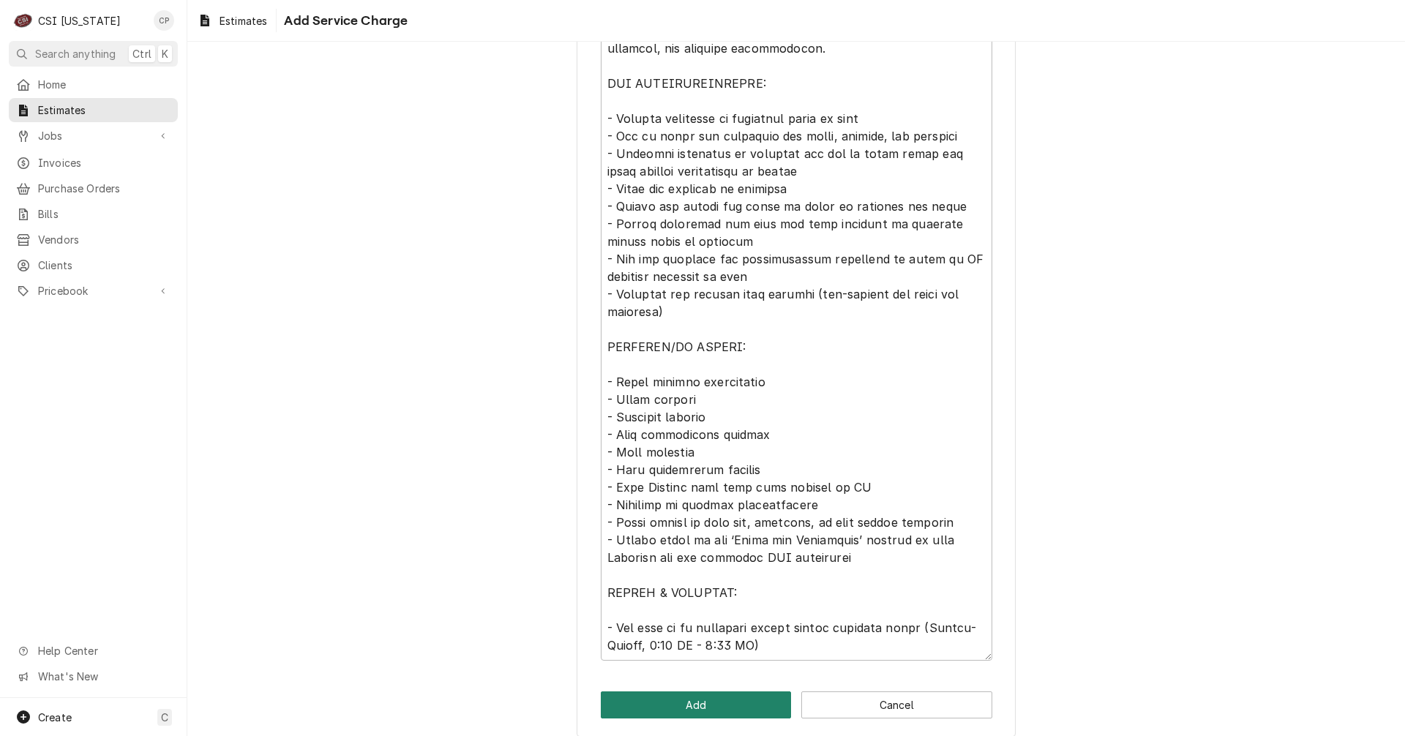
click at [722, 713] on button "Add" at bounding box center [696, 705] width 191 height 27
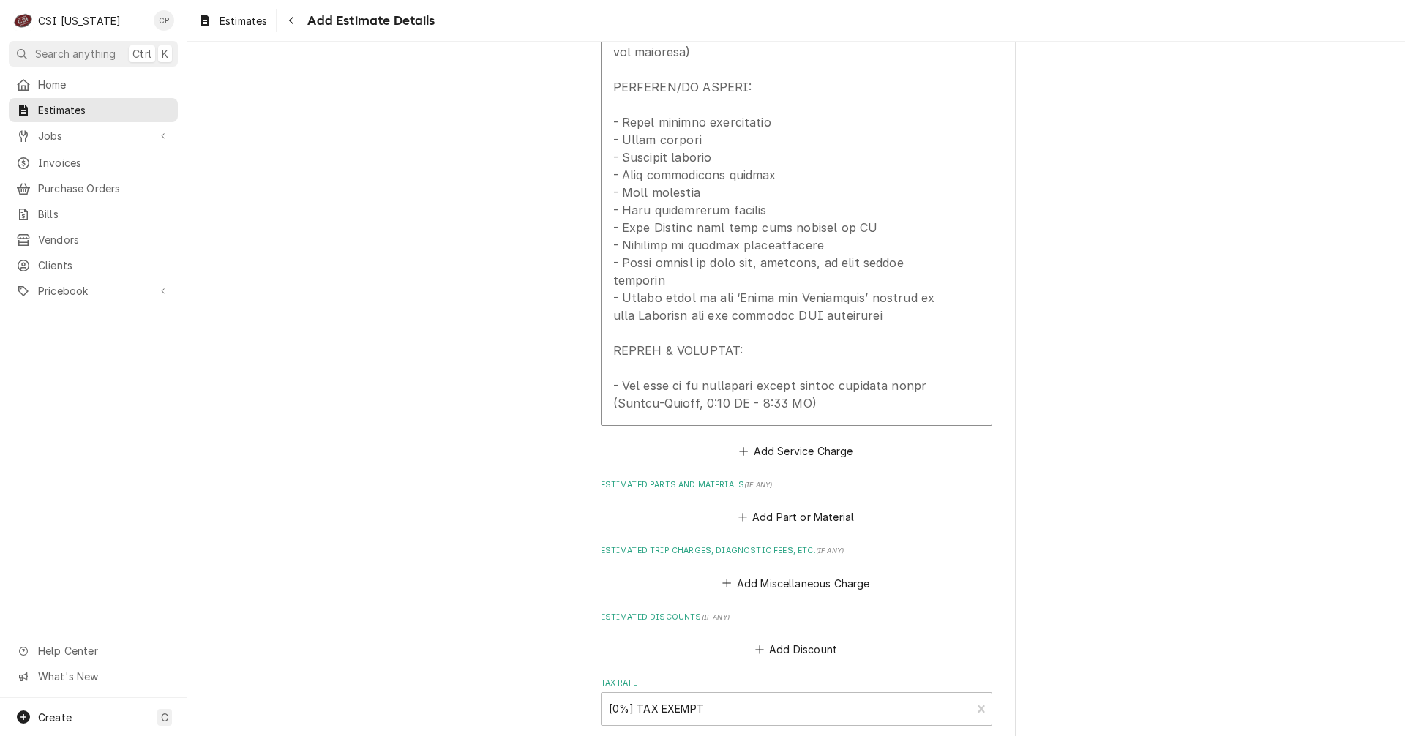
scroll to position [2105, 0]
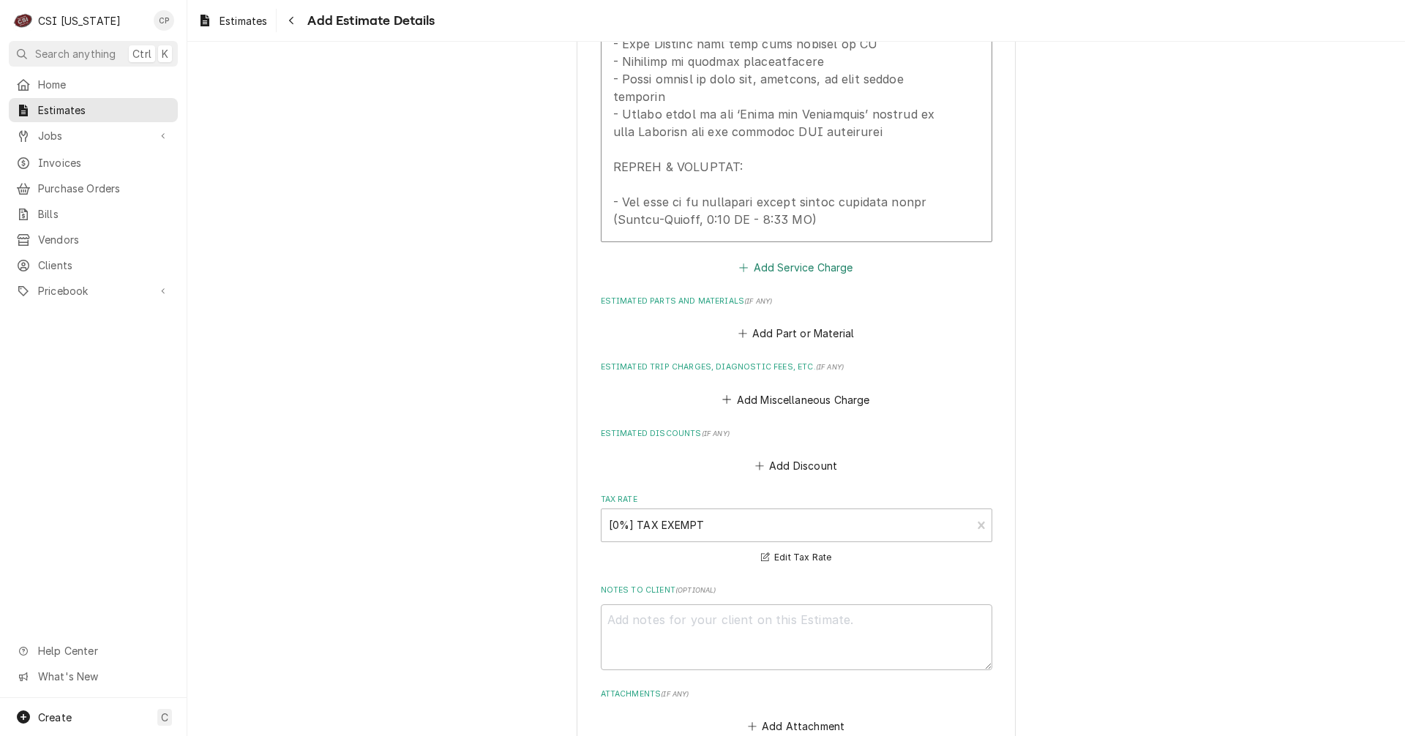
click at [820, 257] on button "Add Service Charge" at bounding box center [796, 267] width 119 height 20
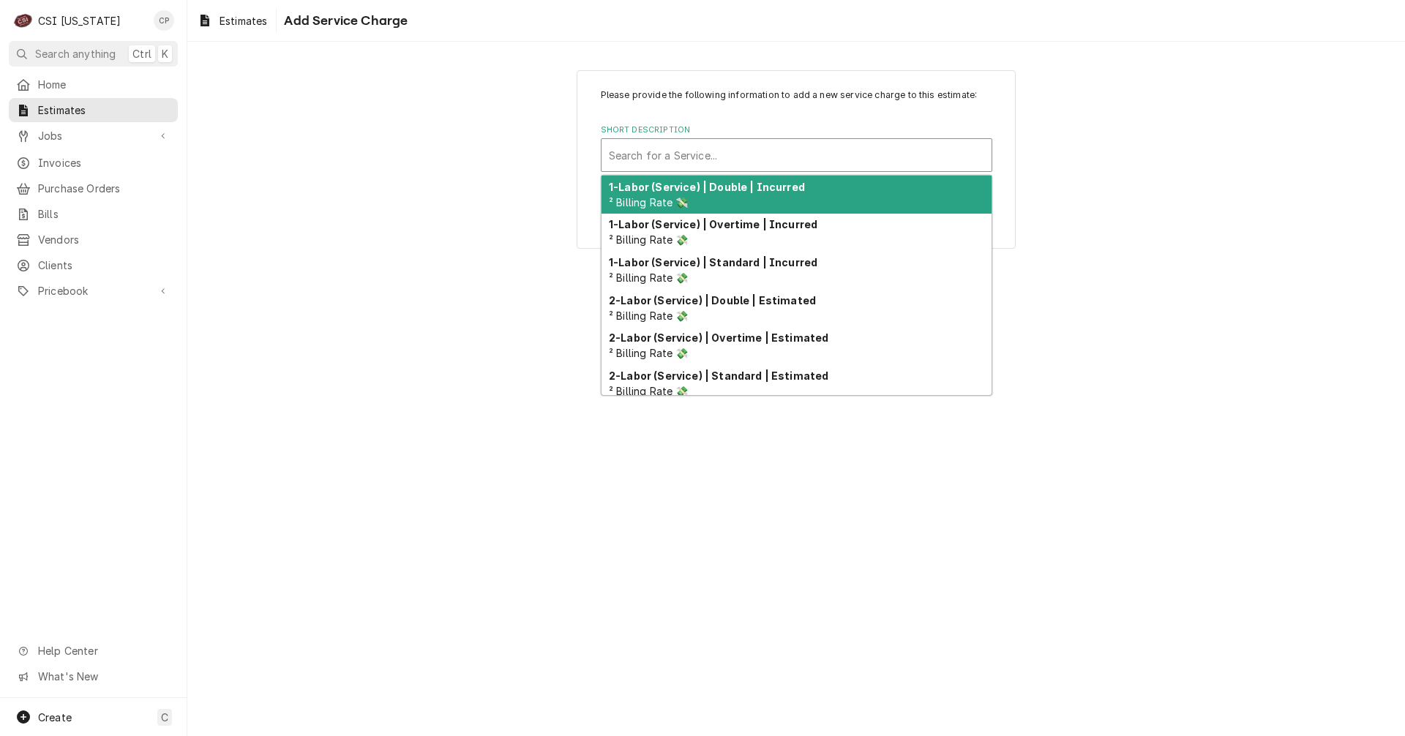
click at [665, 160] on div "Short Description" at bounding box center [796, 155] width 375 height 26
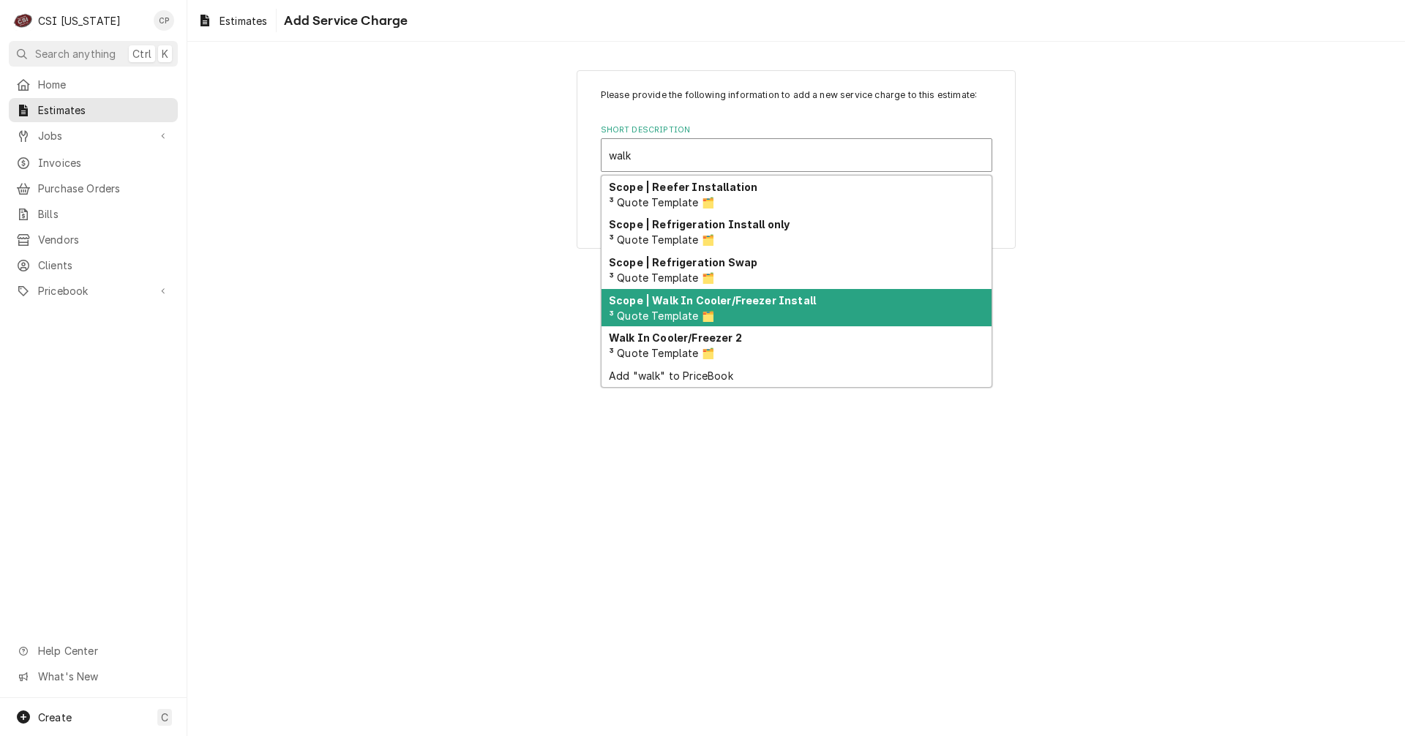
click at [758, 303] on strong "Scope | Walk In Cooler/Freezer Install" at bounding box center [712, 300] width 207 height 12
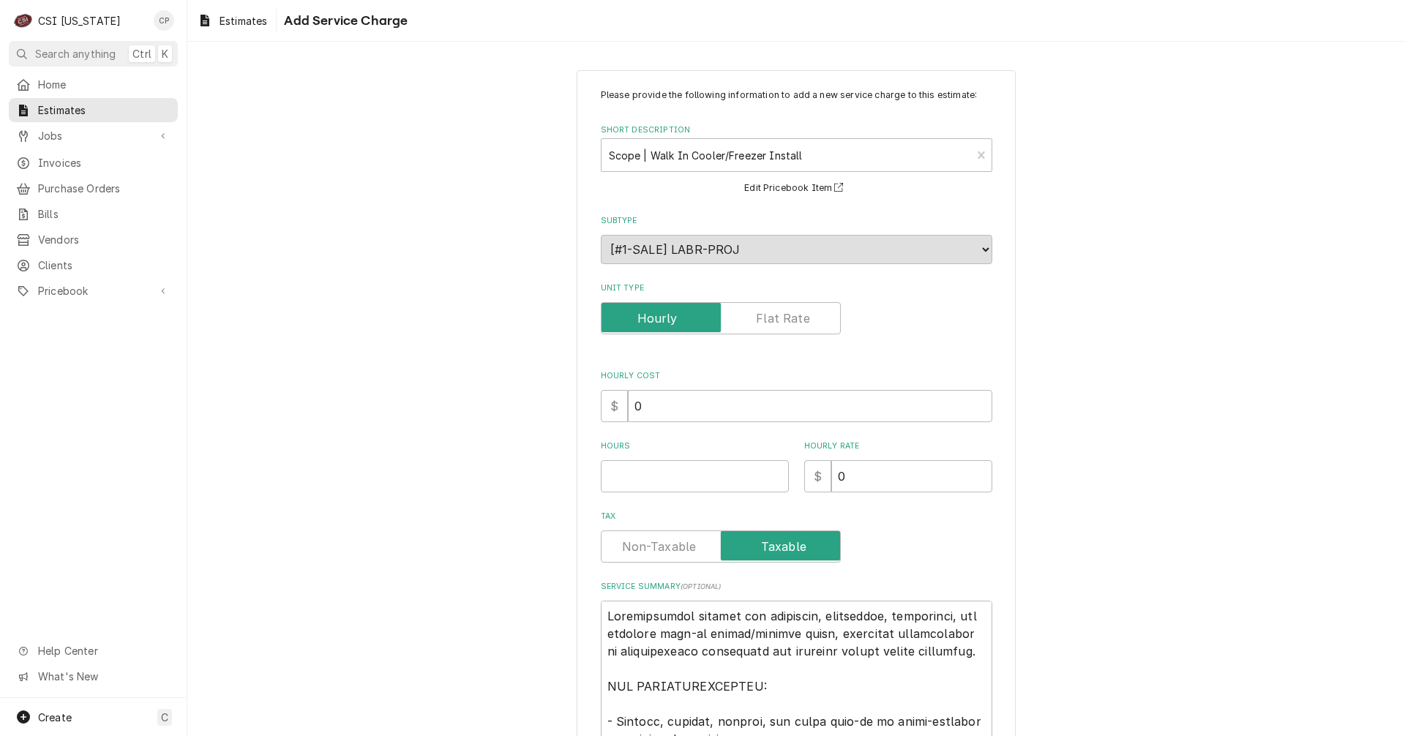
click at [781, 321] on label "Unit Type" at bounding box center [721, 318] width 240 height 32
click at [781, 321] on input "Unit Type" at bounding box center [720, 318] width 227 height 32
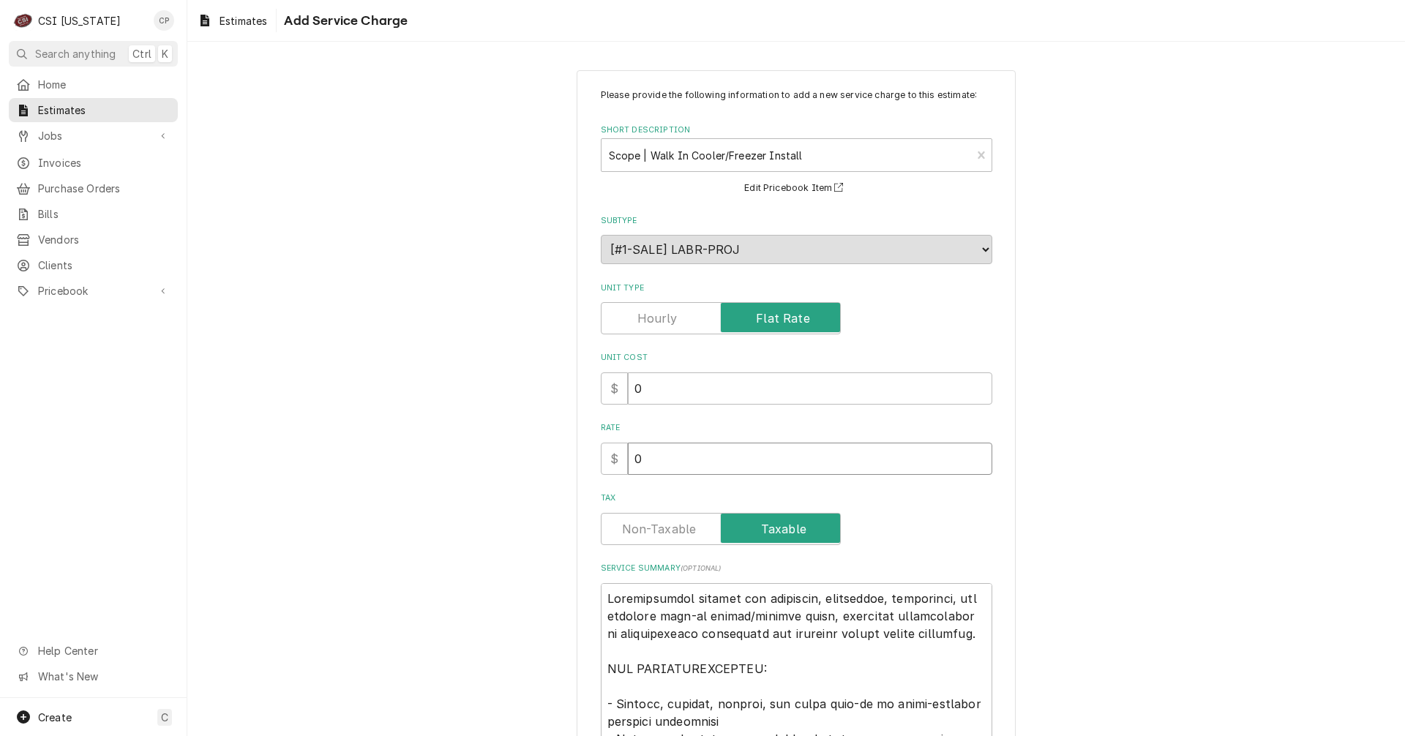
click at [601, 468] on div "$ 0" at bounding box center [796, 459] width 391 height 32
click at [670, 531] on label "Tax" at bounding box center [721, 529] width 240 height 32
click at [670, 531] on input "Tax" at bounding box center [720, 529] width 227 height 32
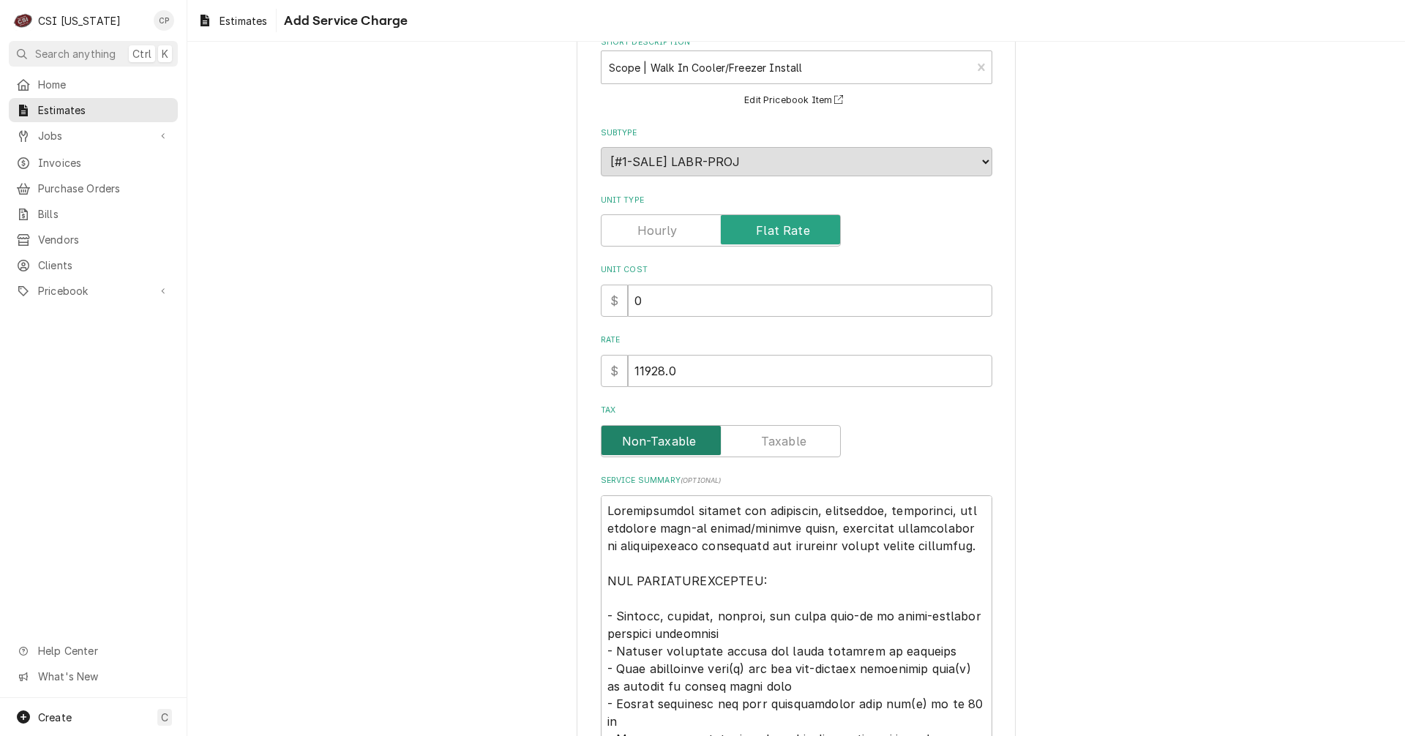
scroll to position [220, 0]
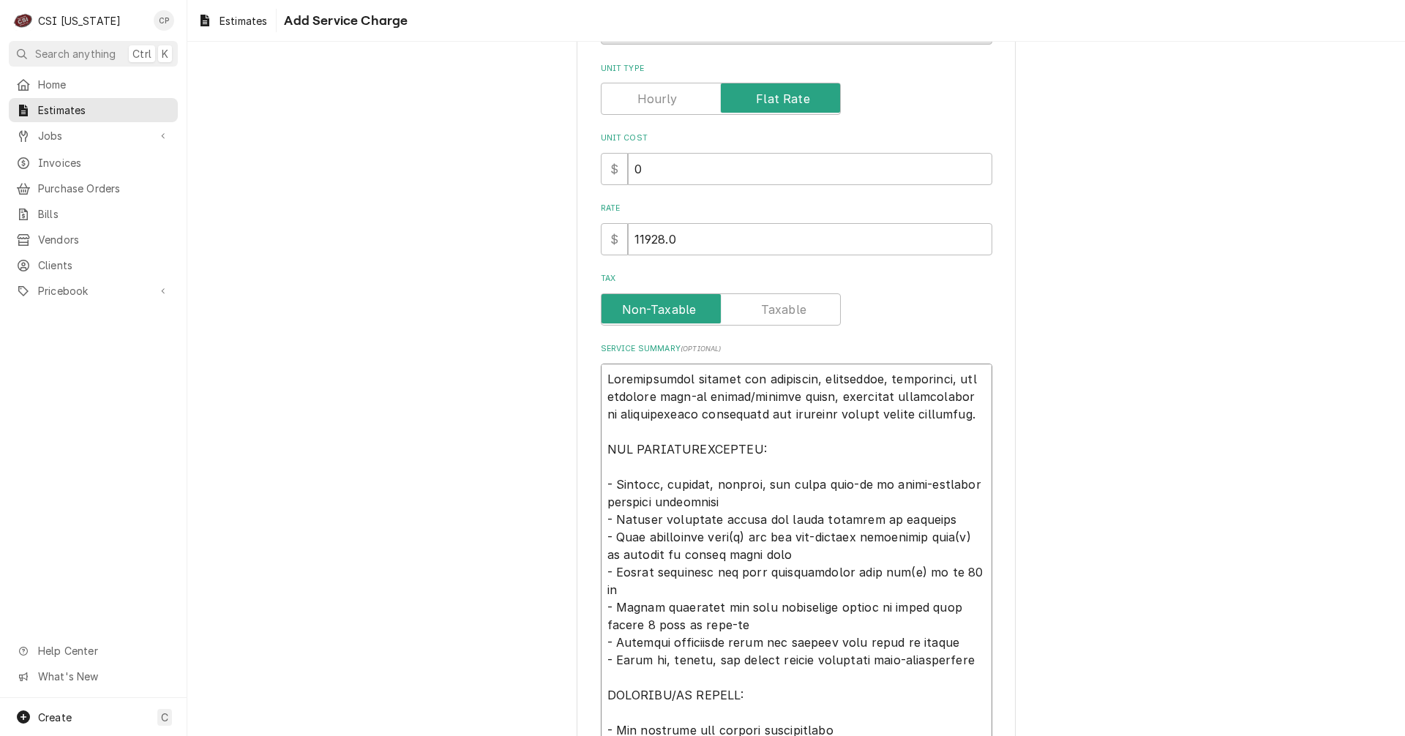
drag, startPoint x: 945, startPoint y: 381, endPoint x: 883, endPoint y: 375, distance: 61.7
click at [883, 375] on textarea "Service Summary ( optional )" at bounding box center [796, 625] width 391 height 522
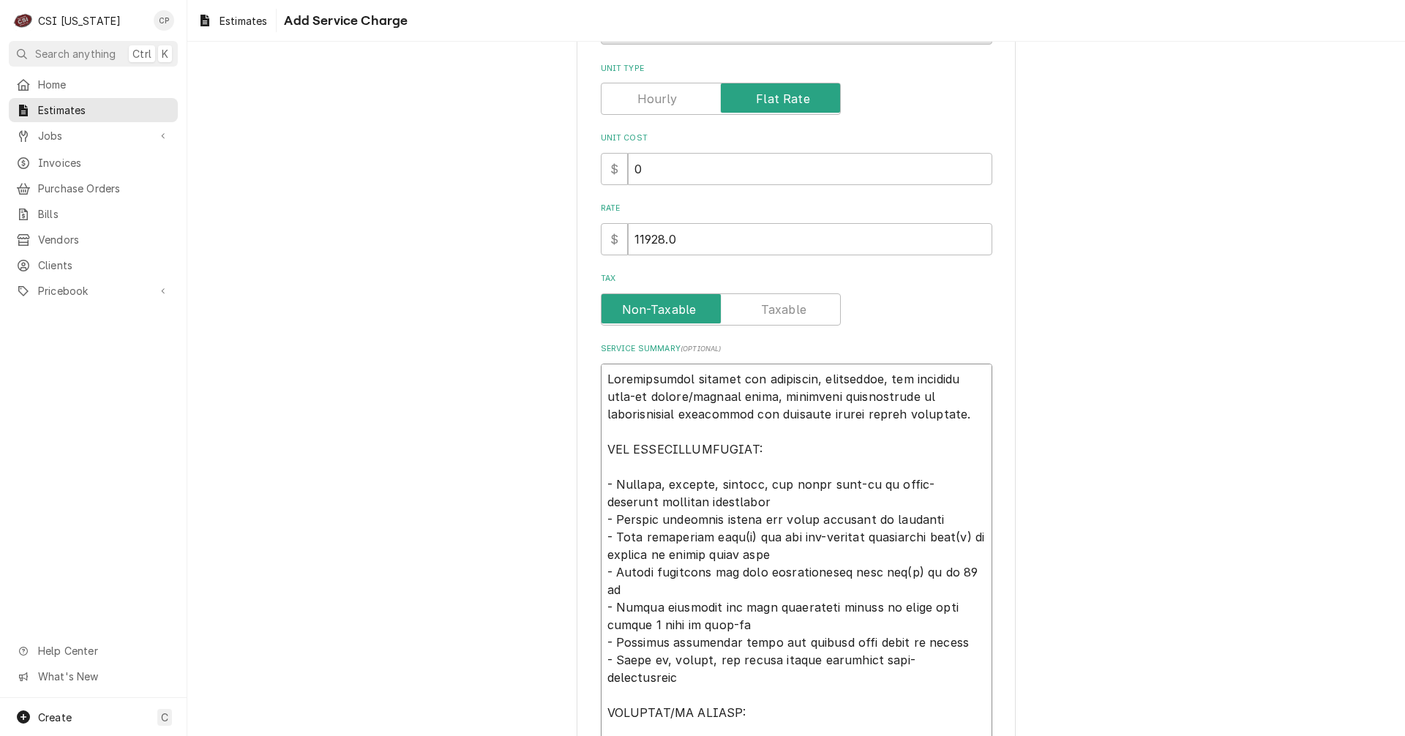
click at [809, 381] on textarea "Service Summary ( optional )" at bounding box center [796, 625] width 391 height 522
click at [655, 493] on textarea "Service Summary ( optional )" at bounding box center [796, 625] width 391 height 522
click at [801, 487] on textarea "Service Summary ( optional )" at bounding box center [796, 625] width 391 height 522
drag, startPoint x: 797, startPoint y: 484, endPoint x: 754, endPoint y: 489, distance: 42.7
click at [754, 489] on textarea "Service Summary ( optional )" at bounding box center [796, 625] width 391 height 522
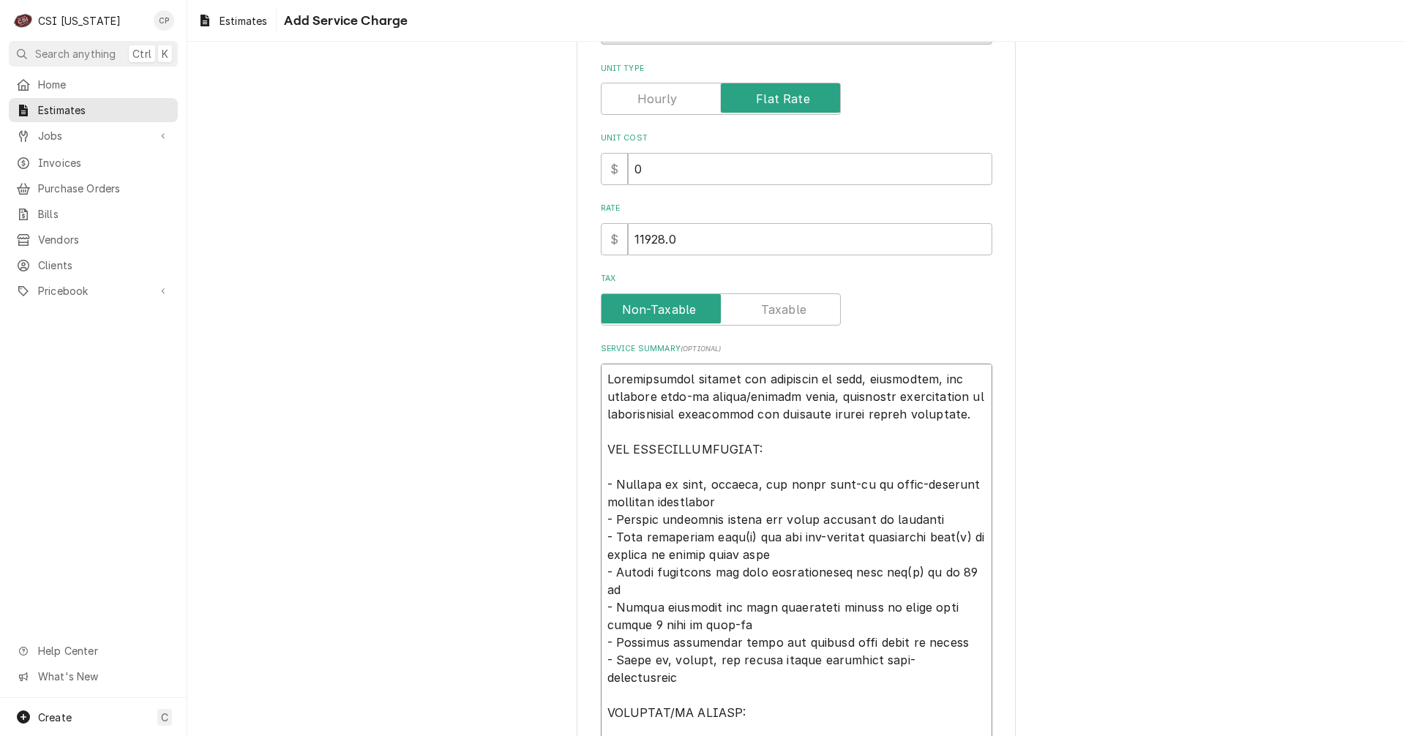
click at [741, 536] on textarea "Service Summary ( optional )" at bounding box center [796, 625] width 391 height 522
click at [758, 536] on textarea "Service Summary ( optional )" at bounding box center [796, 625] width 391 height 522
drag, startPoint x: 777, startPoint y: 536, endPoint x: 848, endPoint y: 537, distance: 71.0
click at [848, 537] on textarea "Service Summary ( optional )" at bounding box center [796, 625] width 391 height 522
click at [882, 536] on textarea "Service Summary ( optional )" at bounding box center [796, 625] width 391 height 522
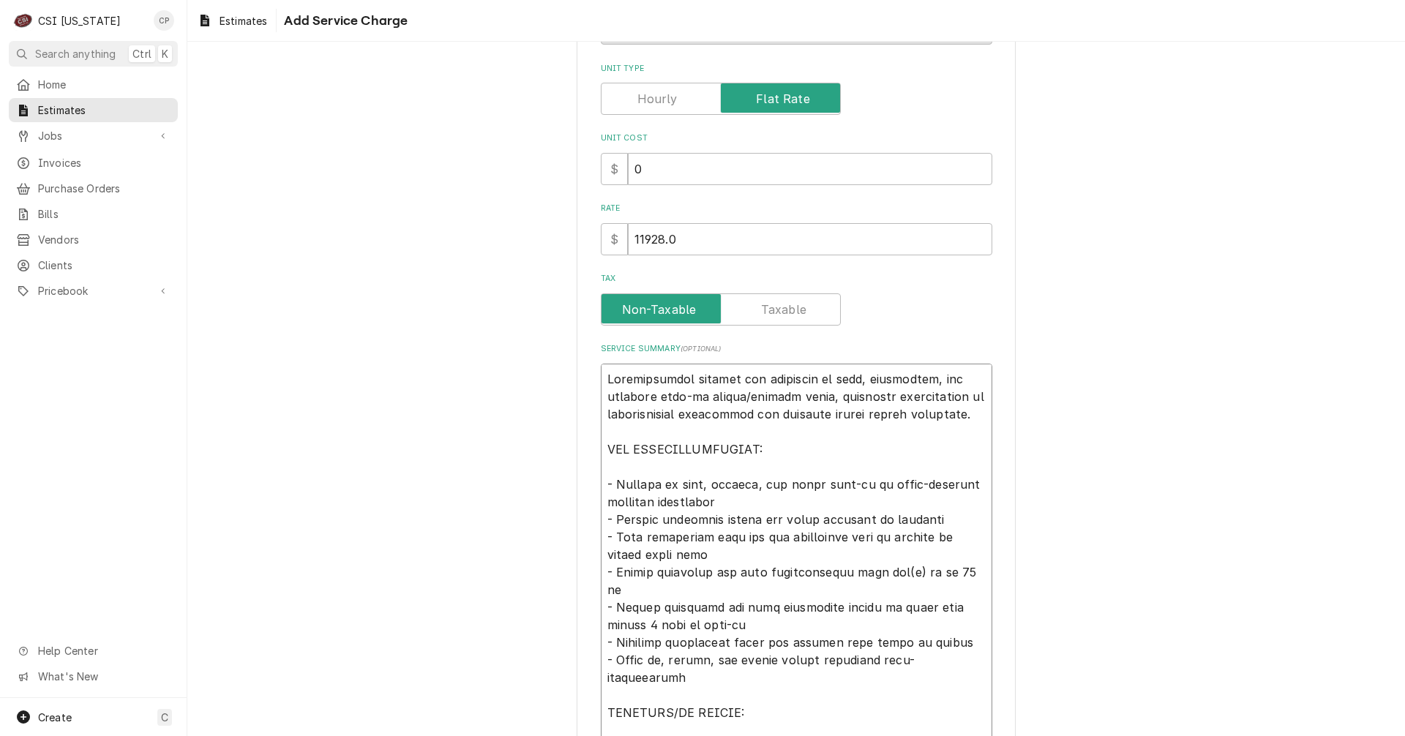
drag, startPoint x: 888, startPoint y: 535, endPoint x: 932, endPoint y: 535, distance: 43.2
click at [932, 535] on textarea "Service Summary ( optional )" at bounding box center [796, 625] width 391 height 522
click at [884, 572] on textarea "Service Summary ( optional )" at bounding box center [796, 625] width 391 height 522
click at [888, 572] on textarea "Service Summary ( optional )" at bounding box center [796, 625] width 391 height 522
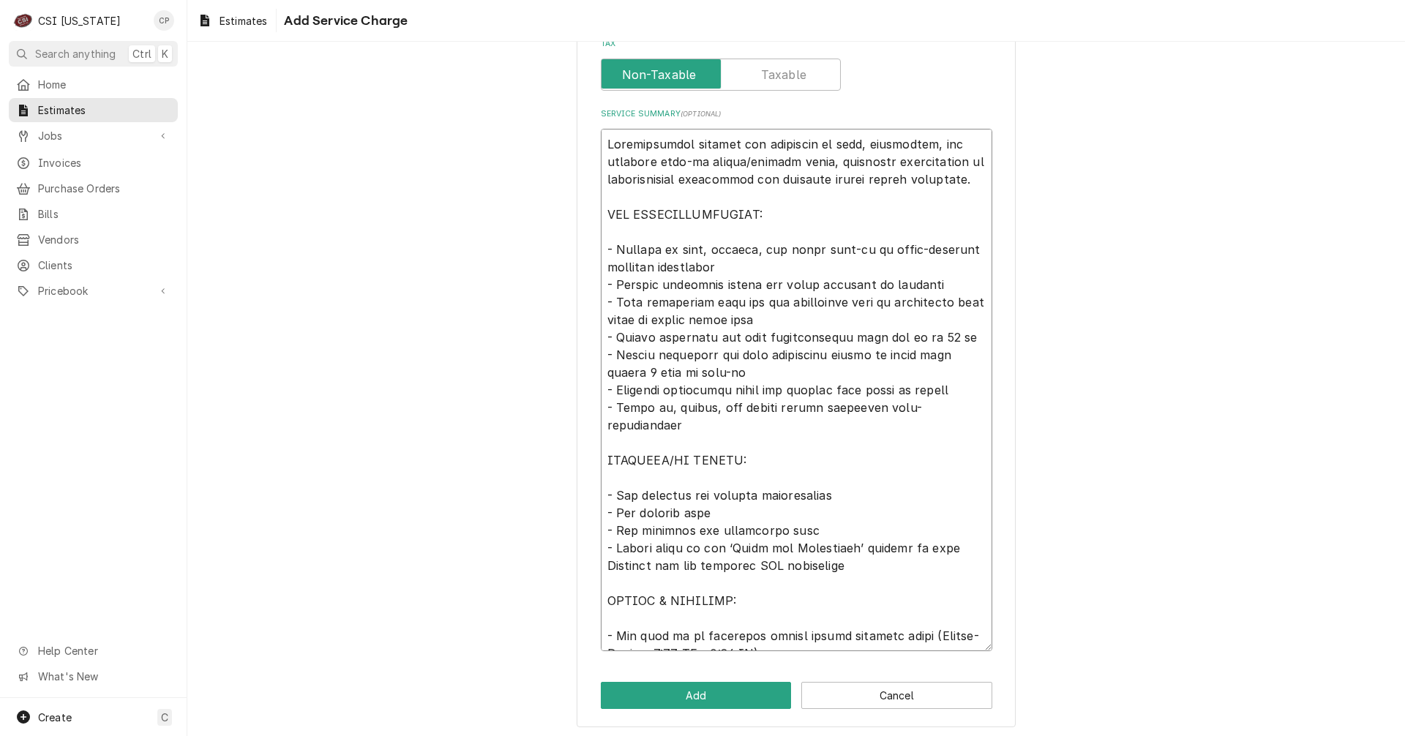
scroll to position [459, 0]
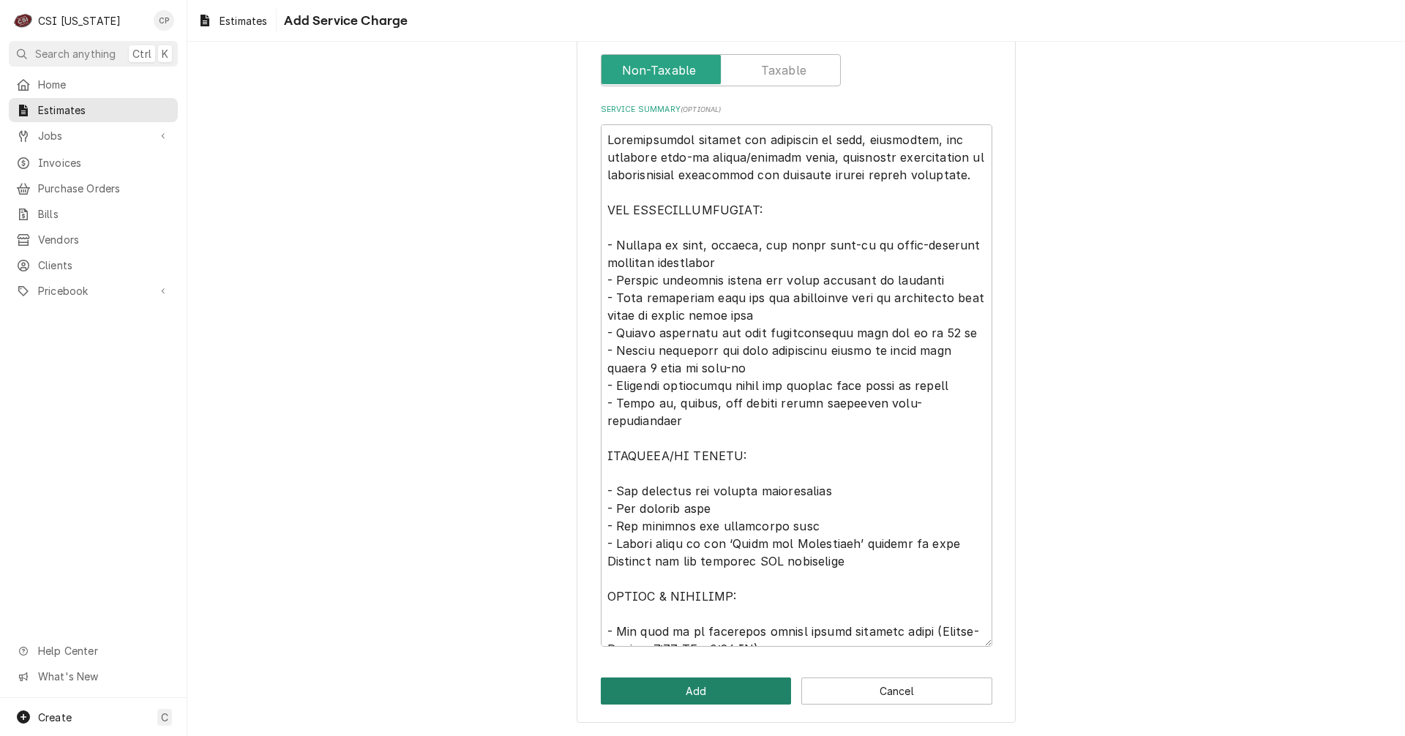
click at [725, 691] on button "Add" at bounding box center [696, 691] width 191 height 27
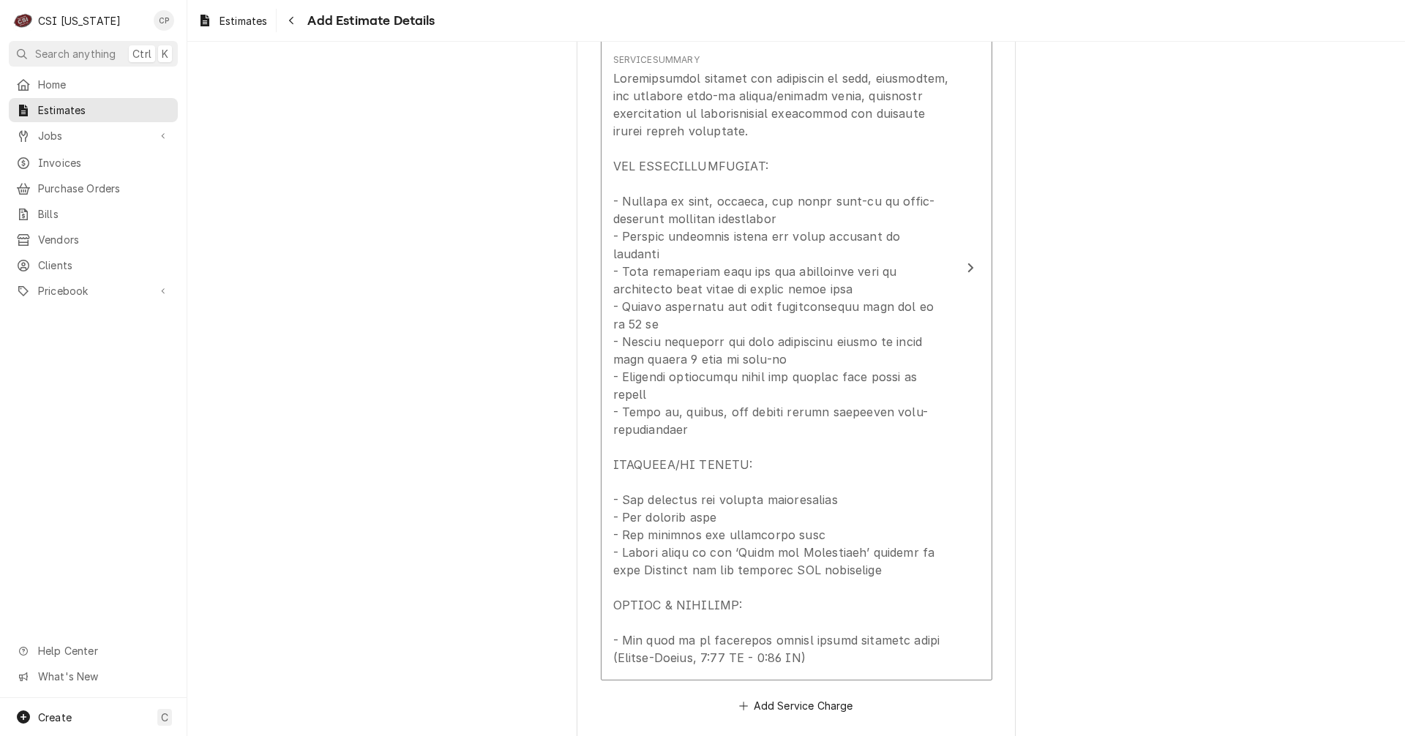
scroll to position [2571, 0]
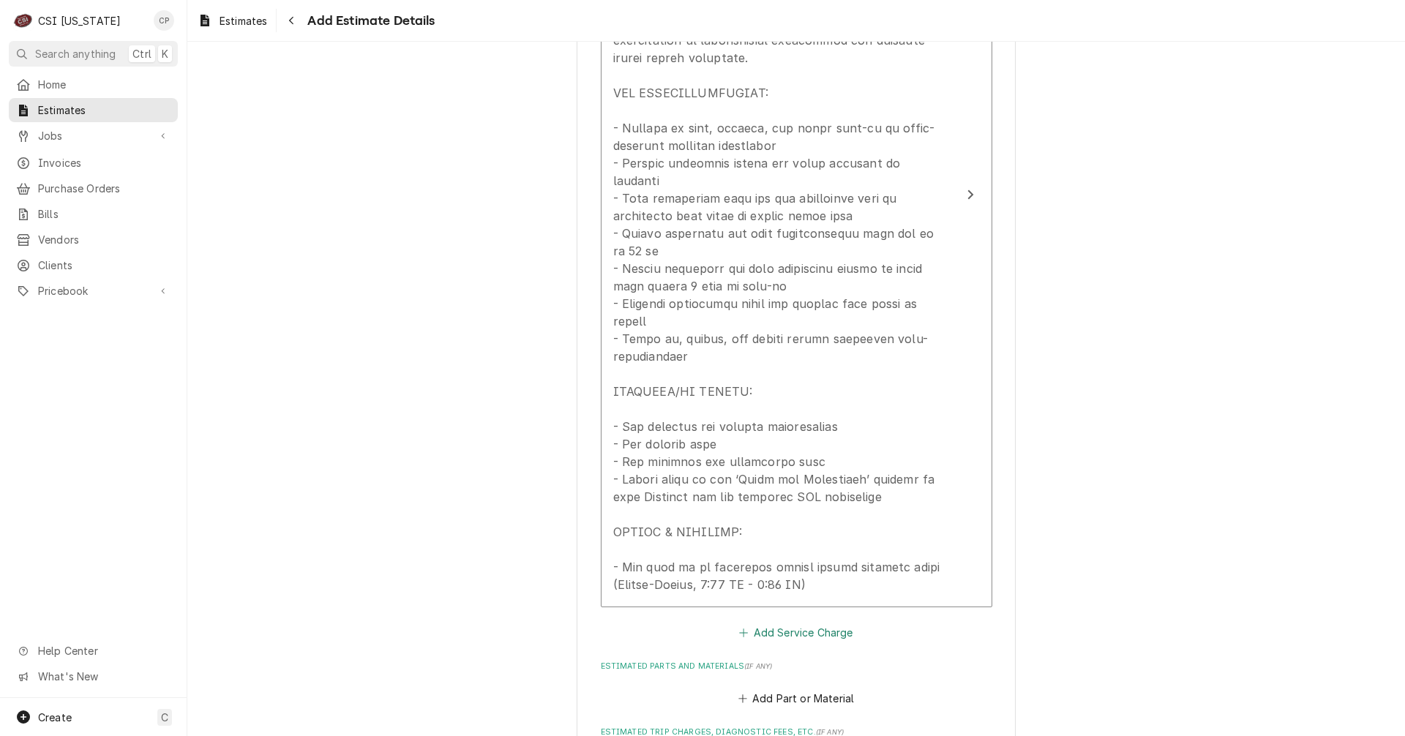
click at [822, 622] on button "Add Service Charge" at bounding box center [796, 632] width 119 height 20
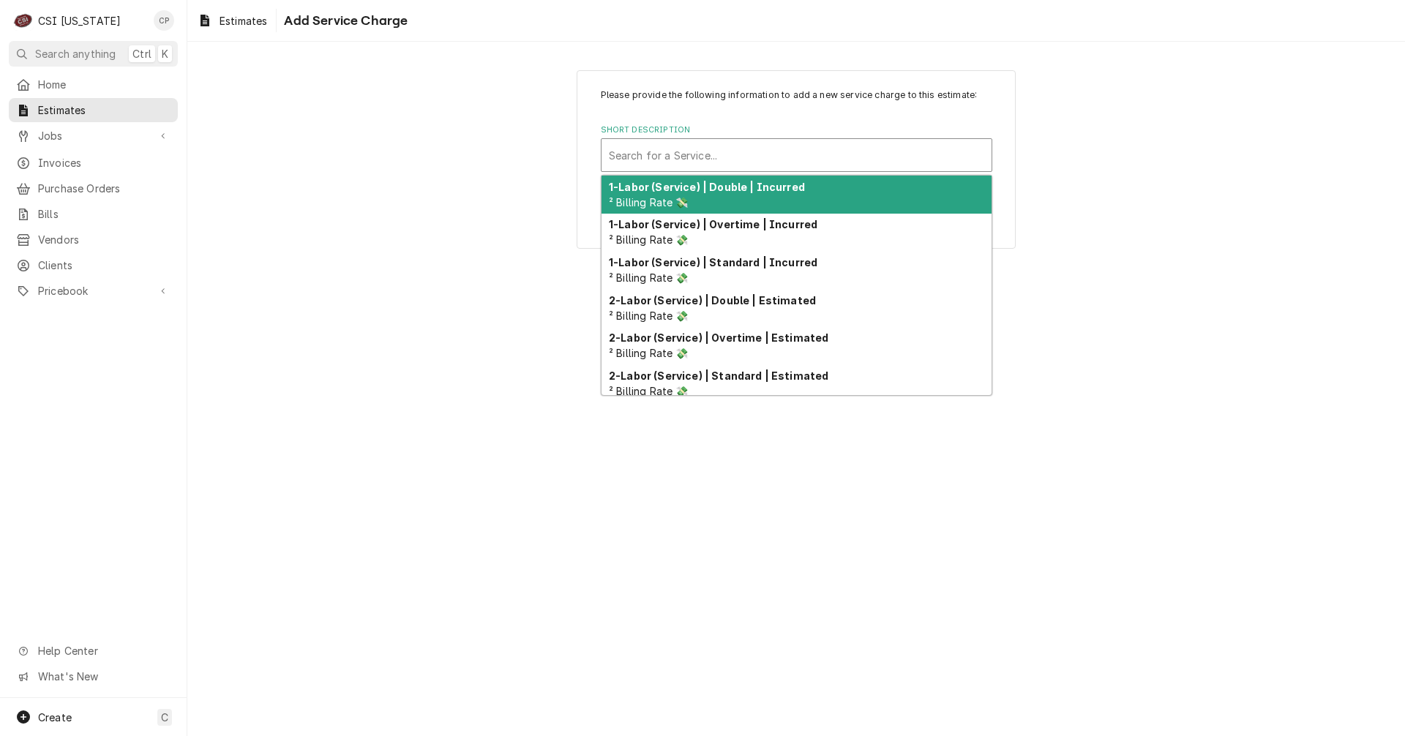
click at [643, 148] on div "Short Description" at bounding box center [796, 155] width 375 height 26
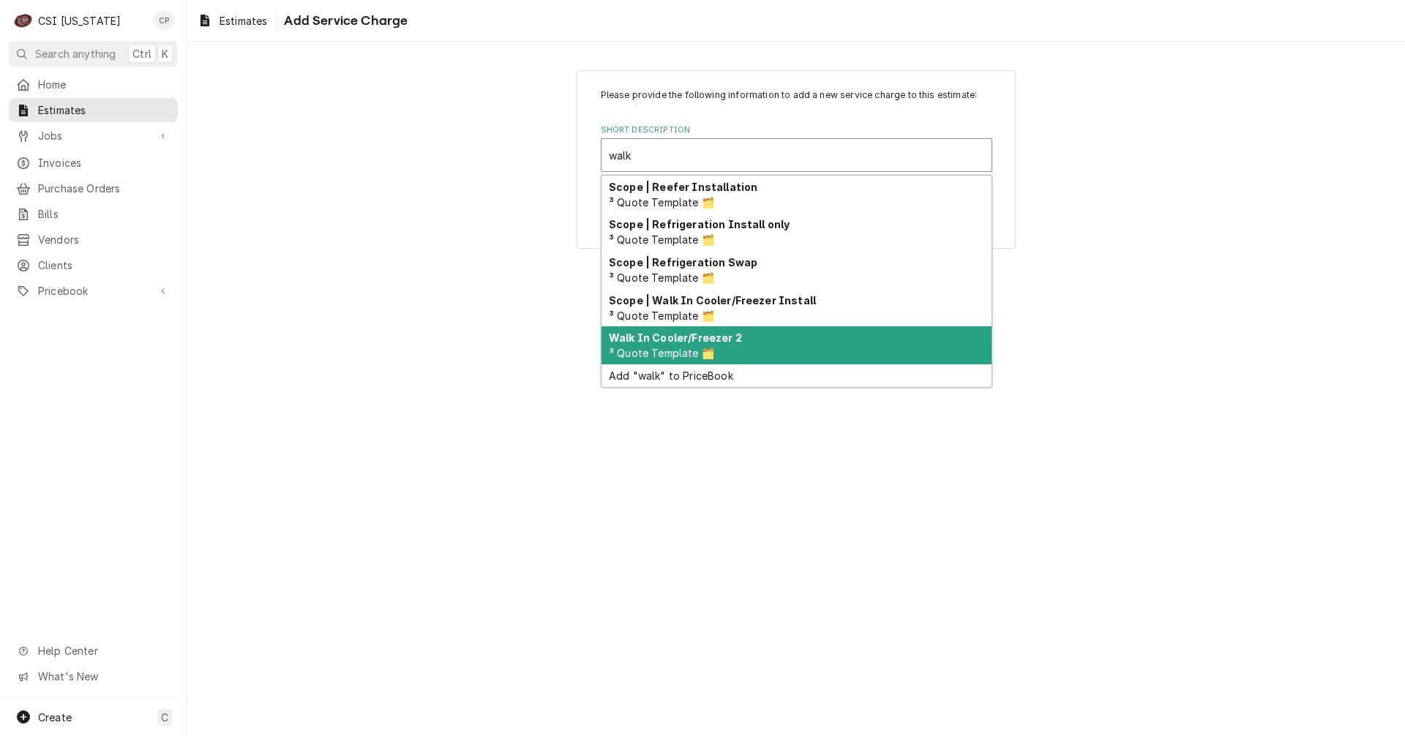
click at [708, 346] on div "Walk In Cooler/Freezer 2 ³ Quote Template 🗂️" at bounding box center [796, 345] width 390 height 38
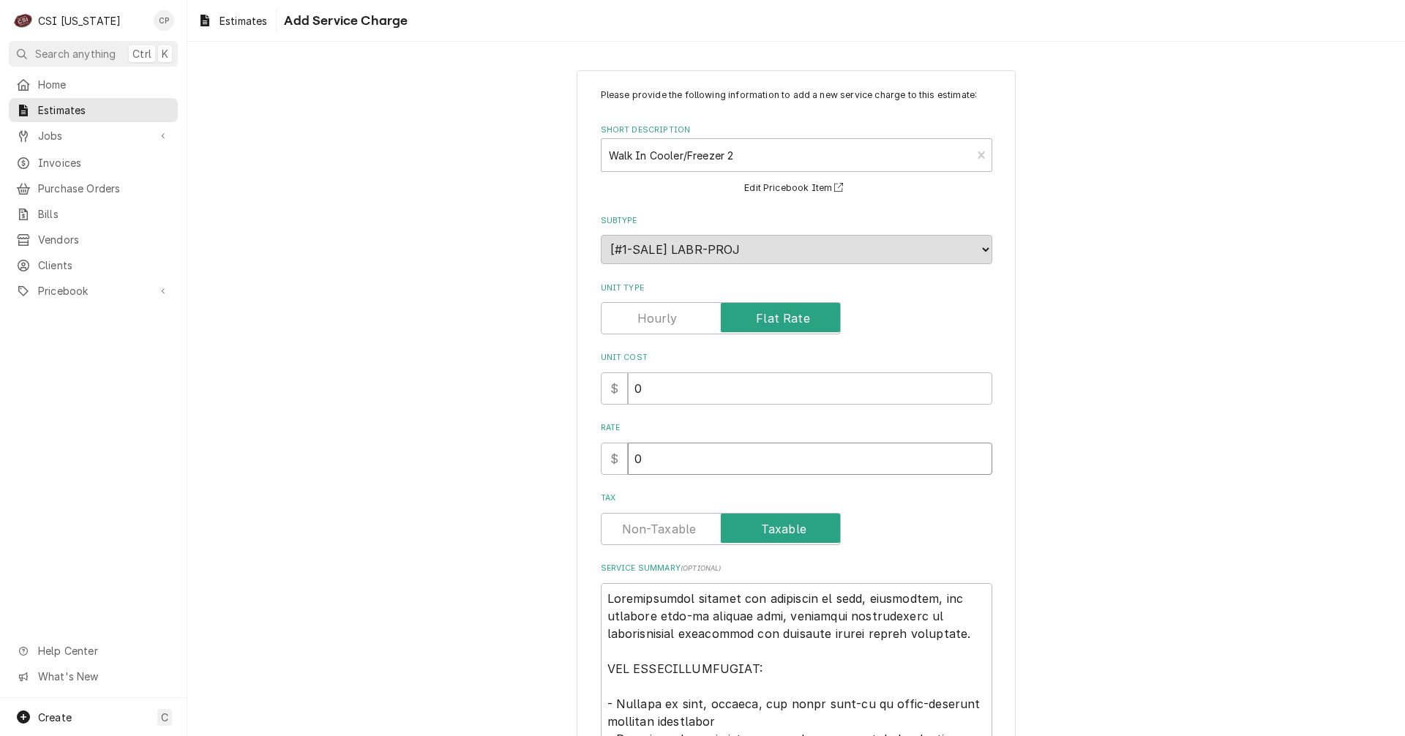
drag, startPoint x: 637, startPoint y: 460, endPoint x: 569, endPoint y: 469, distance: 69.3
click at [569, 469] on div "Please provide the following information to add a new service charge to this es…" at bounding box center [796, 626] width 1218 height 1138
click at [633, 529] on label "Tax" at bounding box center [721, 529] width 240 height 32
click at [633, 529] on input "Tax" at bounding box center [720, 529] width 227 height 32
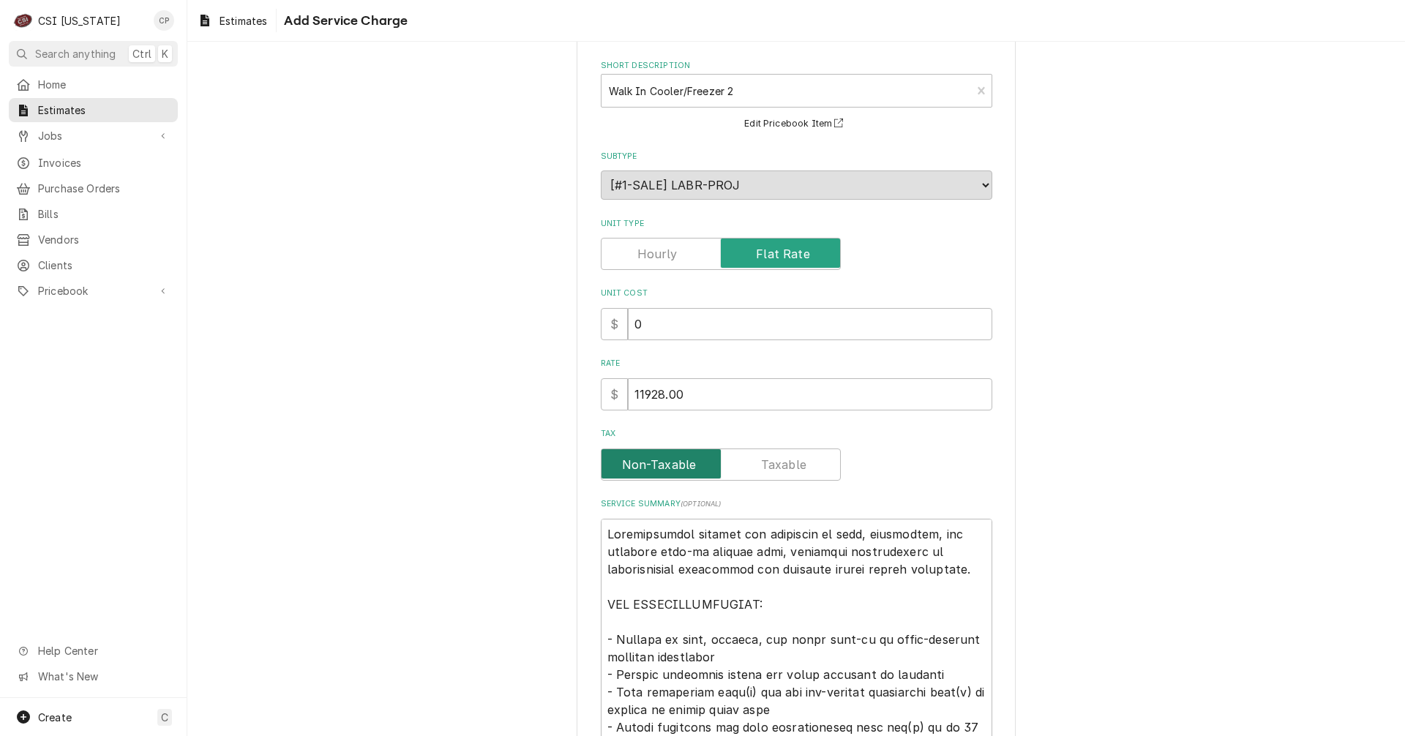
scroll to position [220, 0]
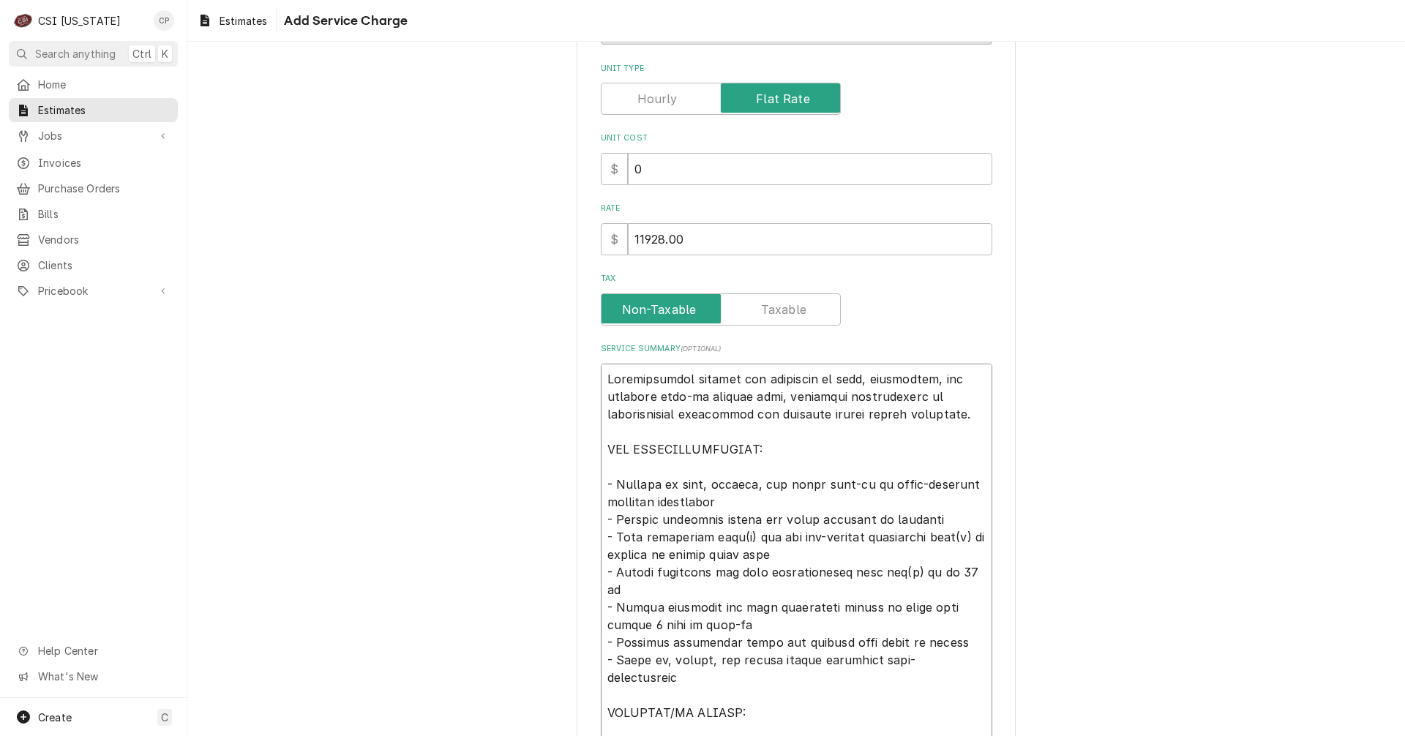
click at [743, 536] on textarea "Service Summary ( optional )" at bounding box center [796, 625] width 391 height 522
drag, startPoint x: 777, startPoint y: 539, endPoint x: 851, endPoint y: 540, distance: 73.9
click at [851, 540] on textarea "Service Summary ( optional )" at bounding box center [796, 625] width 391 height 522
click at [885, 537] on textarea "Service Summary ( optional )" at bounding box center [796, 625] width 391 height 522
click at [888, 572] on textarea "Service Summary ( optional )" at bounding box center [796, 625] width 391 height 522
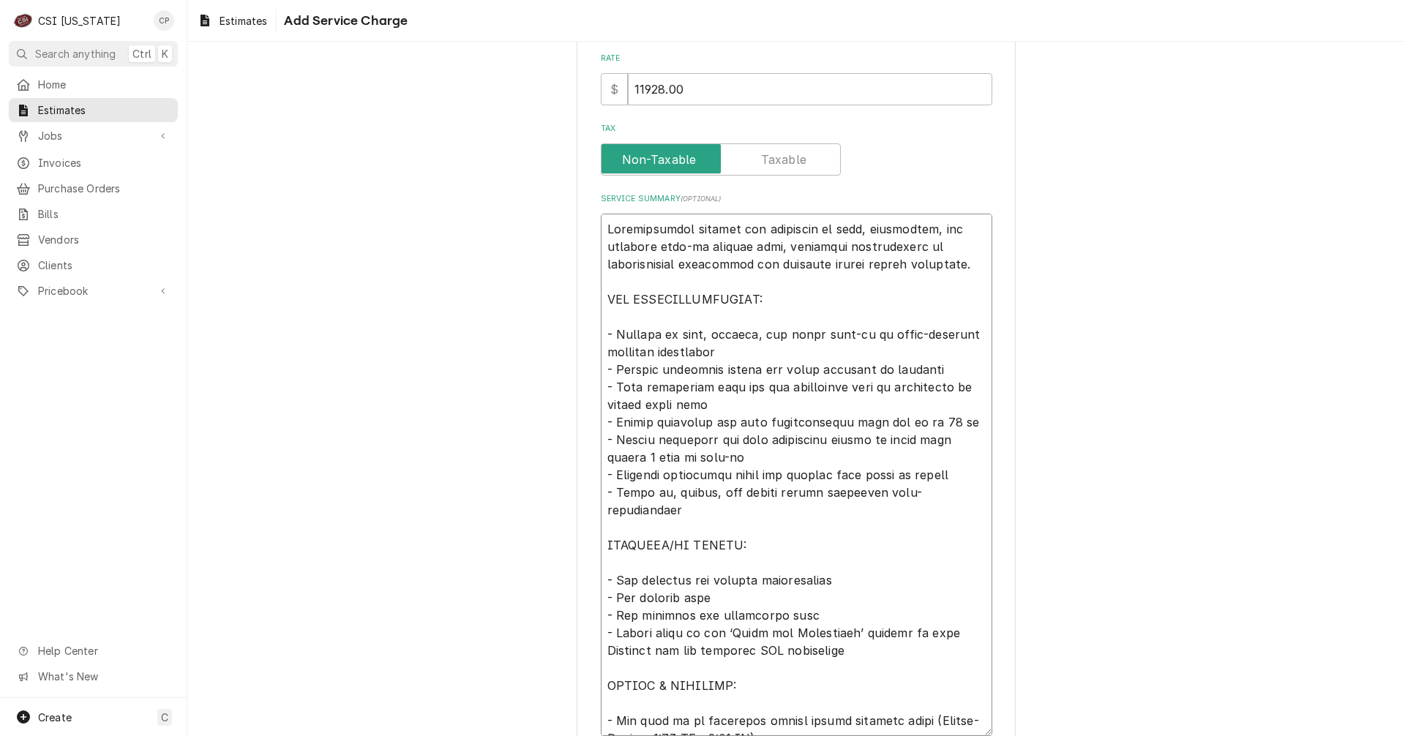
scroll to position [439, 0]
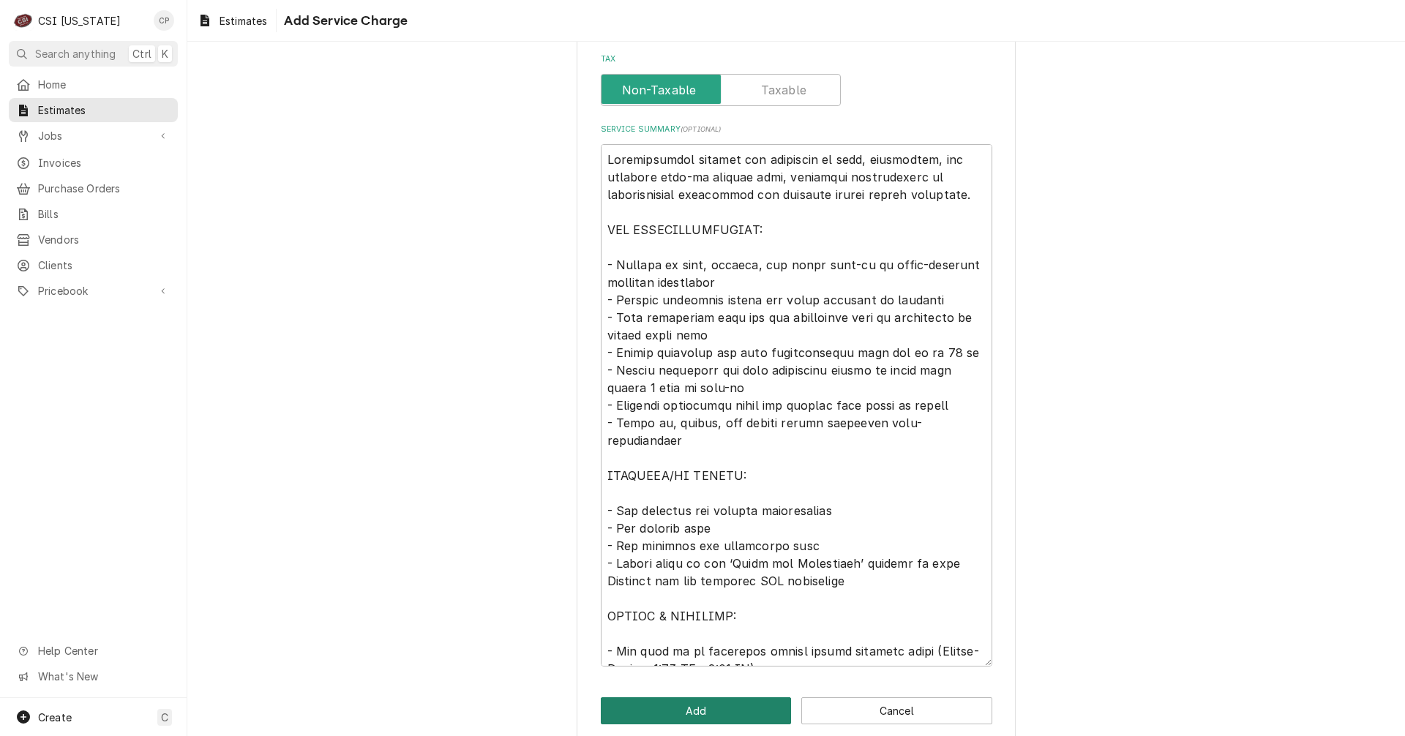
click at [722, 708] on button "Add" at bounding box center [696, 710] width 191 height 27
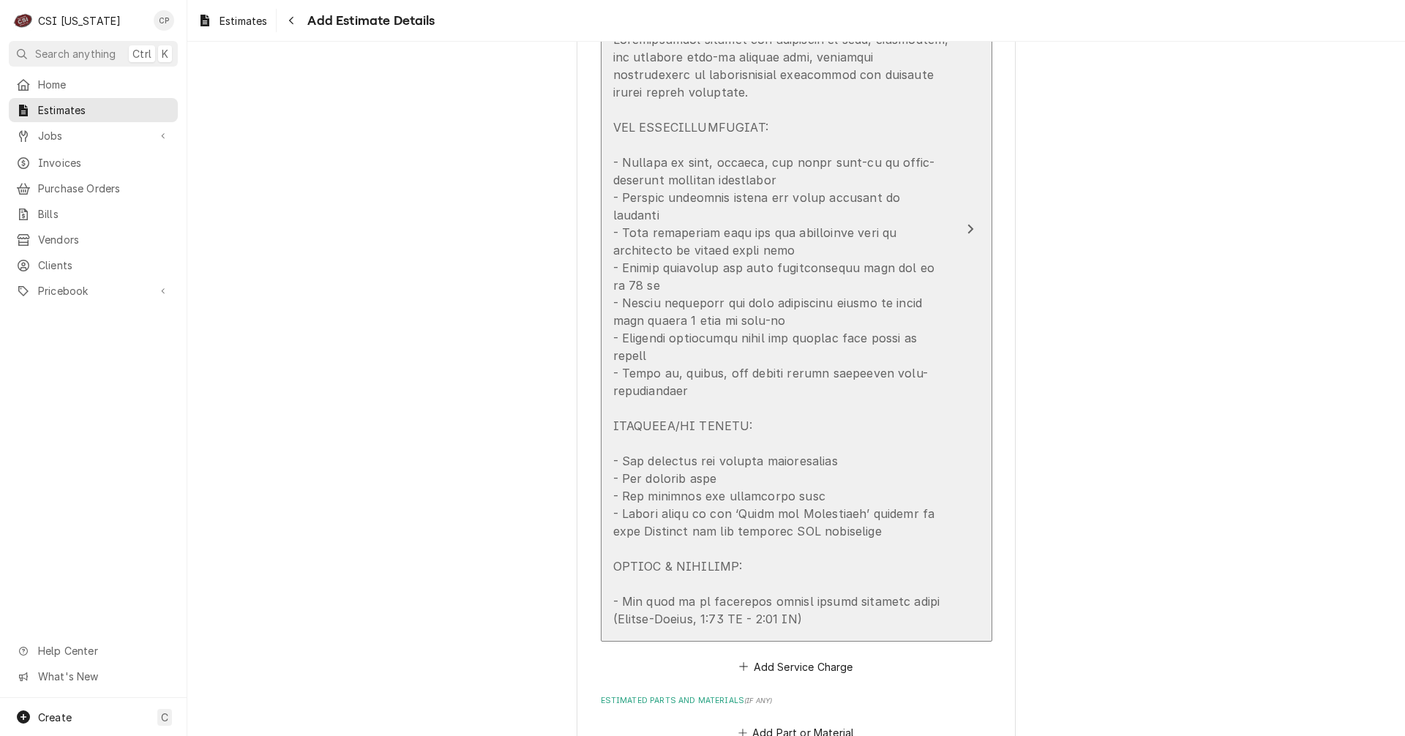
scroll to position [3395, 0]
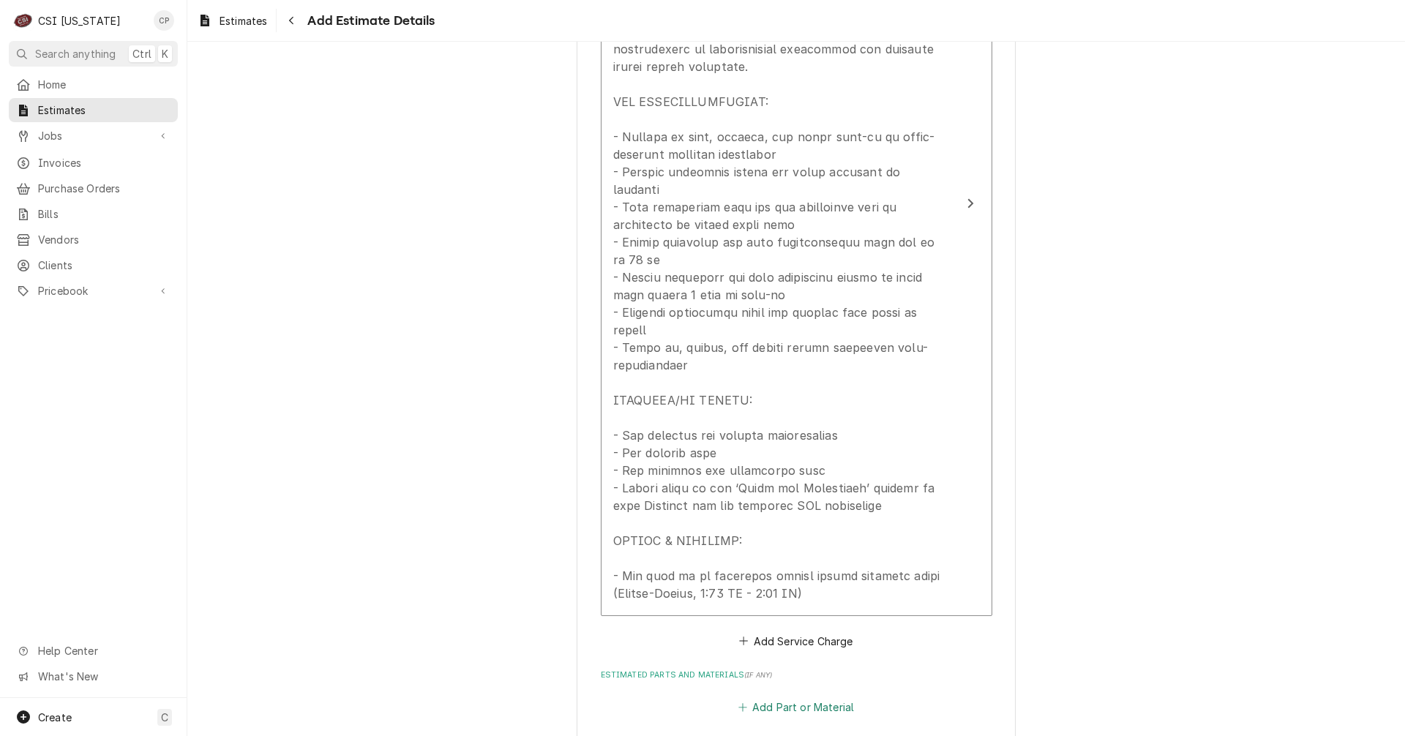
click at [812, 697] on button "Add Part or Material" at bounding box center [795, 707] width 121 height 20
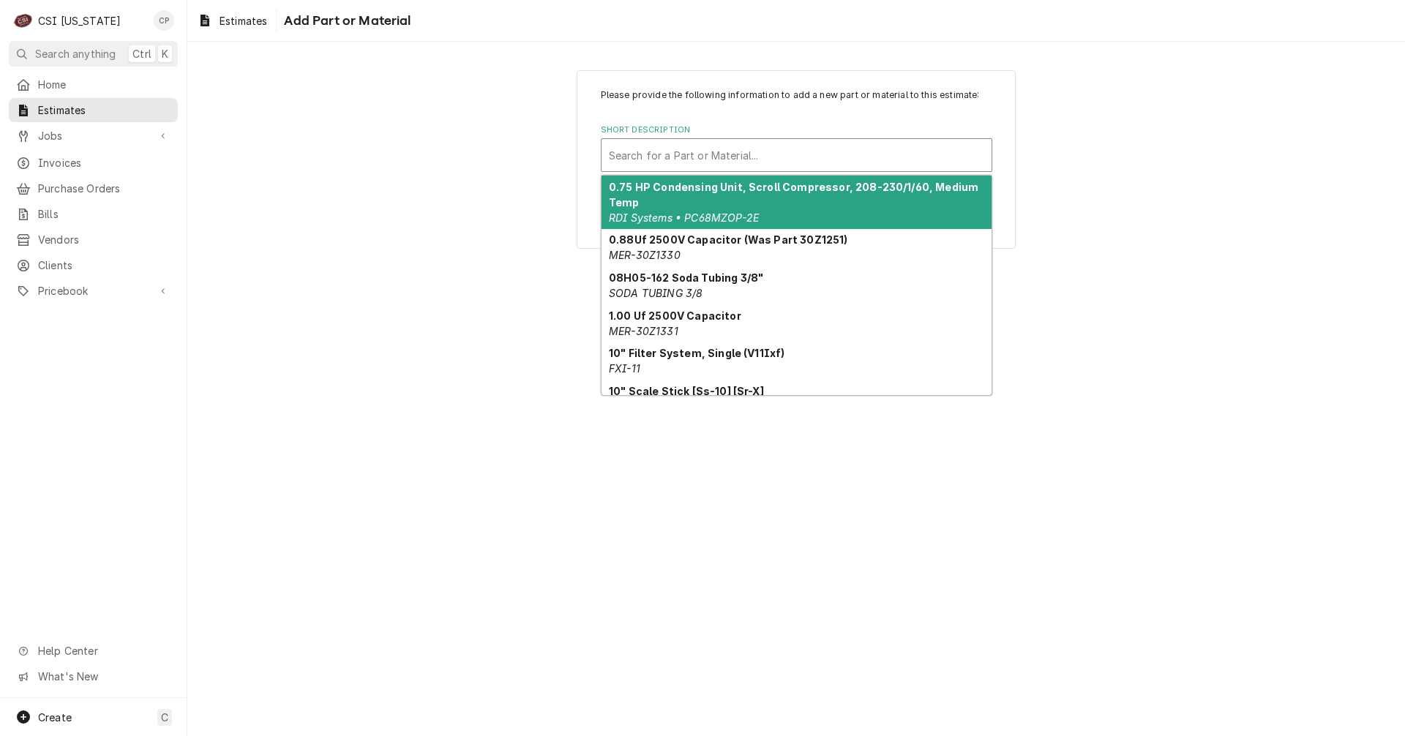
click at [771, 156] on div "Short Description" at bounding box center [796, 155] width 375 height 26
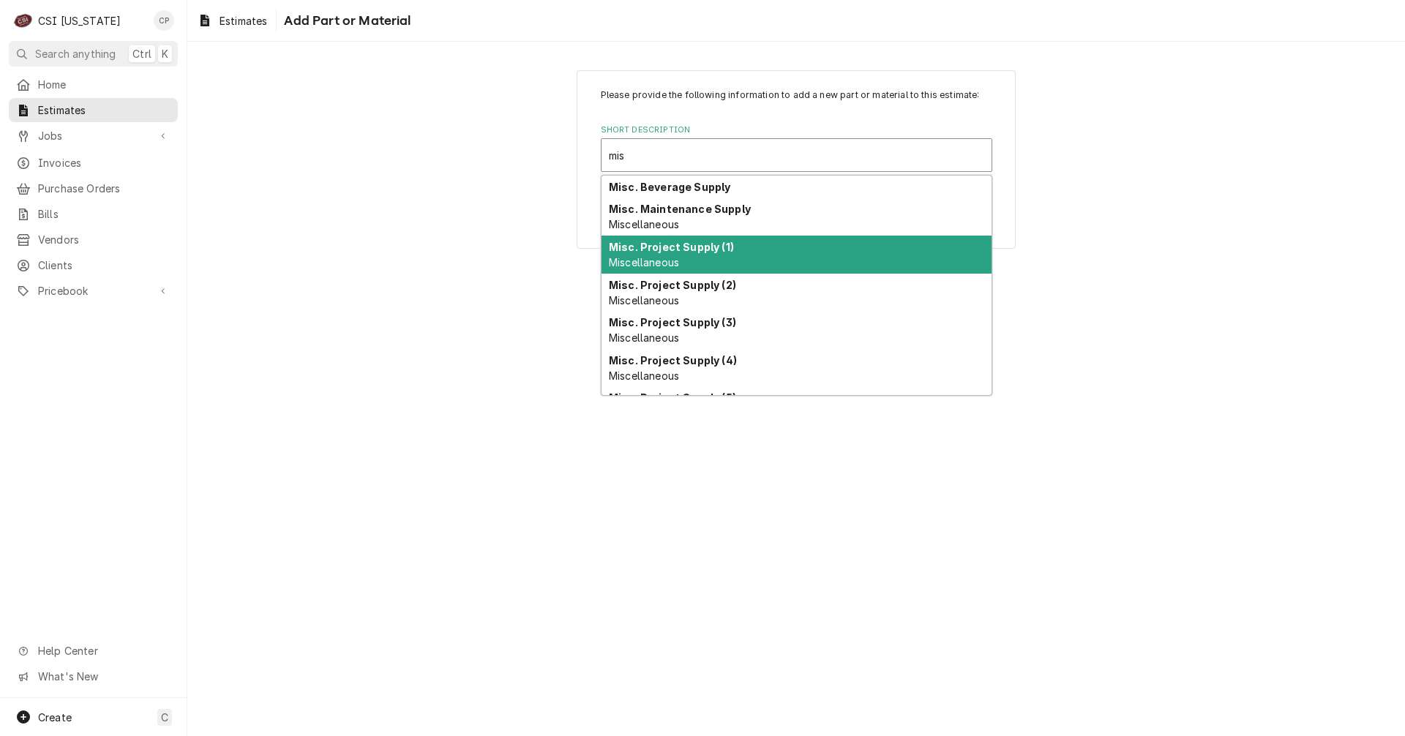
click at [722, 255] on div "Misc. Project Supply (1) Miscellaneous" at bounding box center [796, 255] width 390 height 38
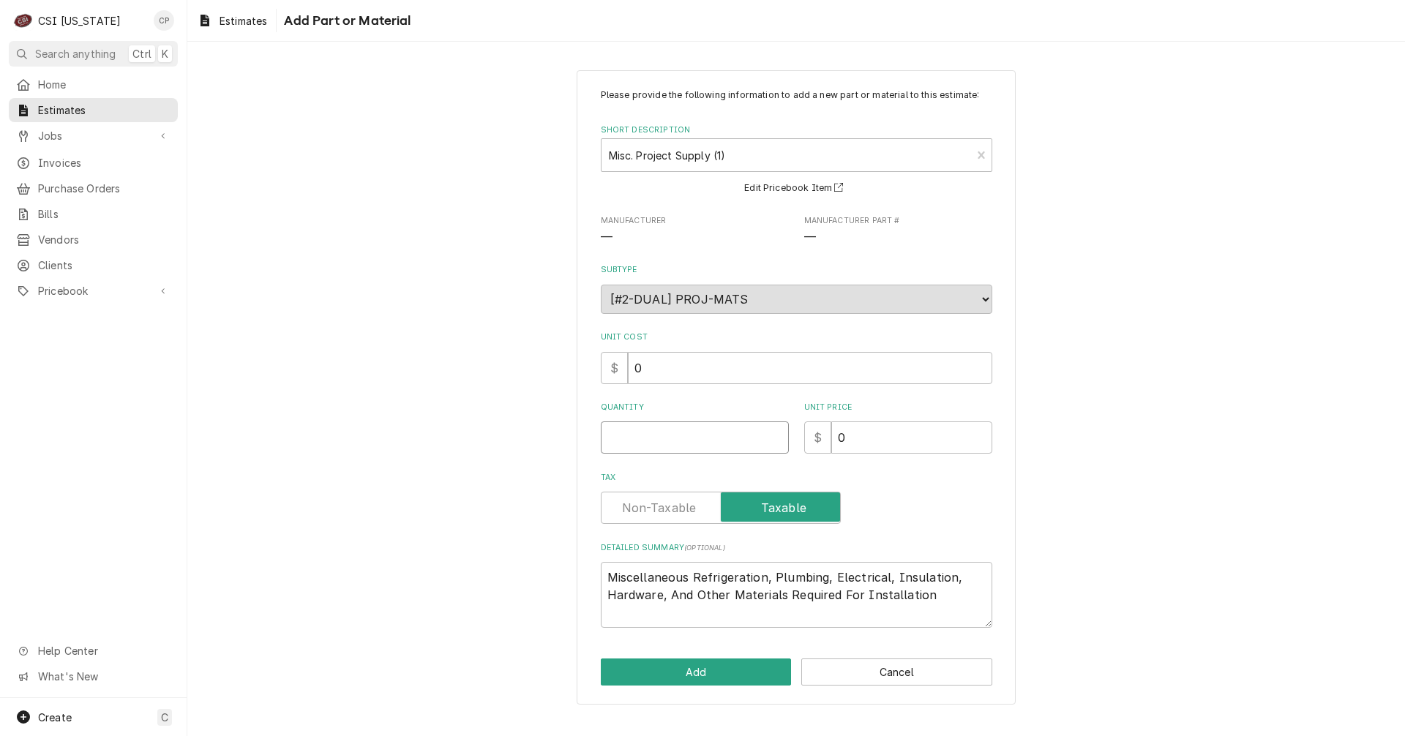
click at [664, 432] on input "Quantity" at bounding box center [695, 437] width 188 height 32
click at [658, 506] on label "Tax" at bounding box center [721, 508] width 240 height 32
click at [658, 506] on input "Tax" at bounding box center [720, 508] width 227 height 32
click at [947, 603] on textarea "Miscellaneous Refrigeration, Plumbing, Electrical, Insulation, Hardware, And Ot…" at bounding box center [796, 595] width 391 height 66
click at [762, 579] on textarea "Miscellaneous Refrigeration, Plumbing, Electrical, Insulation, Hardware, And Ot…" at bounding box center [796, 595] width 391 height 66
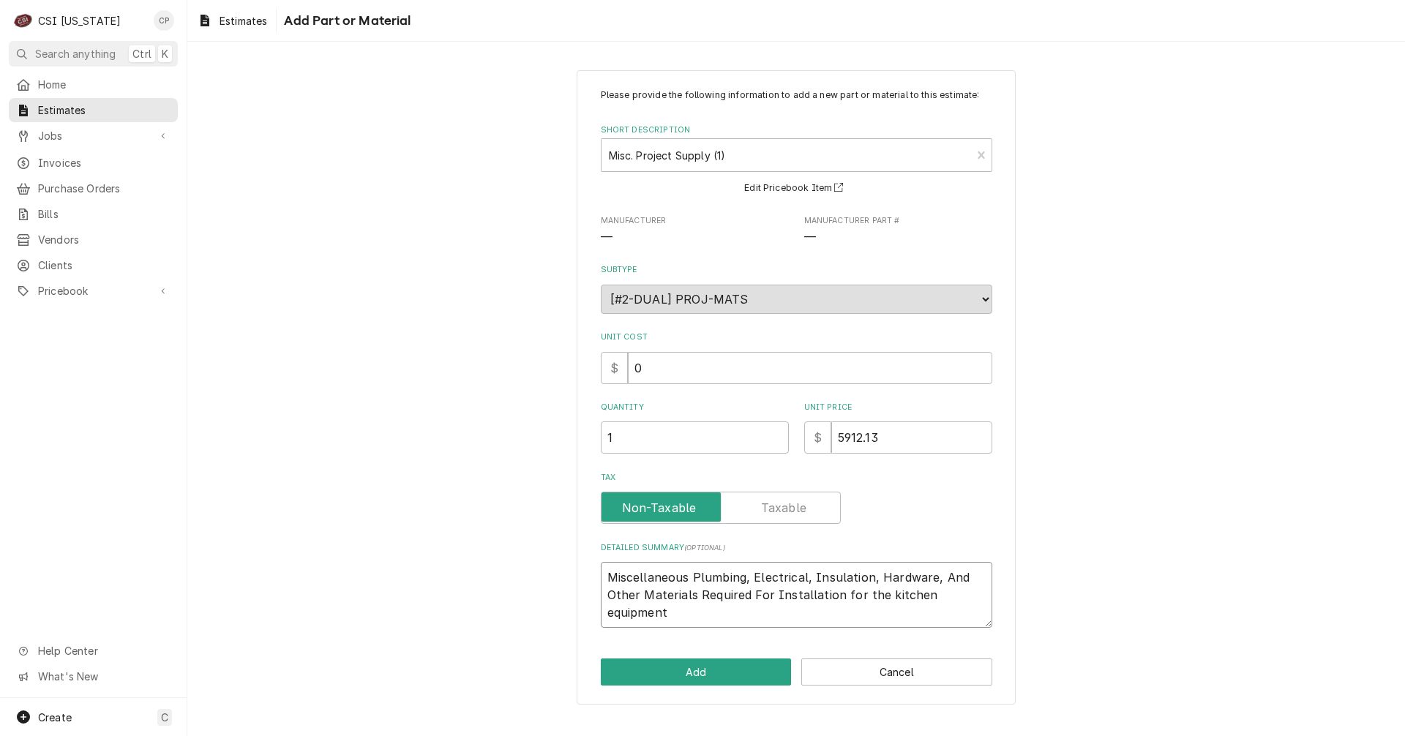
click at [984, 593] on textarea "Miscellaneous Plumbing, Electrical, Insulation, Hardware, And Other Materials R…" at bounding box center [796, 595] width 391 height 66
click at [735, 674] on button "Add" at bounding box center [696, 672] width 191 height 27
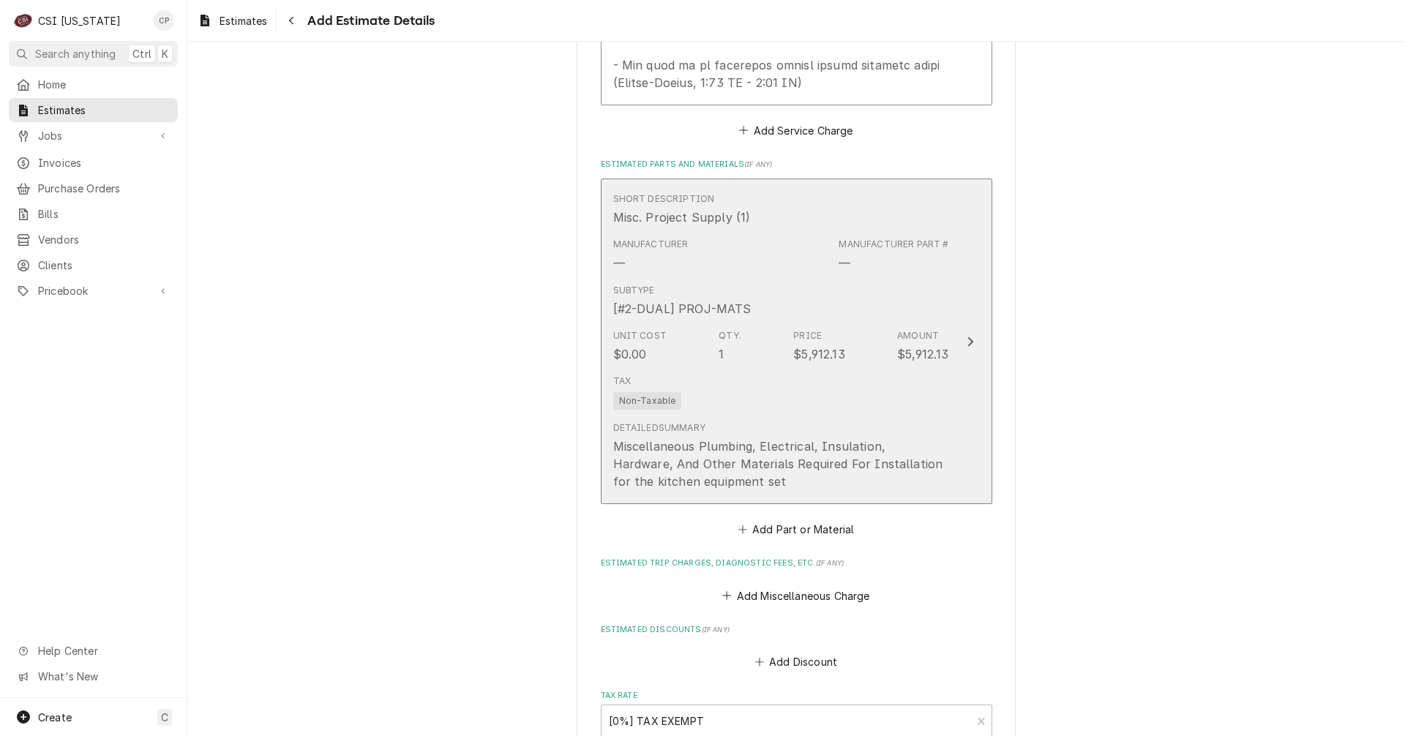
scroll to position [3915, 0]
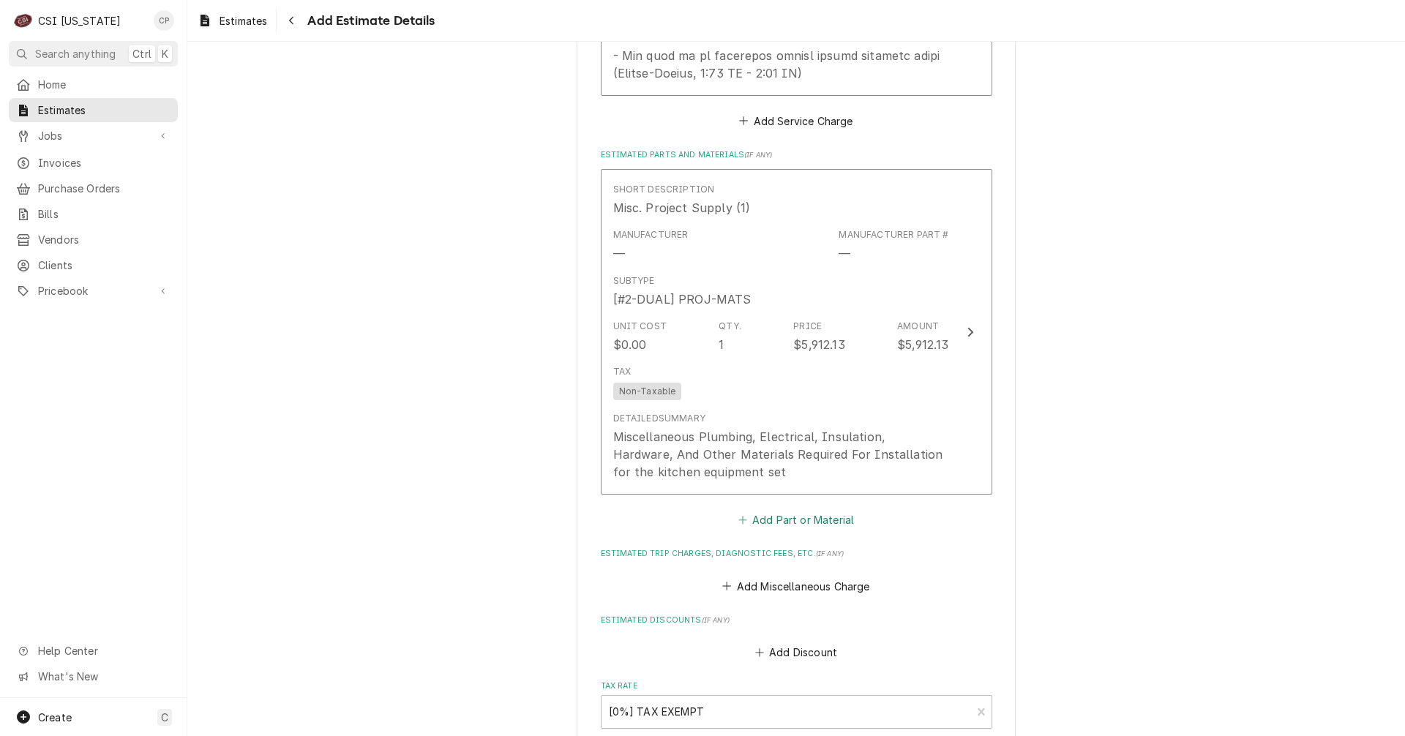
click at [807, 510] on button "Add Part or Material" at bounding box center [795, 520] width 121 height 20
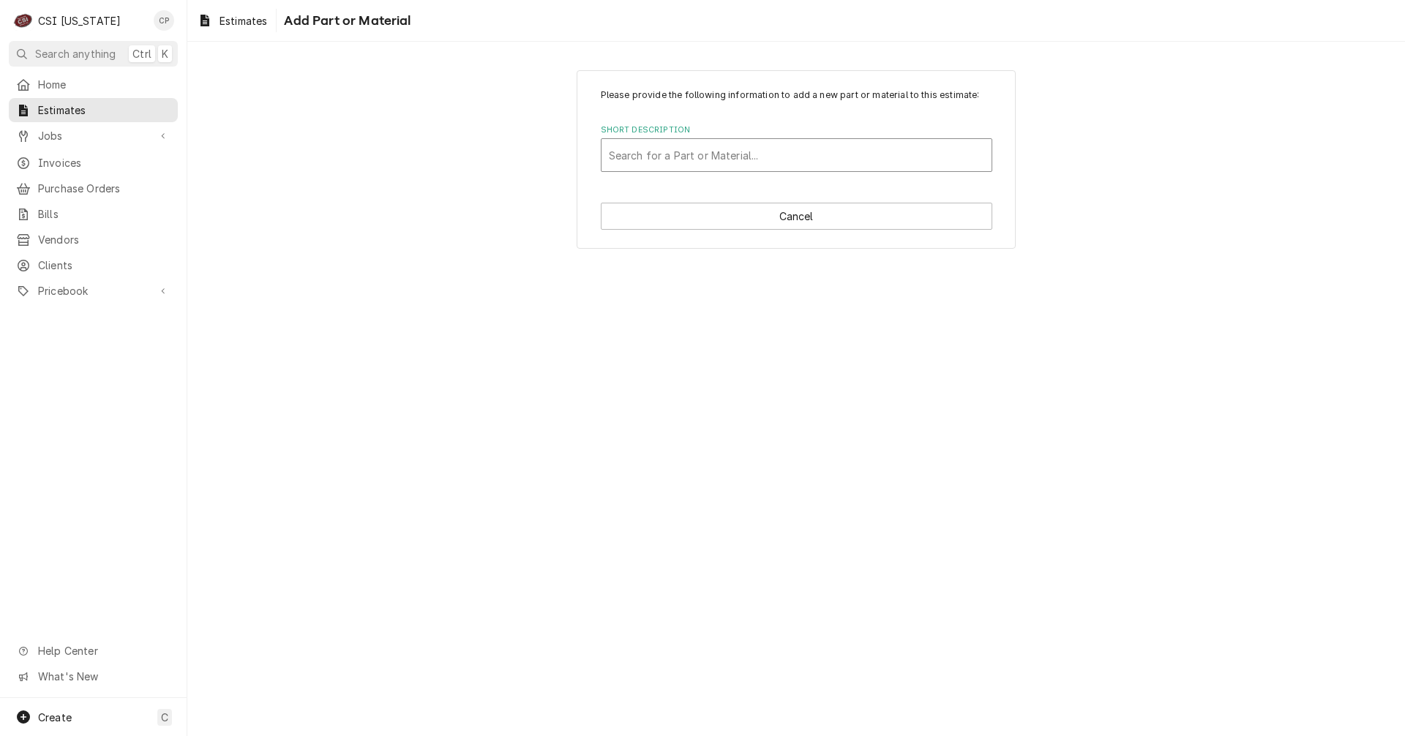
click at [673, 155] on div "Short Description" at bounding box center [796, 155] width 375 height 26
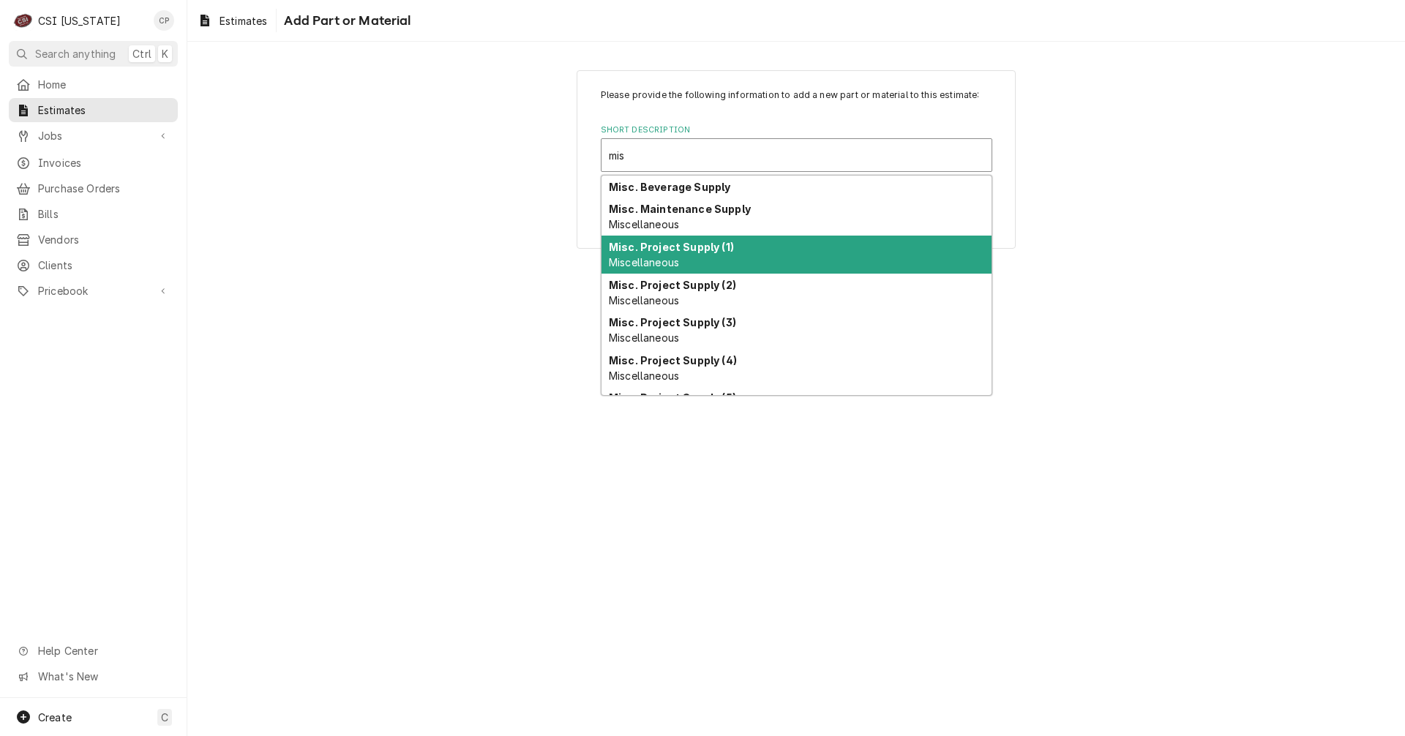
click at [675, 250] on strong "Misc. Project Supply (1)" at bounding box center [671, 247] width 125 height 12
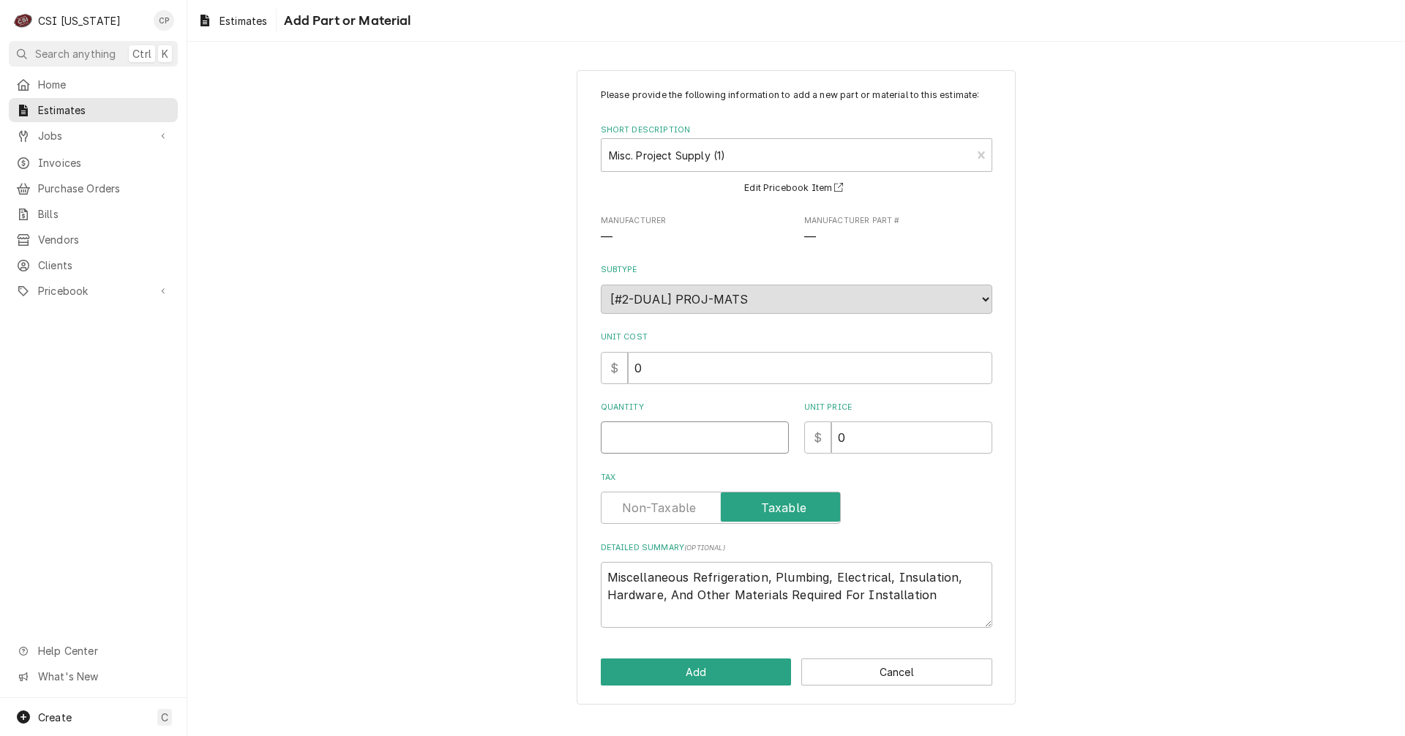
click at [687, 443] on input "Quantity" at bounding box center [695, 437] width 188 height 32
click at [844, 439] on input "0" at bounding box center [911, 437] width 161 height 32
drag, startPoint x: 845, startPoint y: 439, endPoint x: 827, endPoint y: 440, distance: 18.3
click at [827, 440] on div "$ 0" at bounding box center [898, 437] width 188 height 32
click at [665, 507] on label "Tax" at bounding box center [721, 508] width 240 height 32
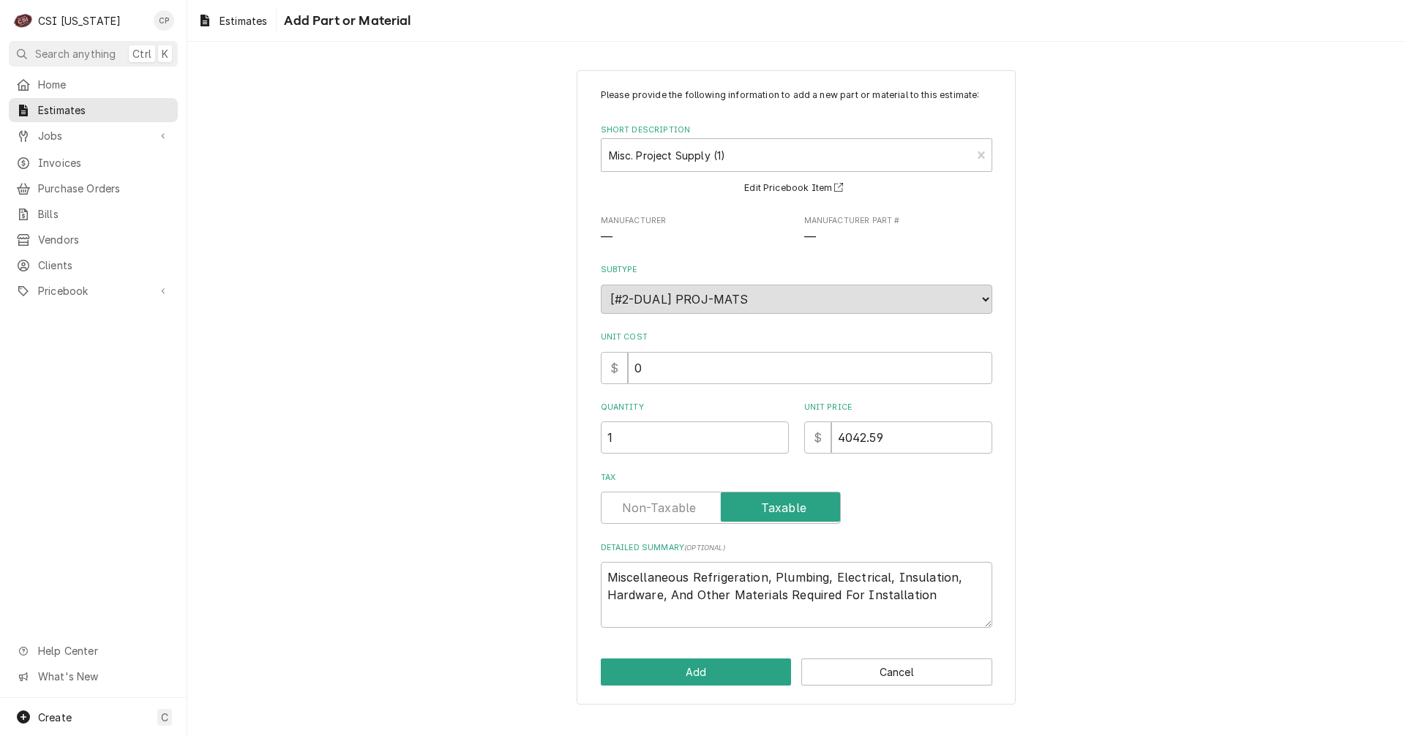
click at [665, 507] on input "Tax" at bounding box center [720, 508] width 227 height 32
drag, startPoint x: 773, startPoint y: 578, endPoint x: 695, endPoint y: 577, distance: 77.6
click at [695, 577] on textarea "Miscellaneous Refrigeration, Plumbing, Electrical, Insulation, Hardware, And Ot…" at bounding box center [796, 595] width 391 height 66
click at [862, 593] on textarea "Miscellaneous Plumbing, Electrical, Insulation, Hardware, And Other Materials R…" at bounding box center [796, 595] width 391 height 66
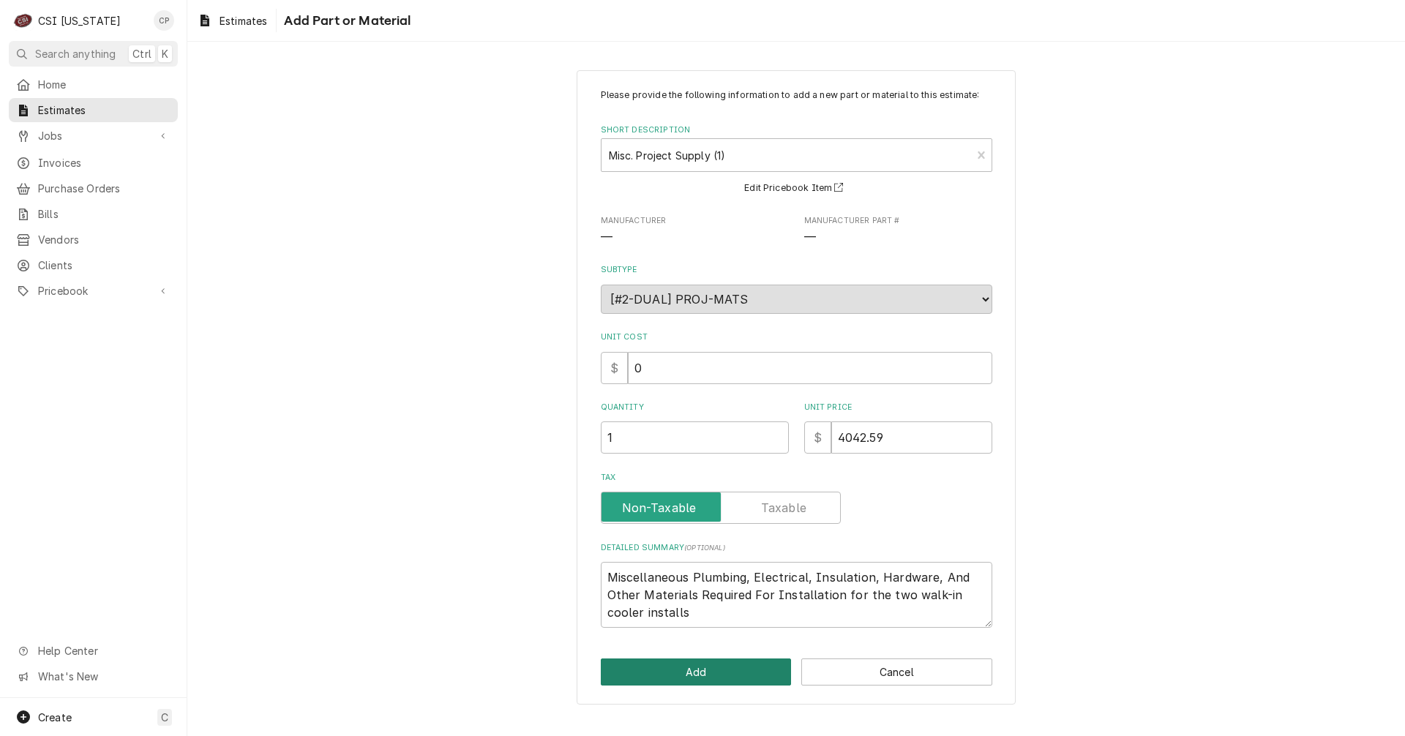
click at [754, 673] on button "Add" at bounding box center [696, 672] width 191 height 27
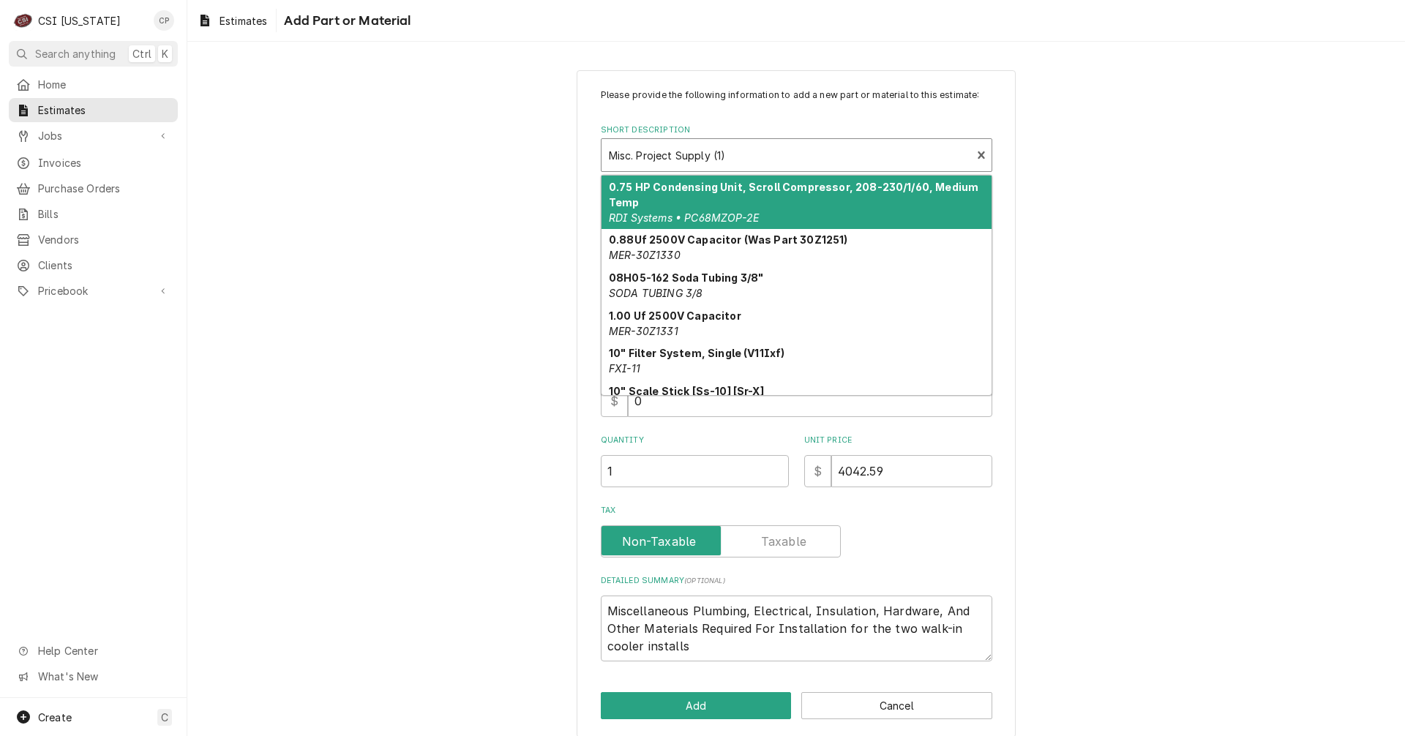
click at [761, 157] on div "Short Description" at bounding box center [787, 155] width 356 height 26
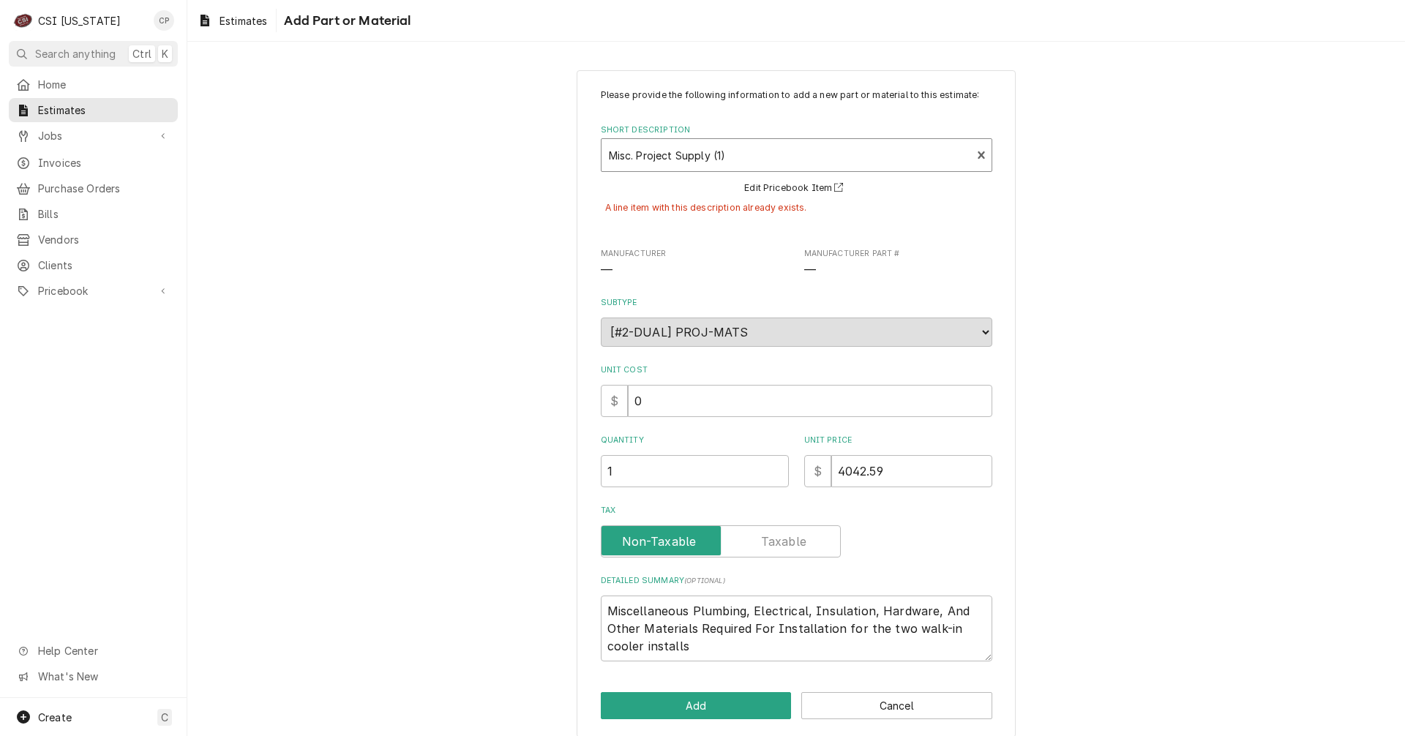
click at [748, 148] on div "Short Description" at bounding box center [787, 155] width 356 height 26
click at [743, 153] on div "Short Description" at bounding box center [787, 155] width 356 height 26
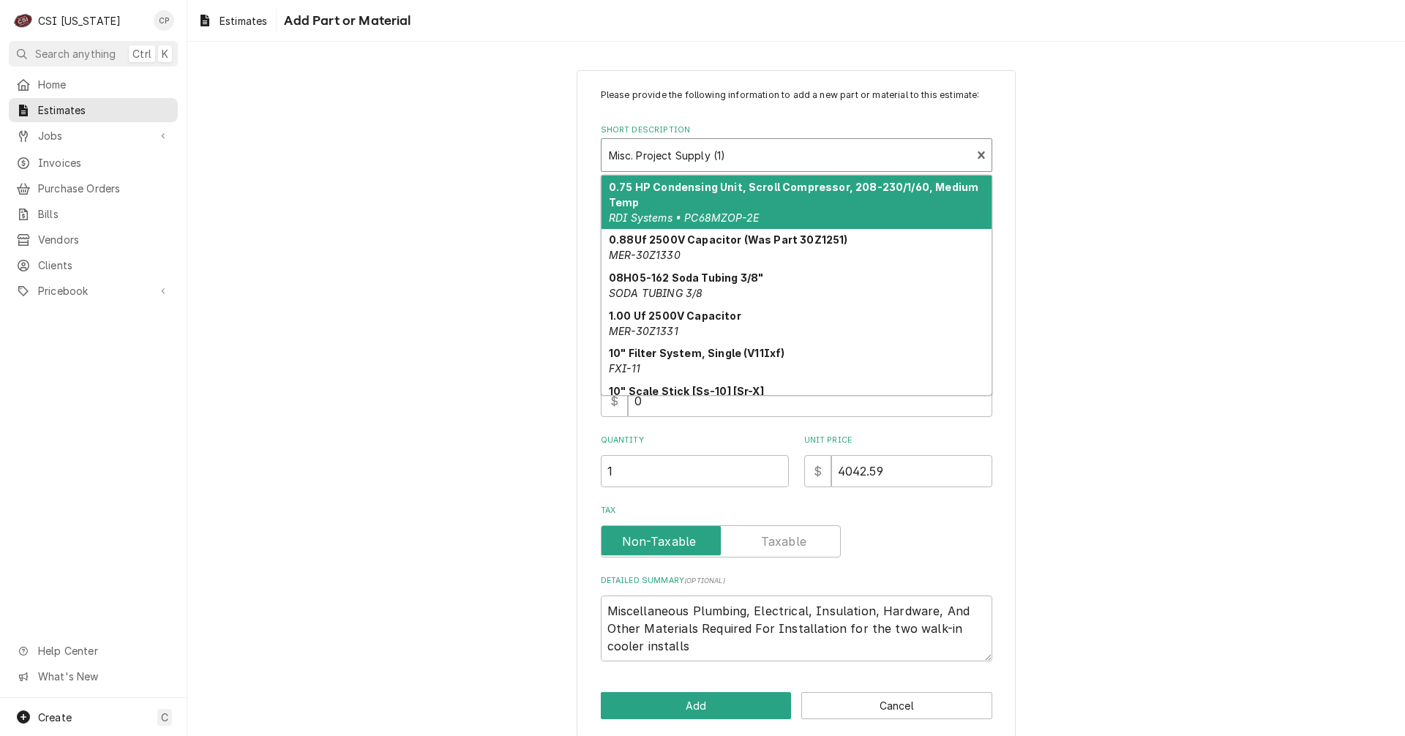
click at [720, 158] on div "Short Description" at bounding box center [787, 155] width 356 height 26
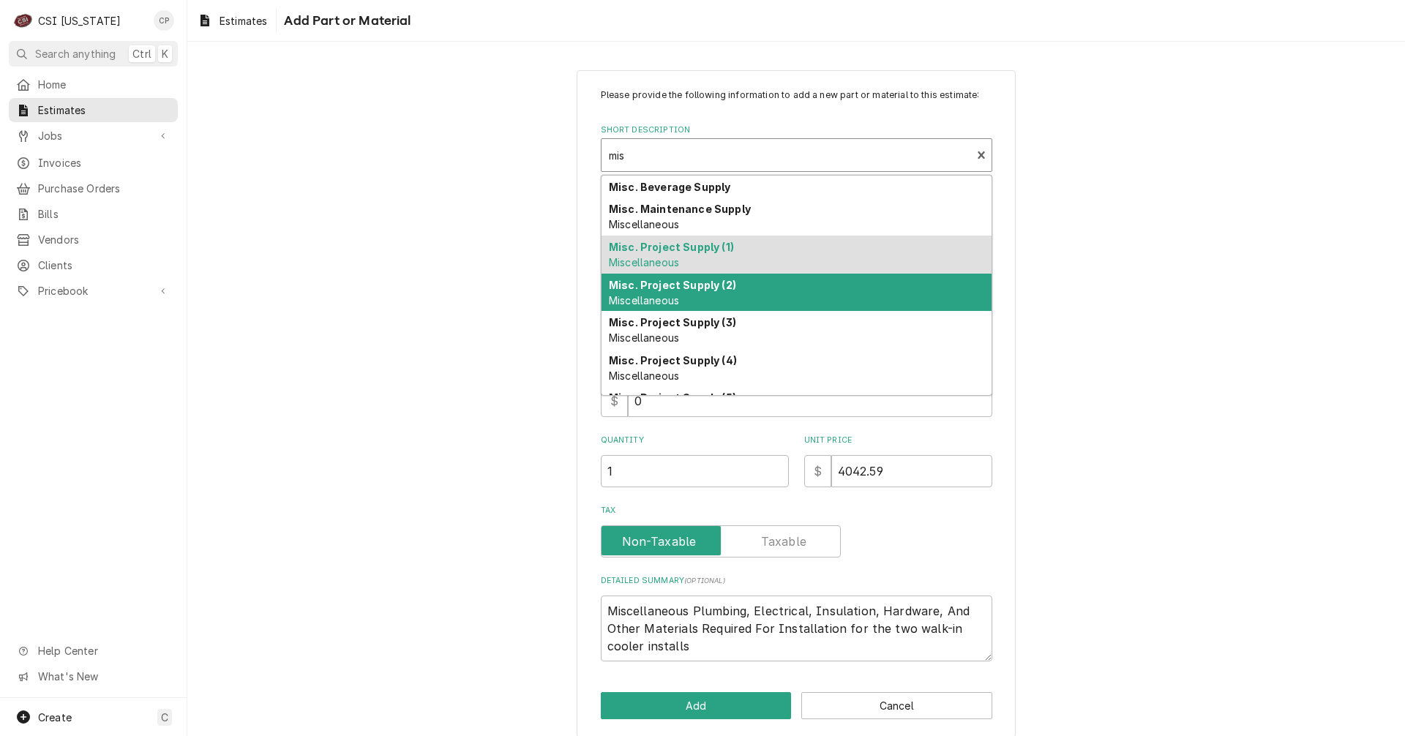
click at [656, 291] on strong "Misc. Project Supply (2)" at bounding box center [672, 285] width 127 height 12
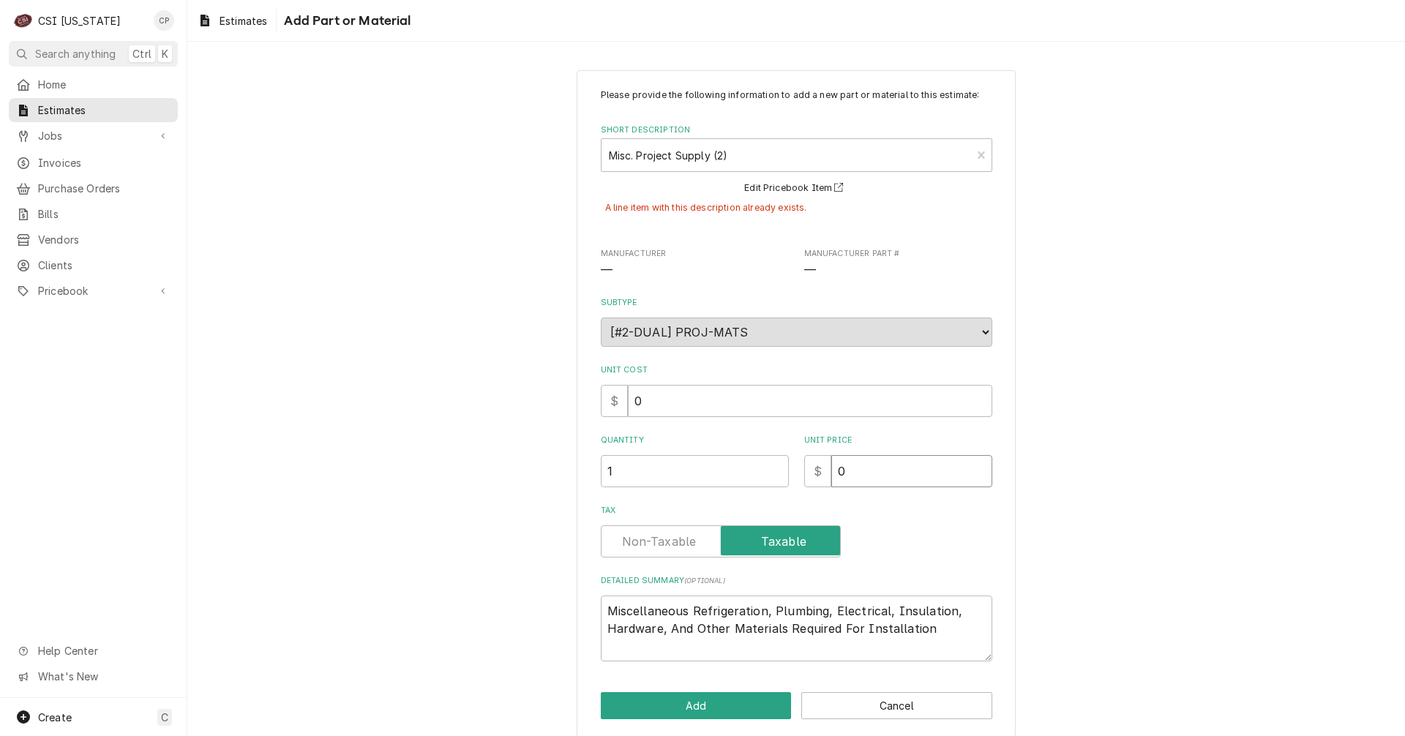
drag, startPoint x: 859, startPoint y: 475, endPoint x: 806, endPoint y: 479, distance: 52.8
click at [806, 479] on div "$ 0" at bounding box center [898, 471] width 188 height 32
click at [671, 544] on label "Tax" at bounding box center [721, 541] width 240 height 32
click at [671, 544] on input "Tax" at bounding box center [720, 541] width 227 height 32
click at [923, 630] on textarea "Miscellaneous Refrigeration, Plumbing, Electrical, Insulation, Hardware, And Ot…" at bounding box center [796, 629] width 391 height 66
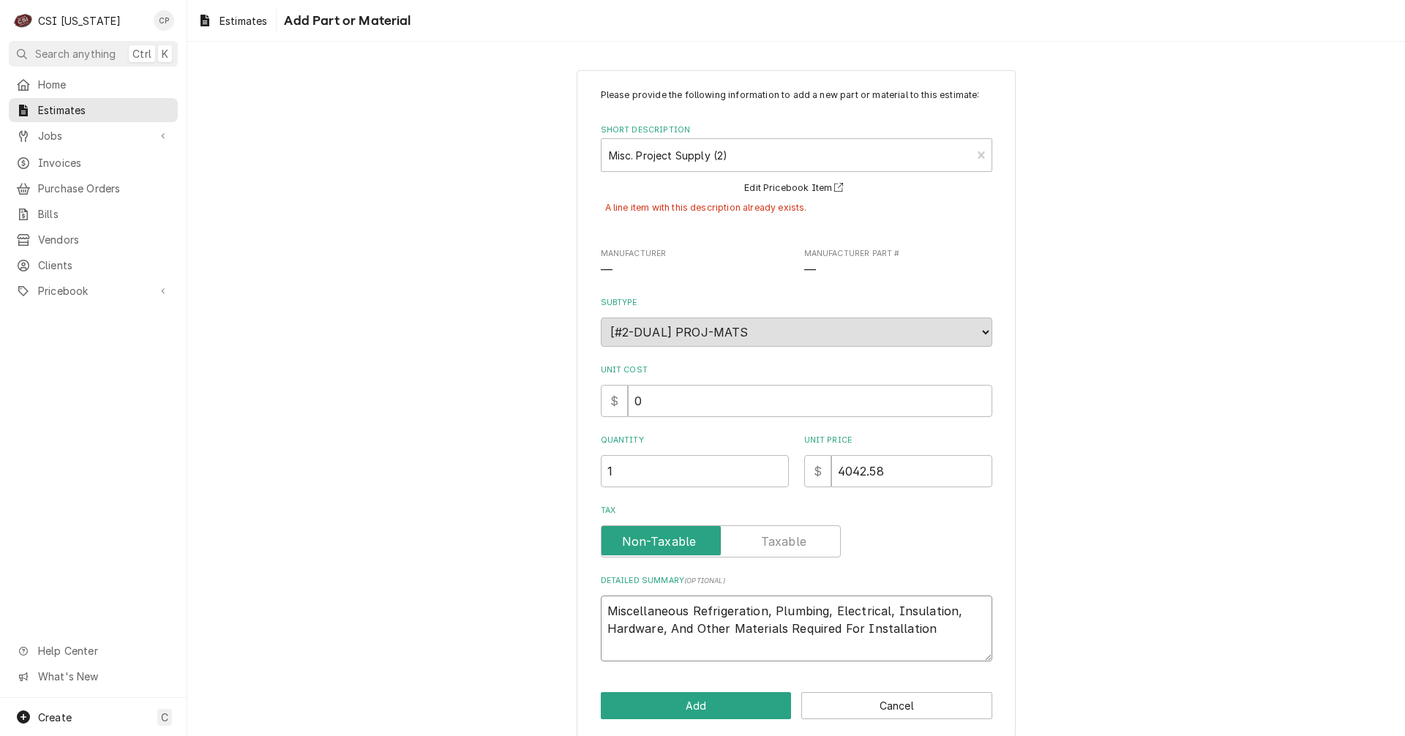
drag, startPoint x: 768, startPoint y: 611, endPoint x: 688, endPoint y: 600, distance: 81.2
click at [688, 603] on textarea "Miscellaneous Refrigeration, Plumbing, Electrical, Insulation, Hardware, And Ot…" at bounding box center [796, 629] width 391 height 66
click at [858, 626] on textarea "Miscellaneous Plumbing, Electrical, Insulation, Hardware, And Other Materials R…" at bounding box center [796, 629] width 391 height 66
click at [724, 704] on button "Add" at bounding box center [696, 705] width 191 height 27
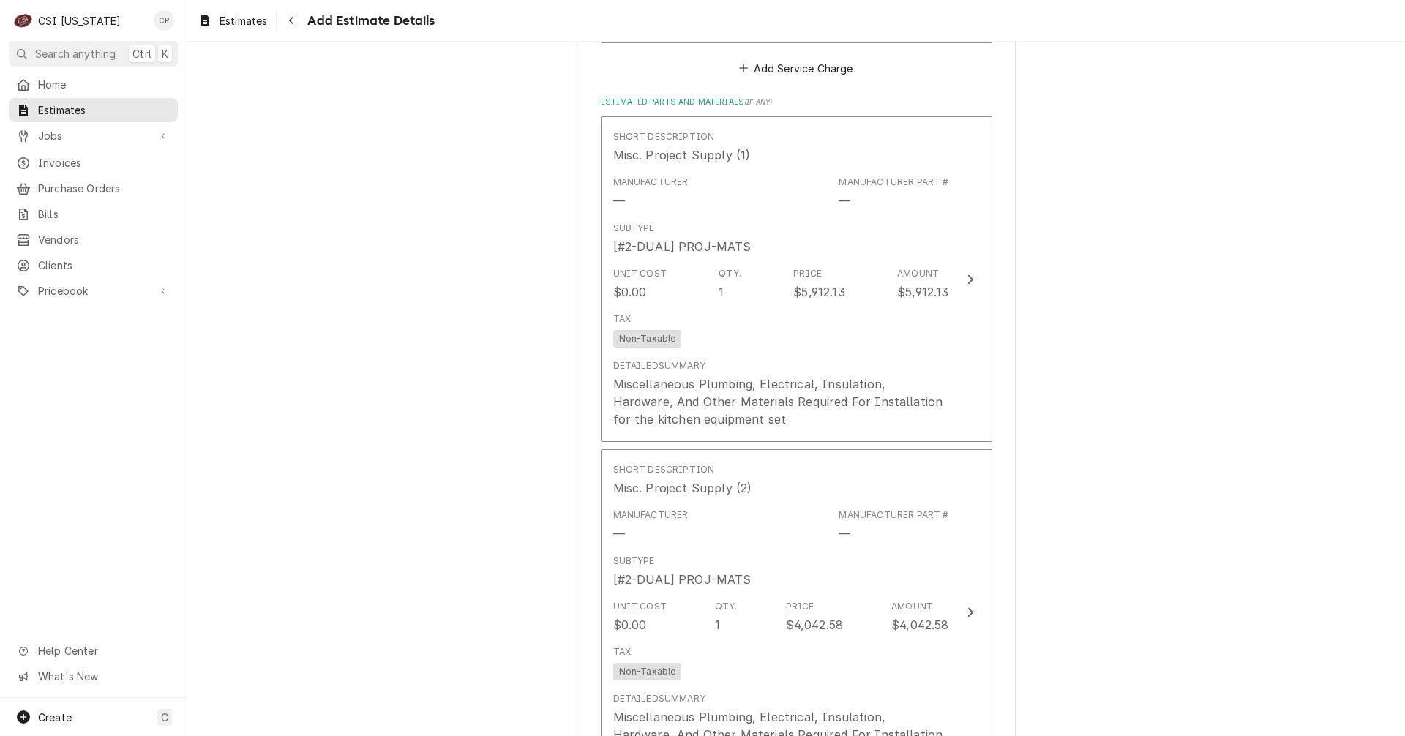
scroll to position [4132, 0]
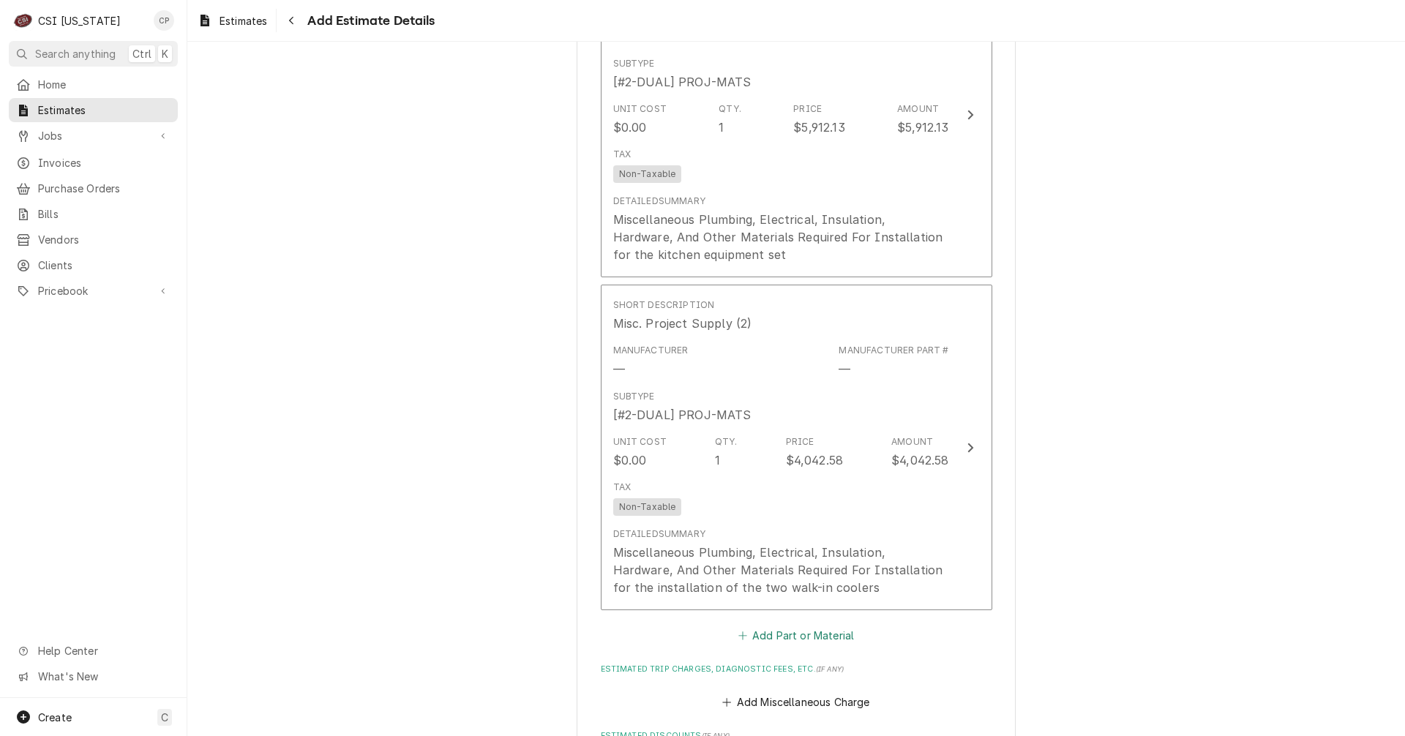
click at [828, 626] on button "Add Part or Material" at bounding box center [795, 636] width 121 height 20
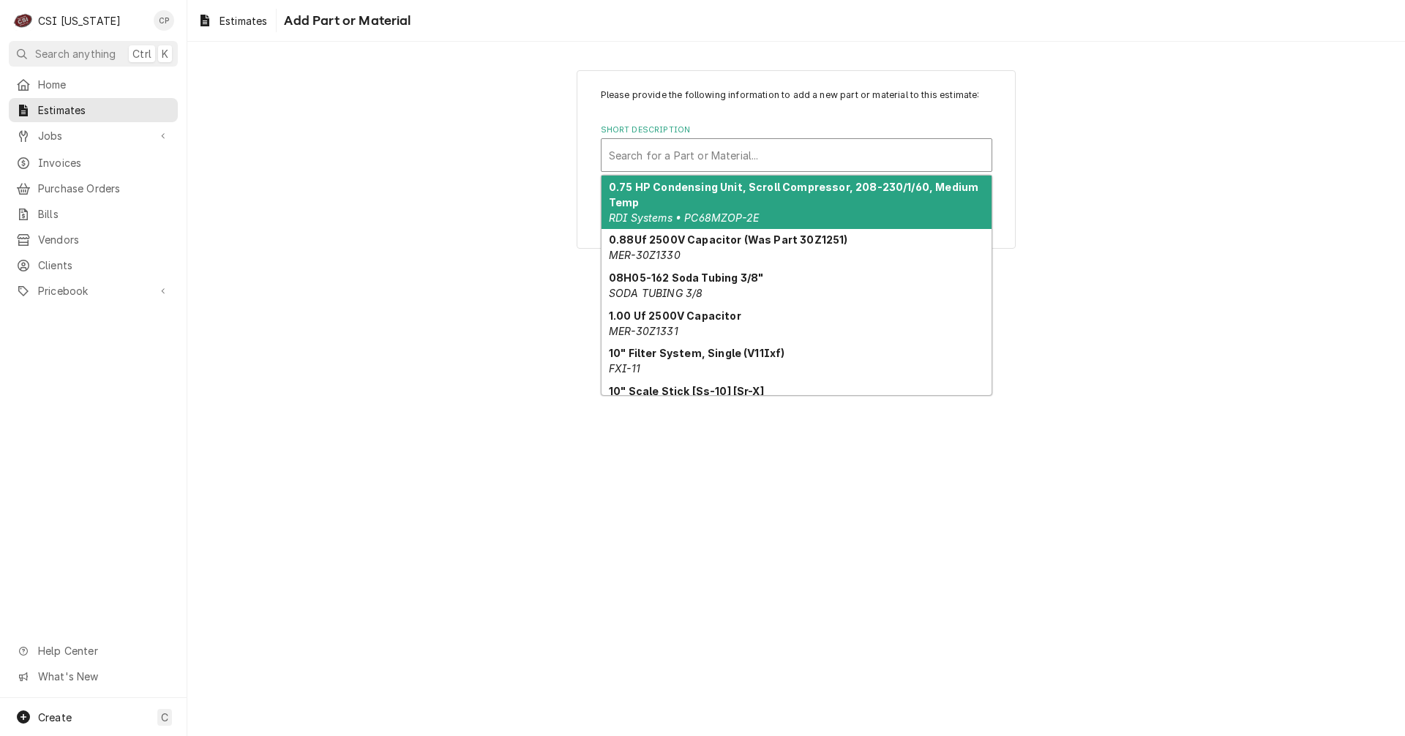
click at [677, 152] on div "Short Description" at bounding box center [796, 155] width 375 height 26
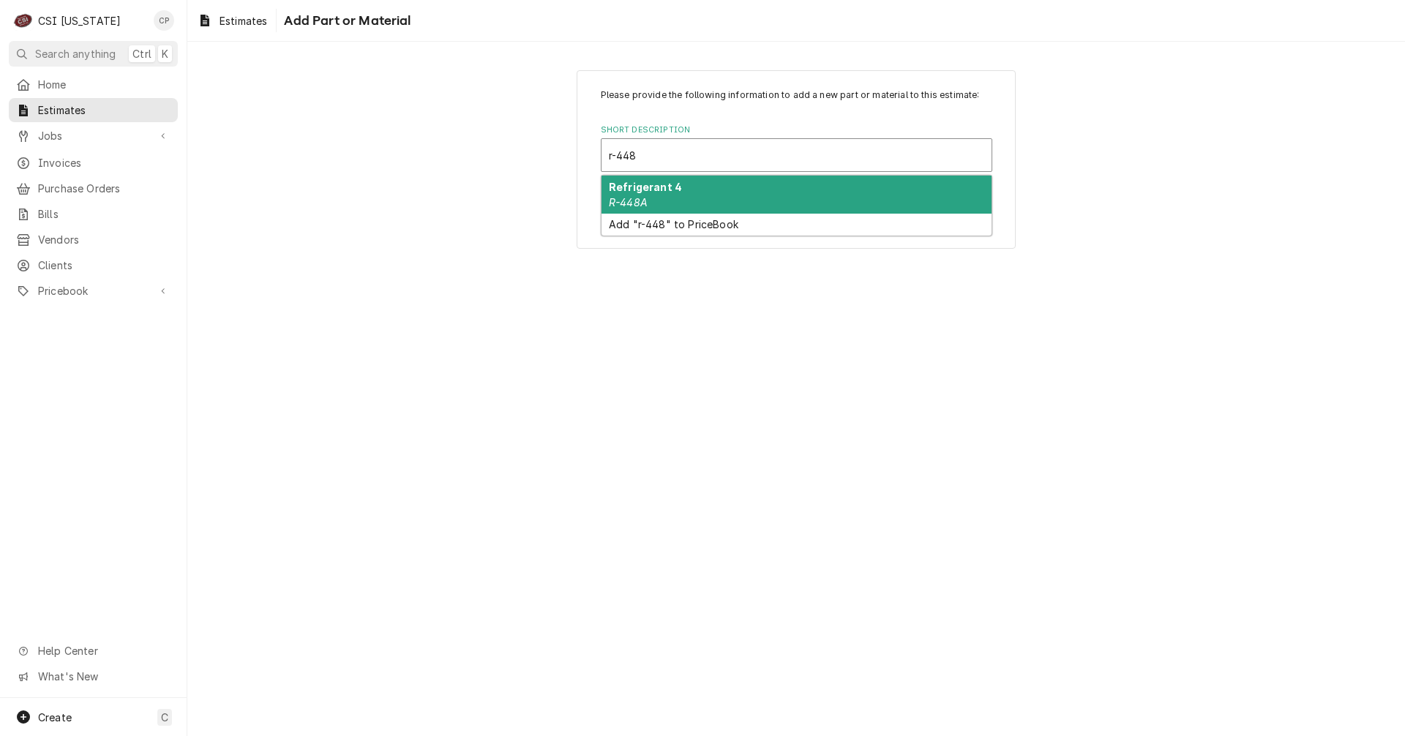
click at [639, 201] on em "R-448A" at bounding box center [628, 202] width 39 height 12
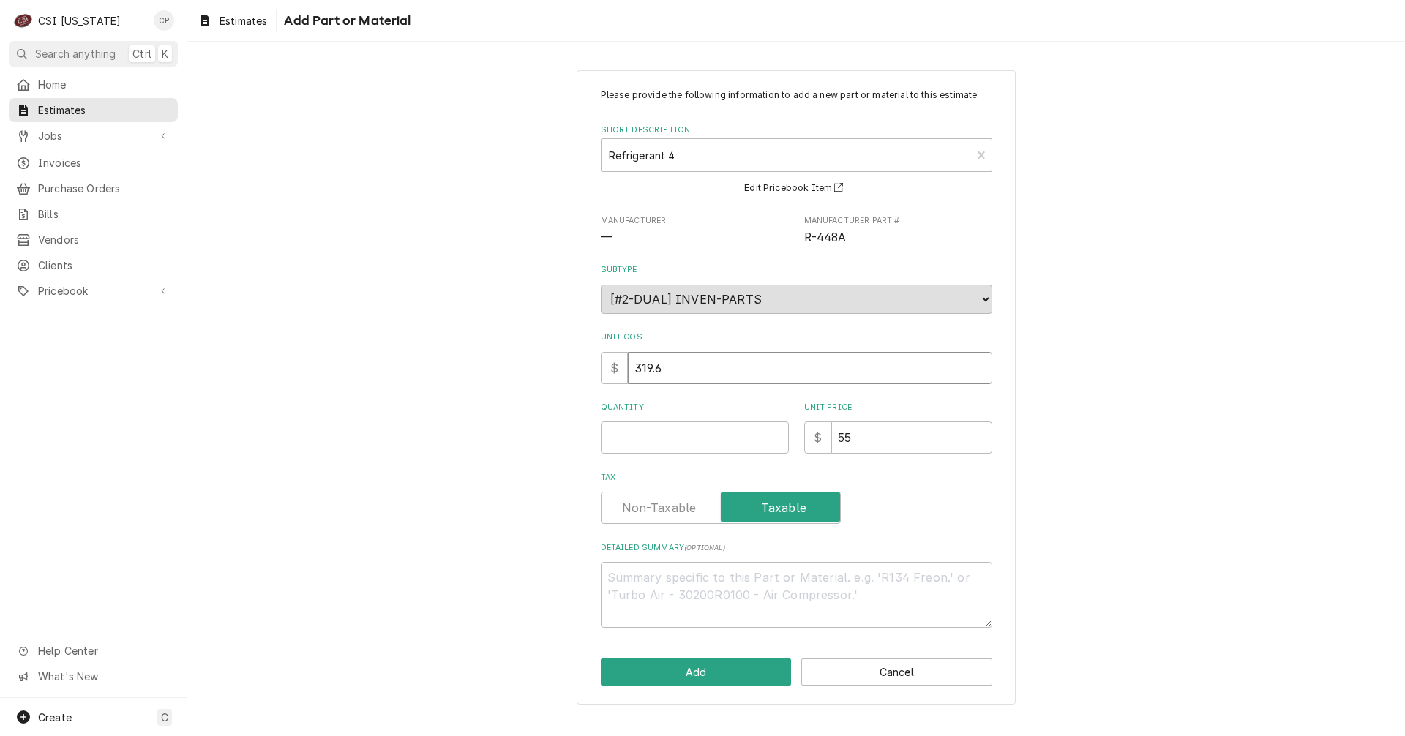
drag, startPoint x: 686, startPoint y: 370, endPoint x: 520, endPoint y: 378, distance: 166.3
click at [527, 378] on div "Please provide the following information to add a new part or material to this …" at bounding box center [796, 387] width 1218 height 660
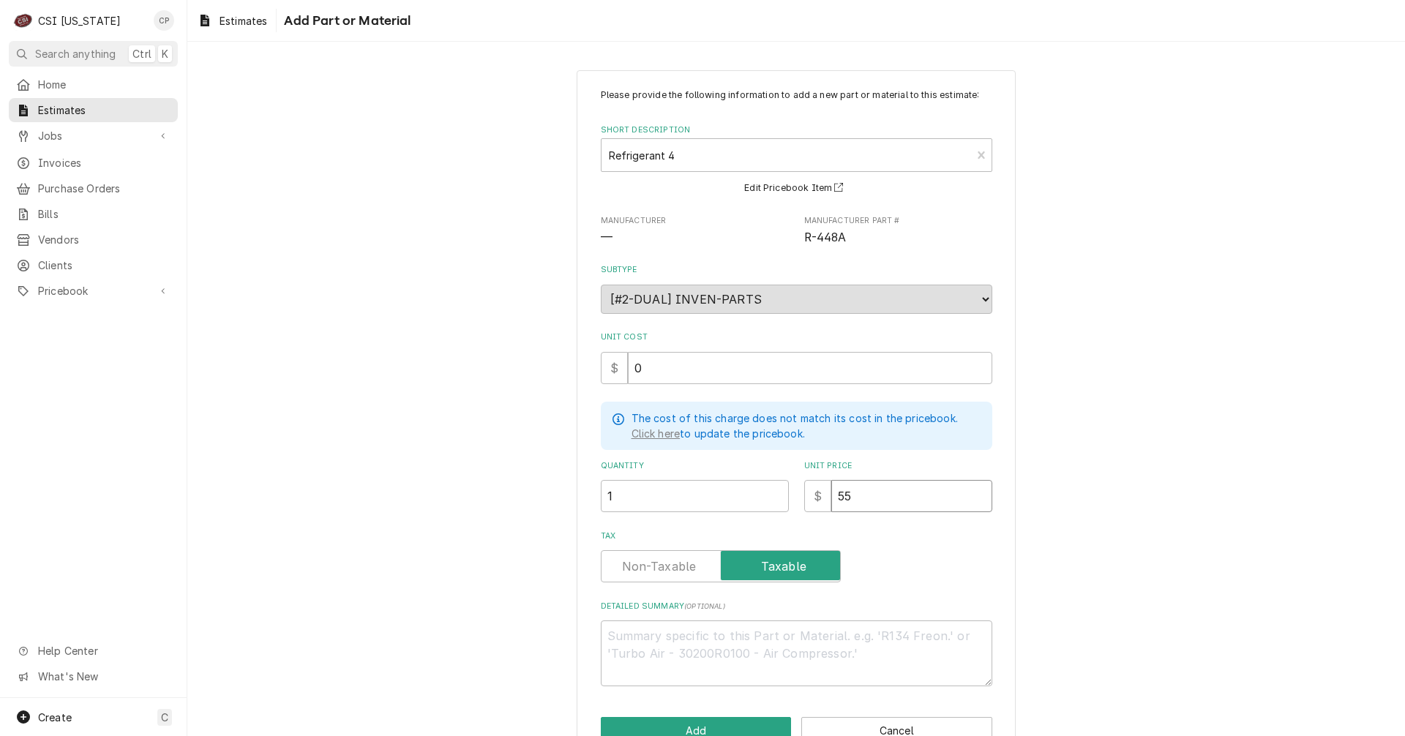
click at [880, 495] on input "55" at bounding box center [911, 496] width 161 height 32
drag, startPoint x: 877, startPoint y: 495, endPoint x: 819, endPoint y: 494, distance: 57.8
click at [819, 494] on div "$ 55" at bounding box center [898, 496] width 188 height 32
click at [678, 566] on label "Tax" at bounding box center [721, 566] width 240 height 32
click at [678, 566] on input "Tax" at bounding box center [720, 566] width 227 height 32
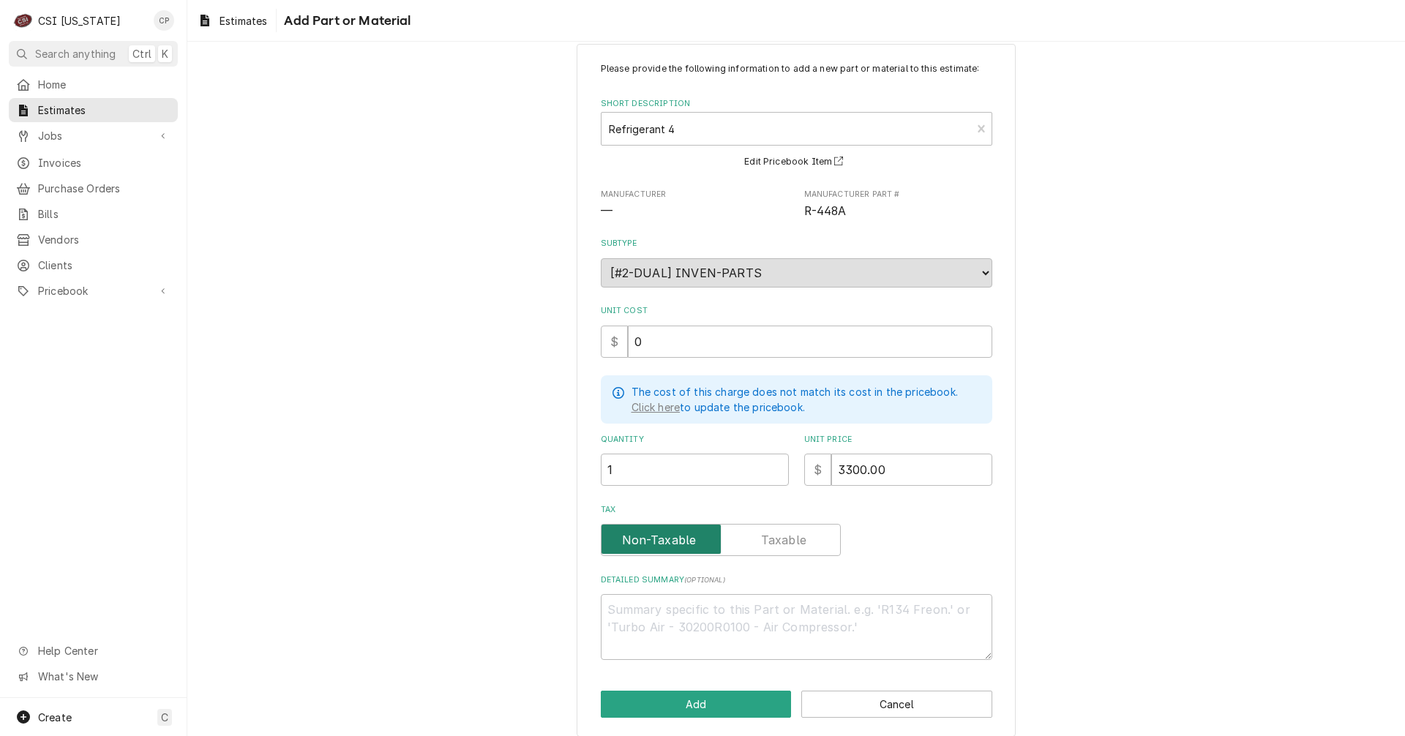
scroll to position [38, 0]
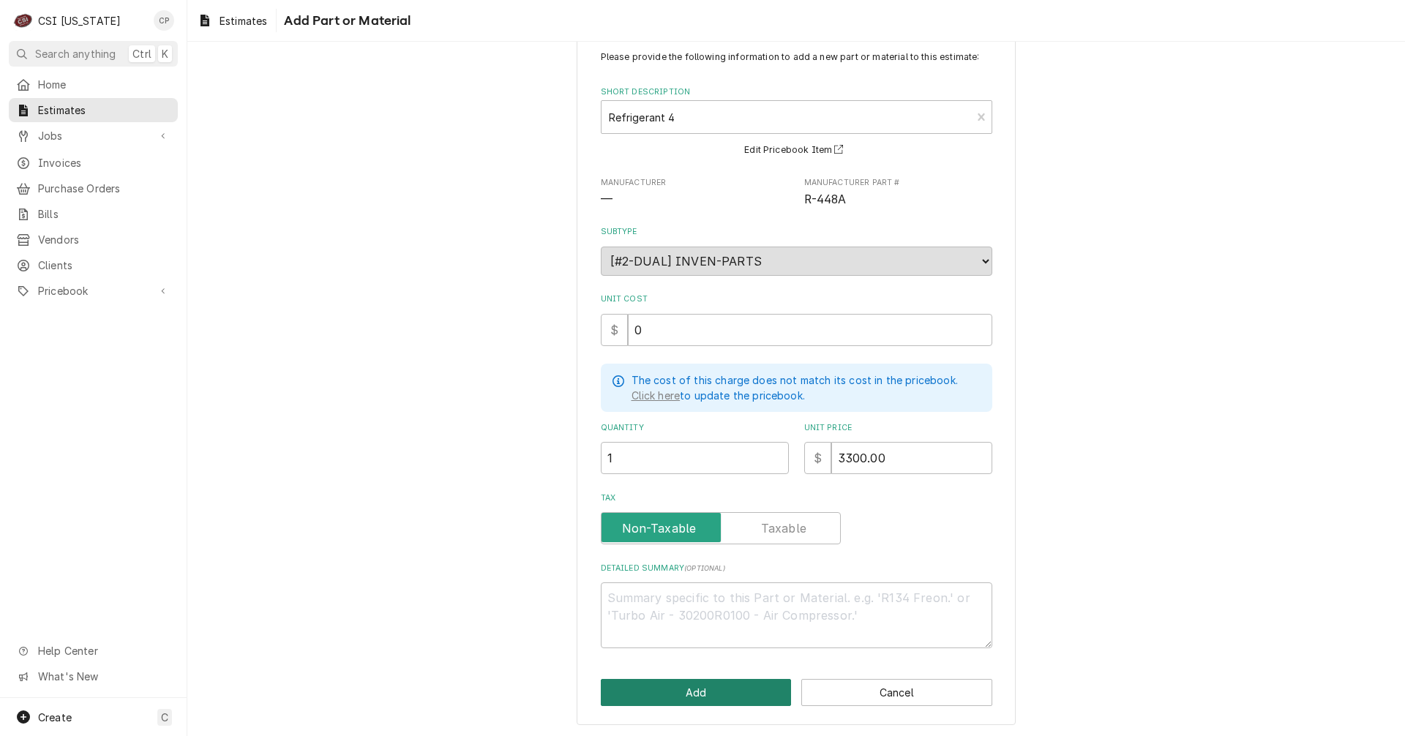
click at [679, 694] on button "Add" at bounding box center [696, 692] width 191 height 27
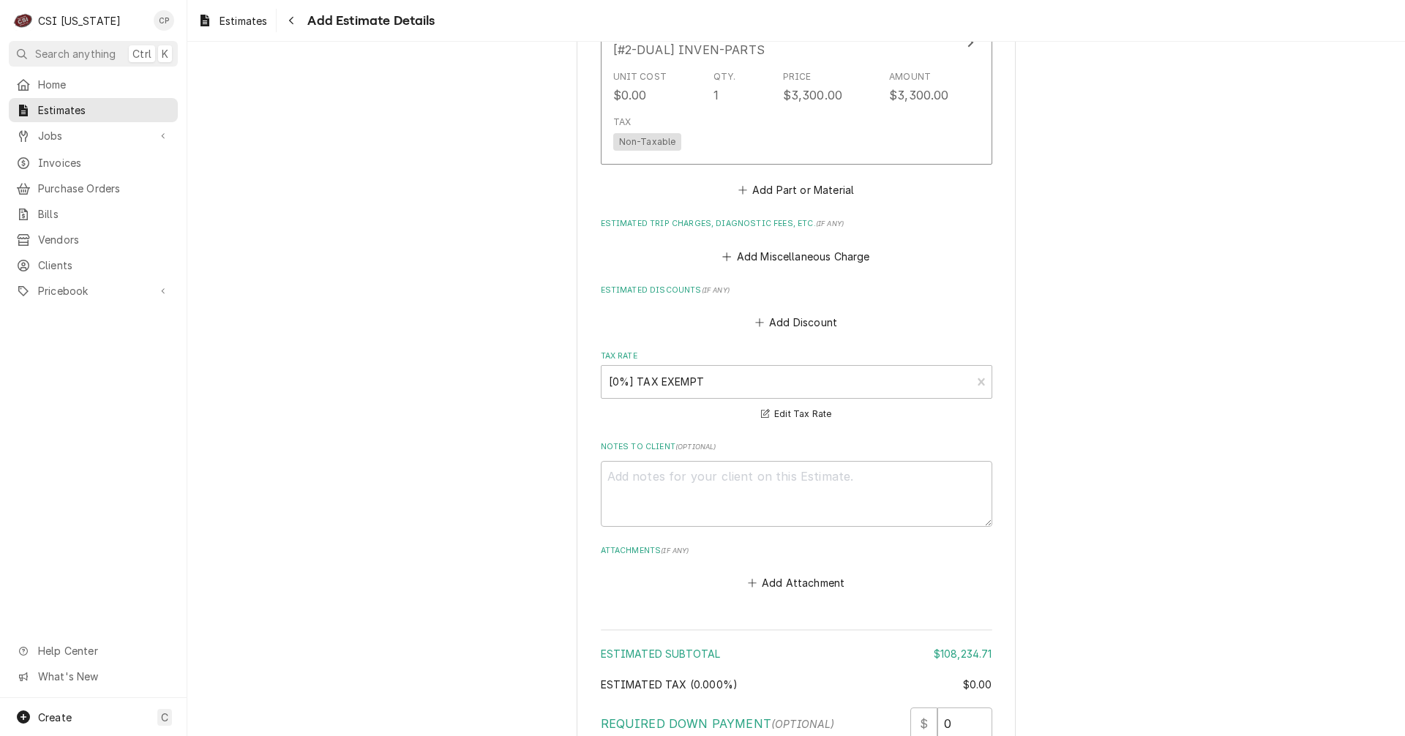
scroll to position [4921, 0]
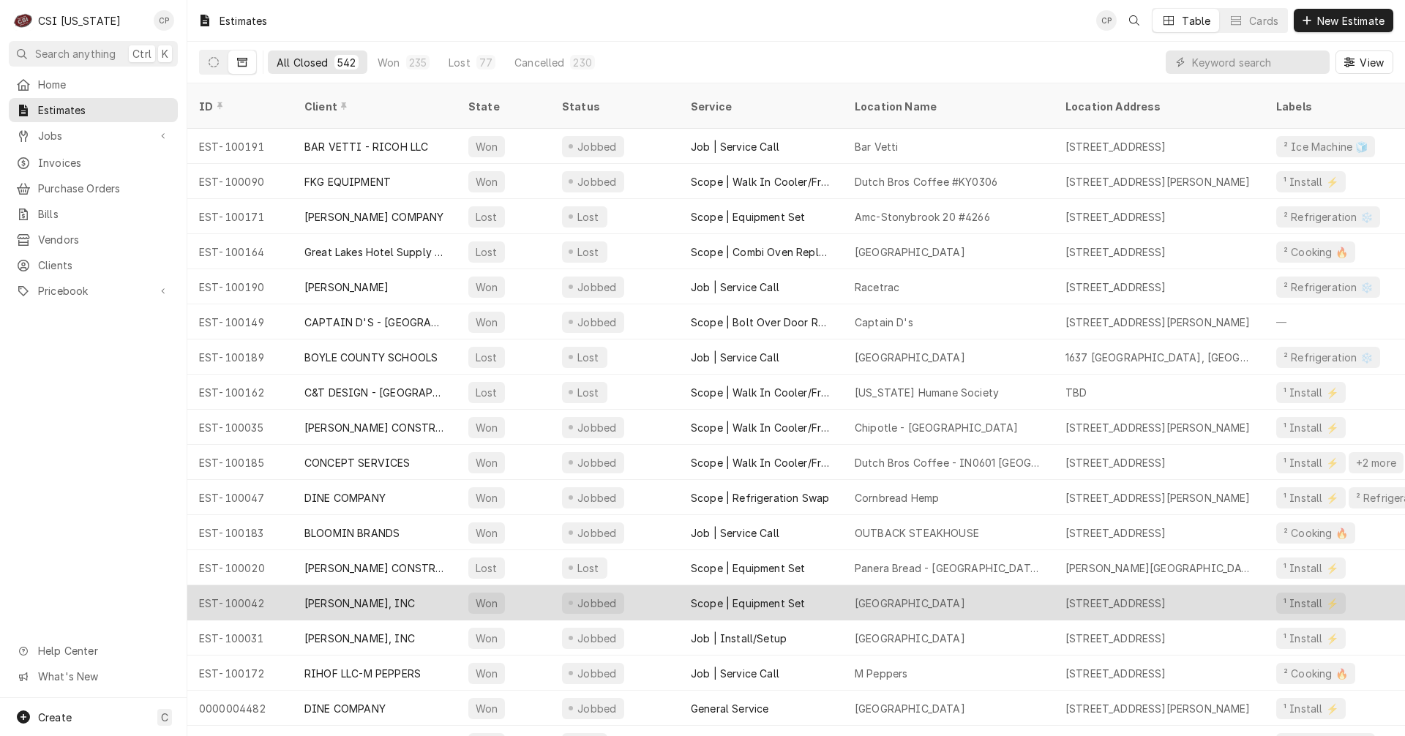
scroll to position [89, 0]
